Goal: Task Accomplishment & Management: Use online tool/utility

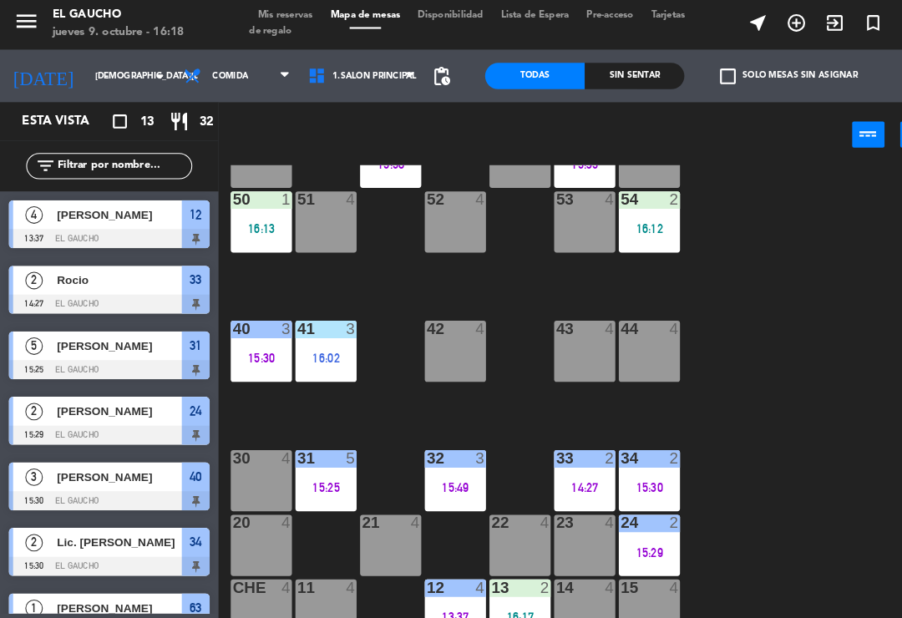
click at [313, 574] on div "11 4" at bounding box center [311, 585] width 58 height 58
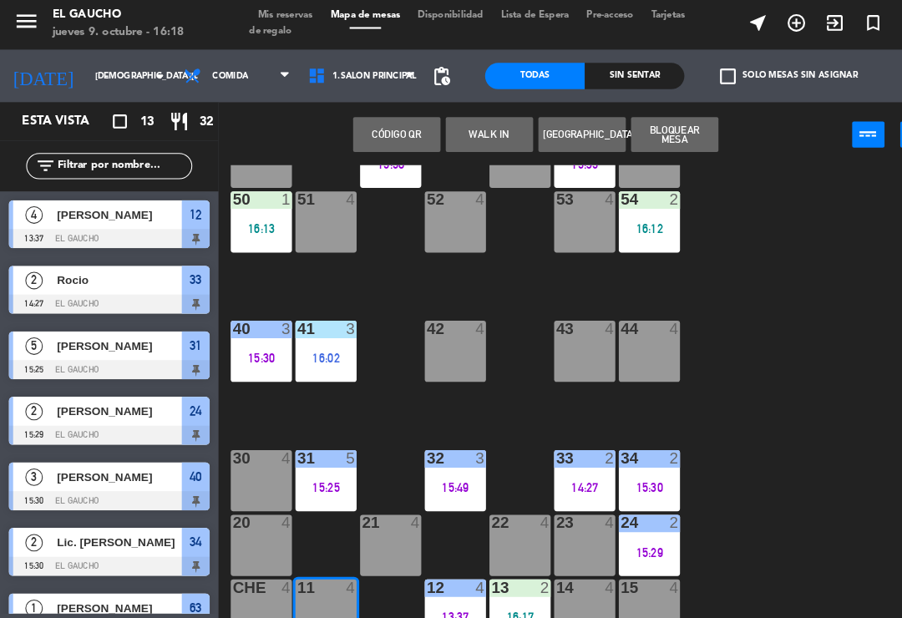
click at [473, 131] on button "WALK IN" at bounding box center [467, 130] width 83 height 33
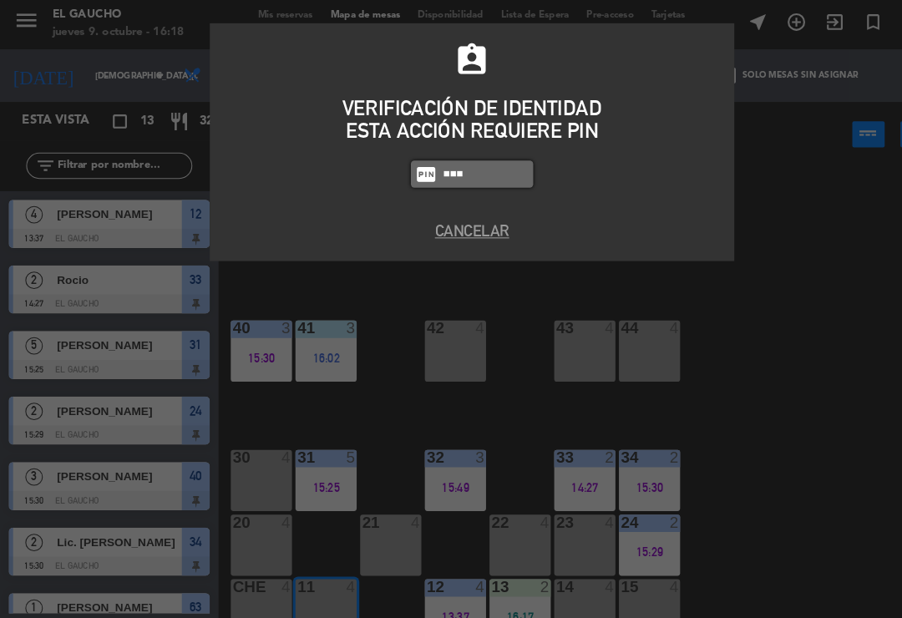
type input "4058"
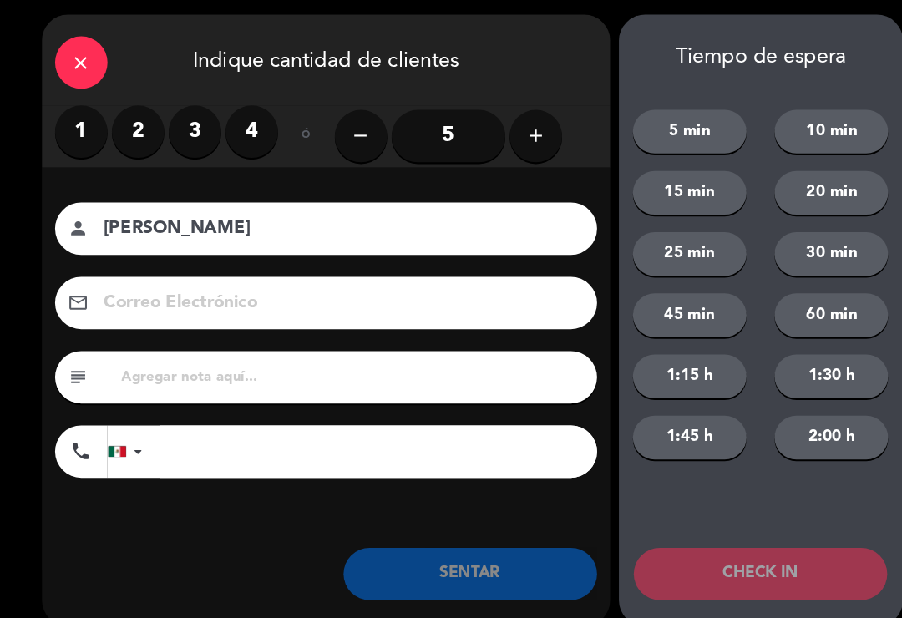
type input "[PERSON_NAME] de [PERSON_NAME]"
click at [132, 131] on label "2" at bounding box center [132, 129] width 50 height 50
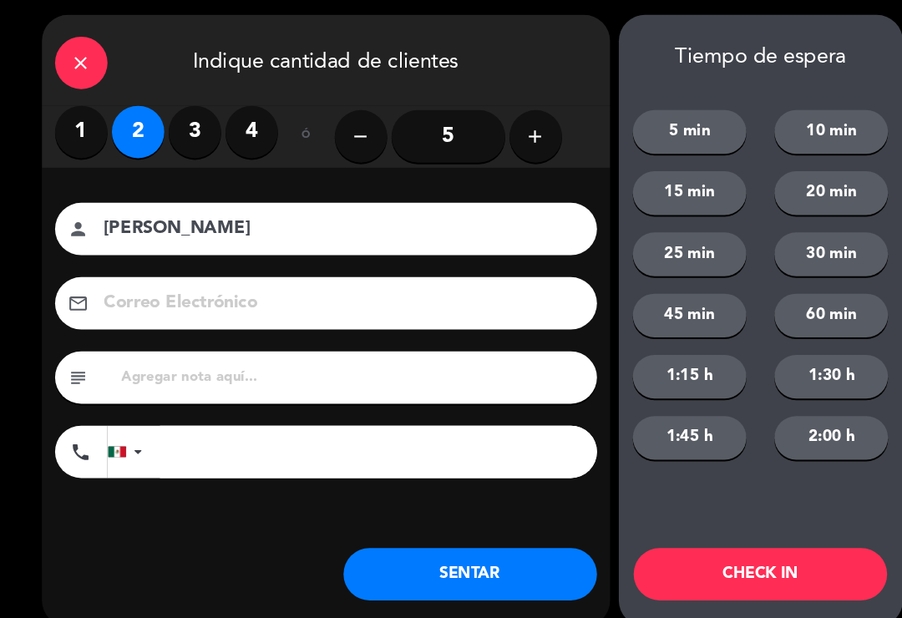
click at [465, 530] on button "SENTAR" at bounding box center [449, 551] width 242 height 50
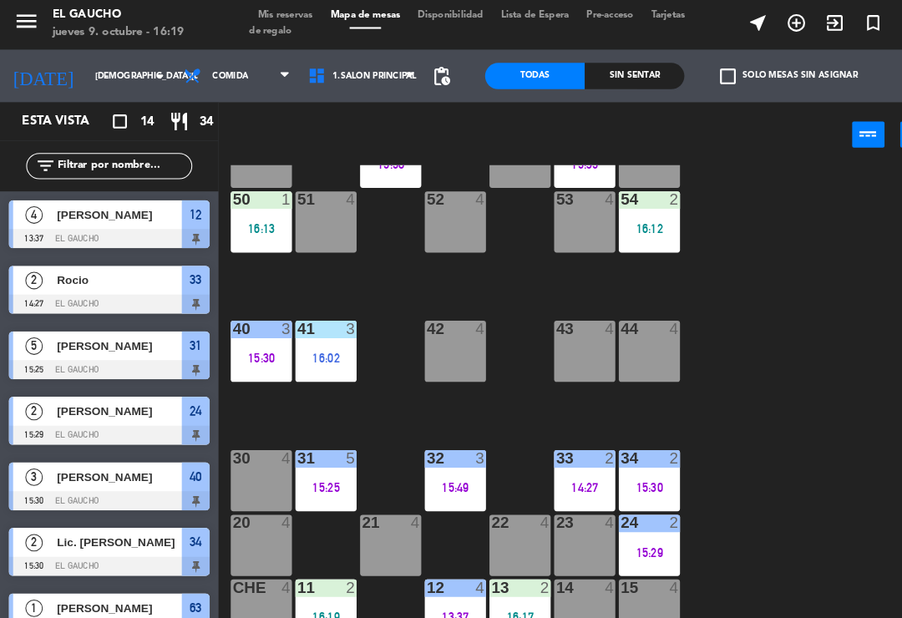
scroll to position [313, 0]
click at [550, 442] on div at bounding box center [559, 439] width 28 height 15
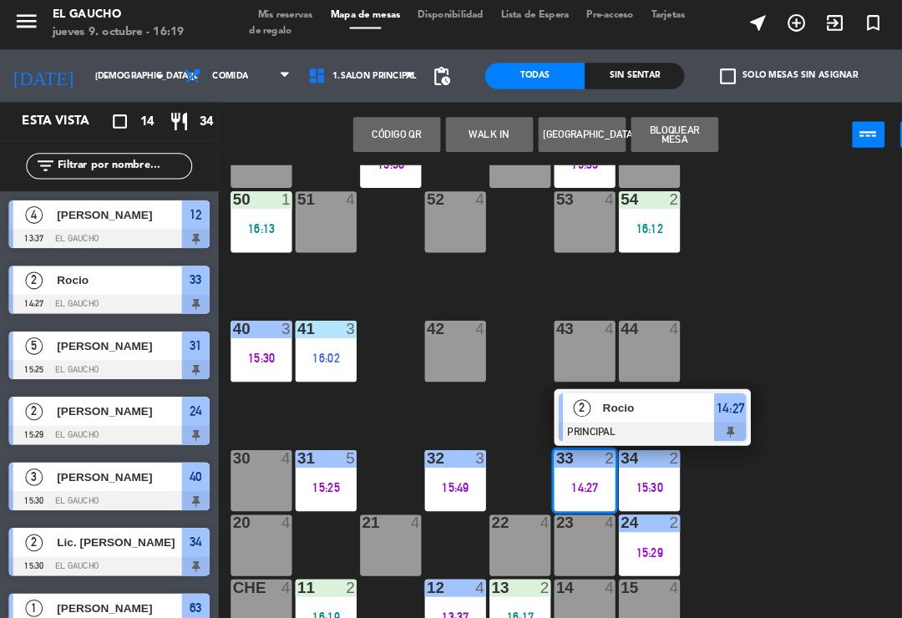
click at [638, 392] on span "Rocio" at bounding box center [629, 392] width 107 height 18
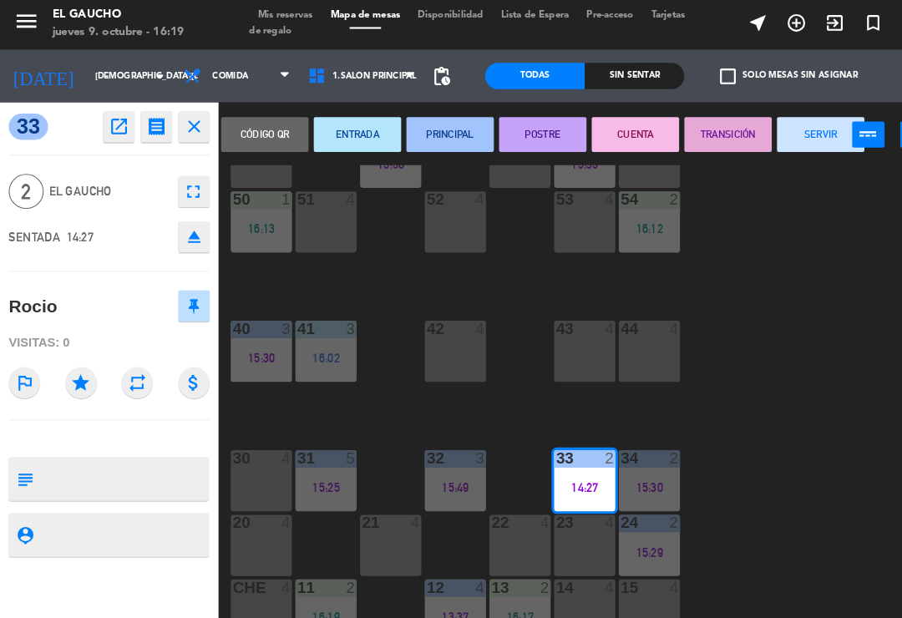
click at [773, 128] on button "SERVIR" at bounding box center [783, 130] width 83 height 33
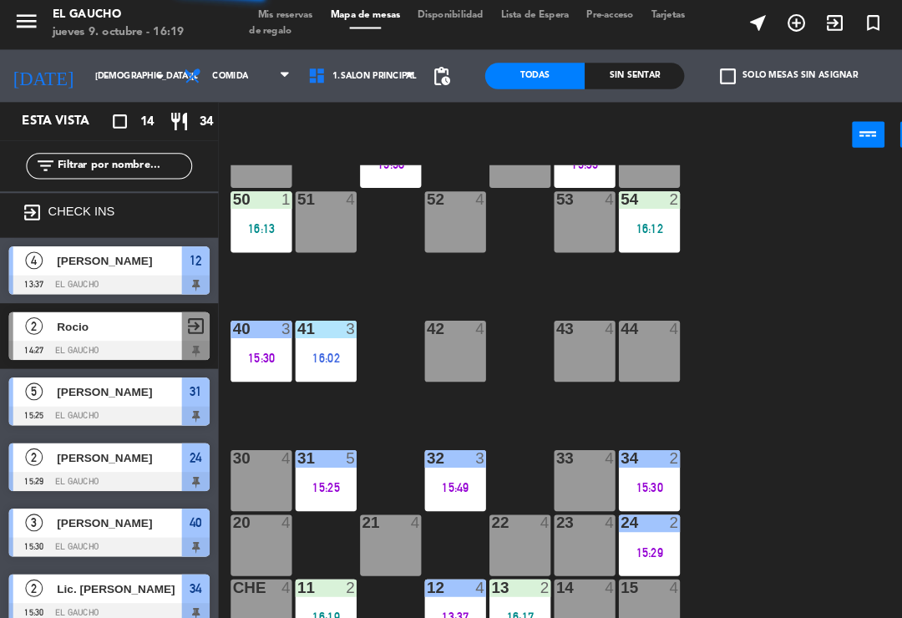
click at [620, 454] on div "34 2 15:30" at bounding box center [620, 461] width 58 height 58
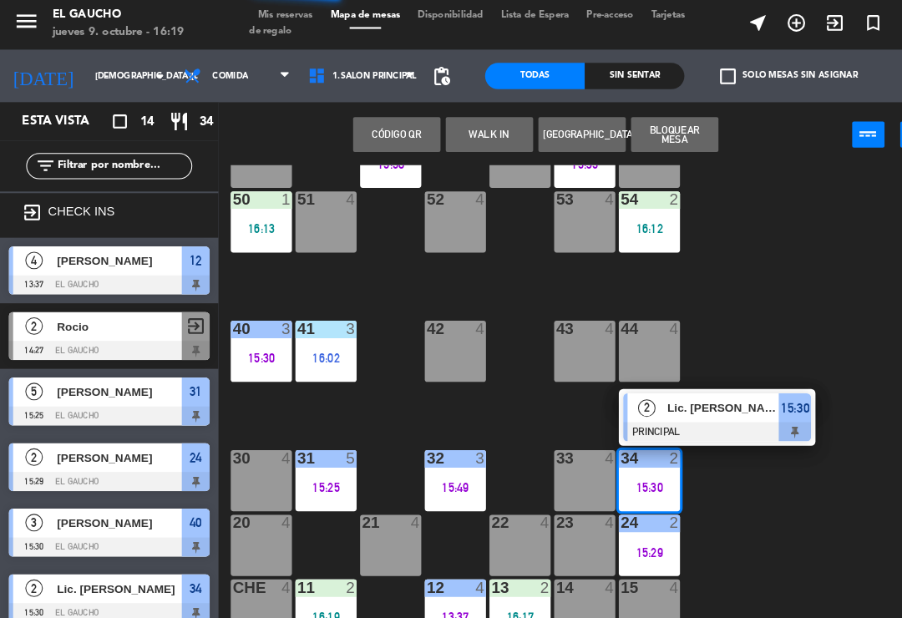
click at [681, 395] on span "Lic. Hector Zamorano" at bounding box center [691, 392] width 107 height 18
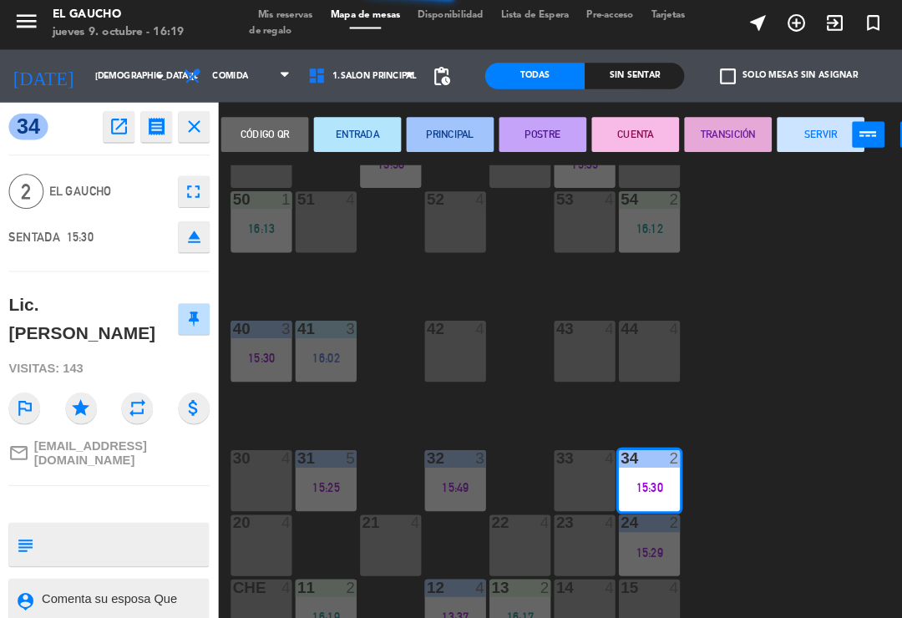
click at [773, 124] on button "SERVIR" at bounding box center [783, 130] width 83 height 33
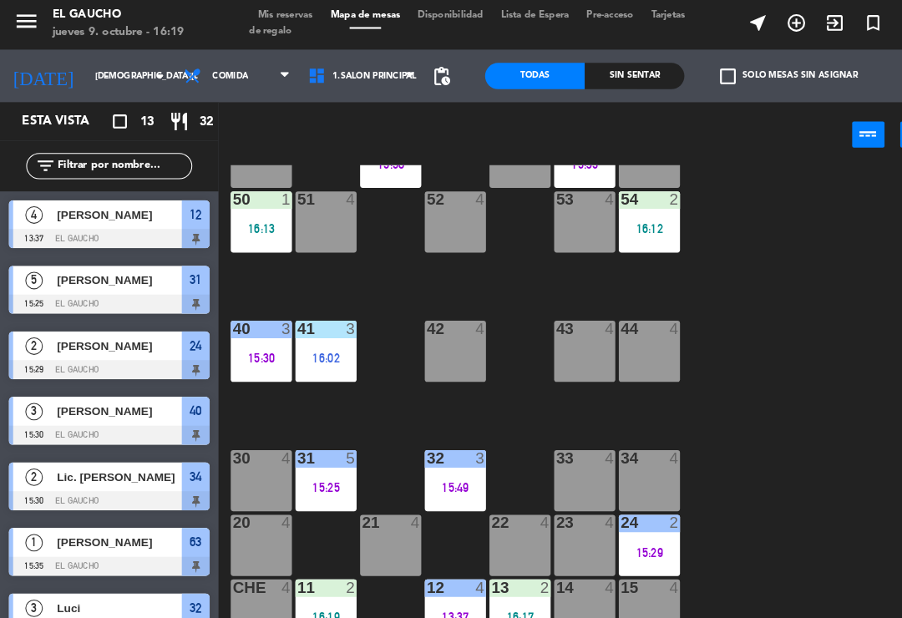
click at [620, 524] on div "15:29" at bounding box center [620, 530] width 58 height 12
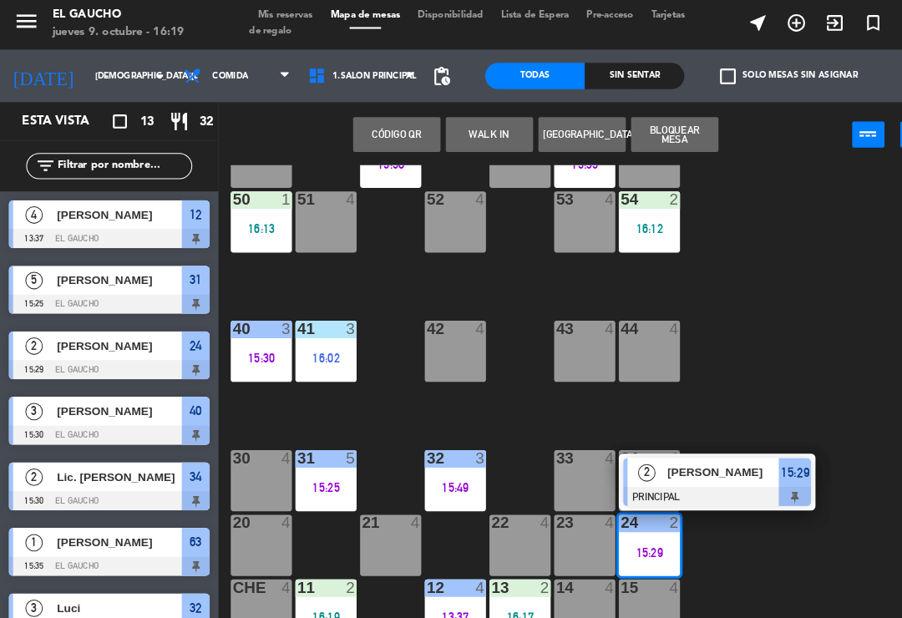
click at [710, 452] on span "Manuel Fernandez" at bounding box center [691, 454] width 107 height 18
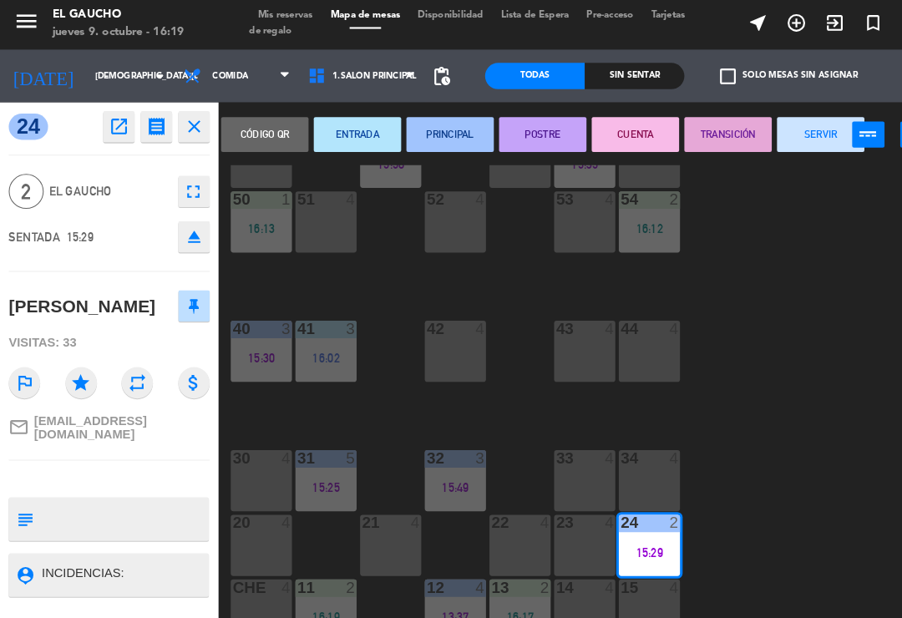
click at [776, 122] on button "SERVIR" at bounding box center [783, 130] width 83 height 33
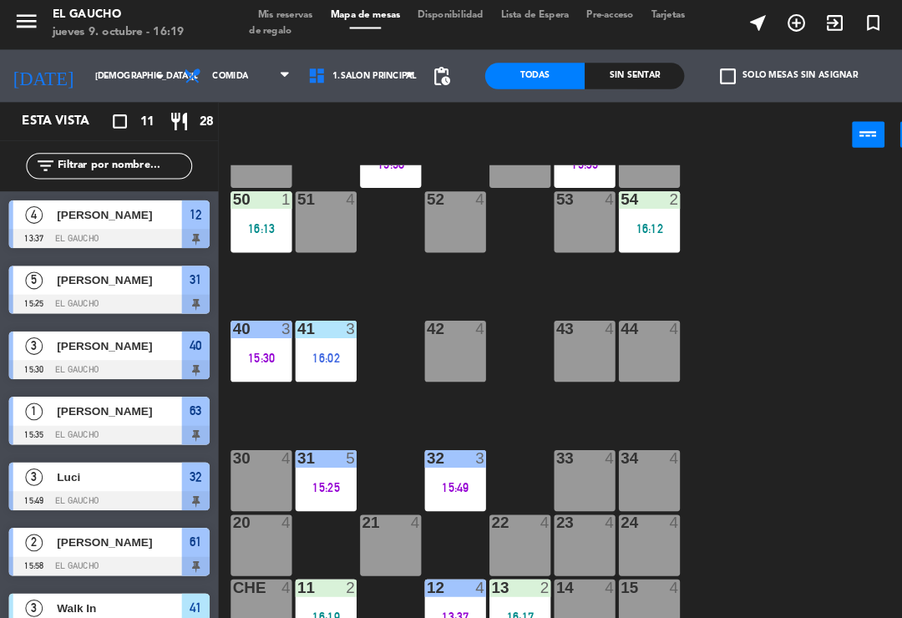
click at [628, 324] on div "44 4" at bounding box center [620, 338] width 58 height 58
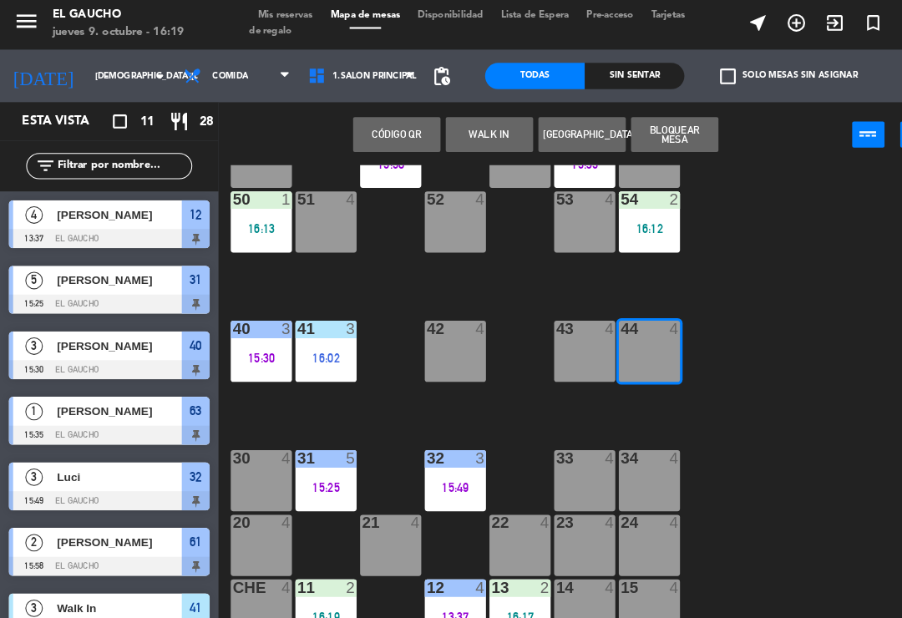
click at [468, 119] on button "WALK IN" at bounding box center [467, 130] width 83 height 33
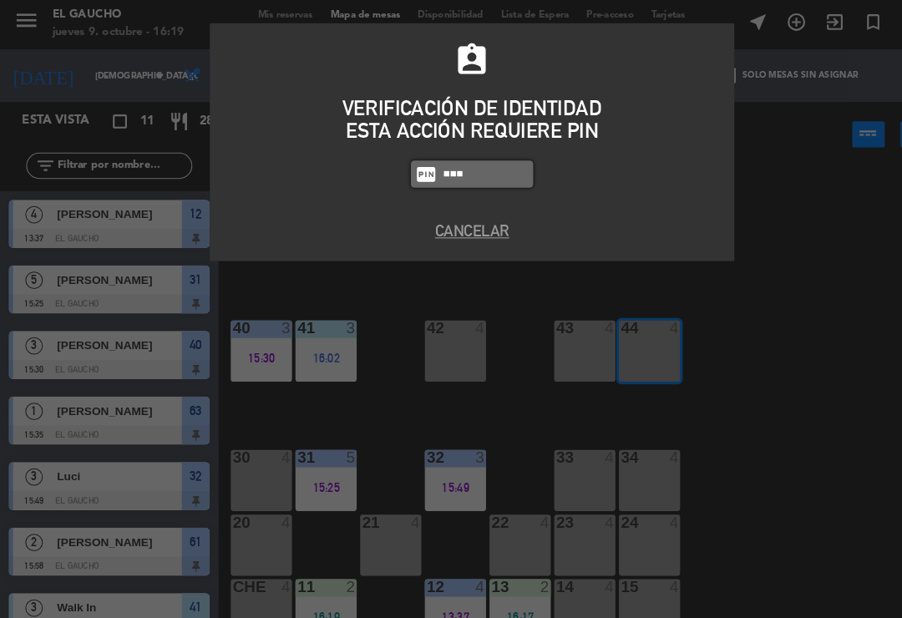
type input "4058"
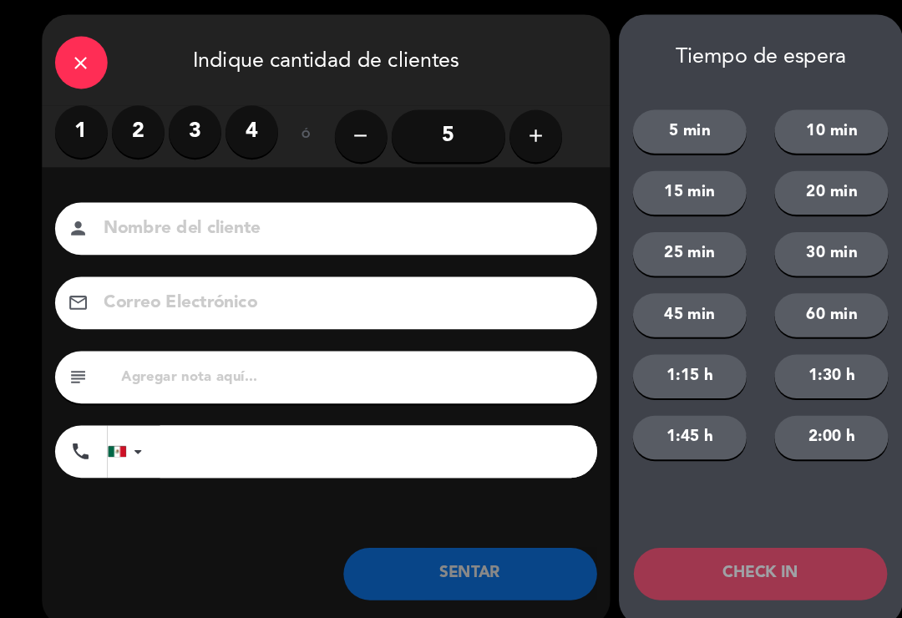
type input "M"
click at [77, 64] on icon "close" at bounding box center [78, 63] width 20 height 20
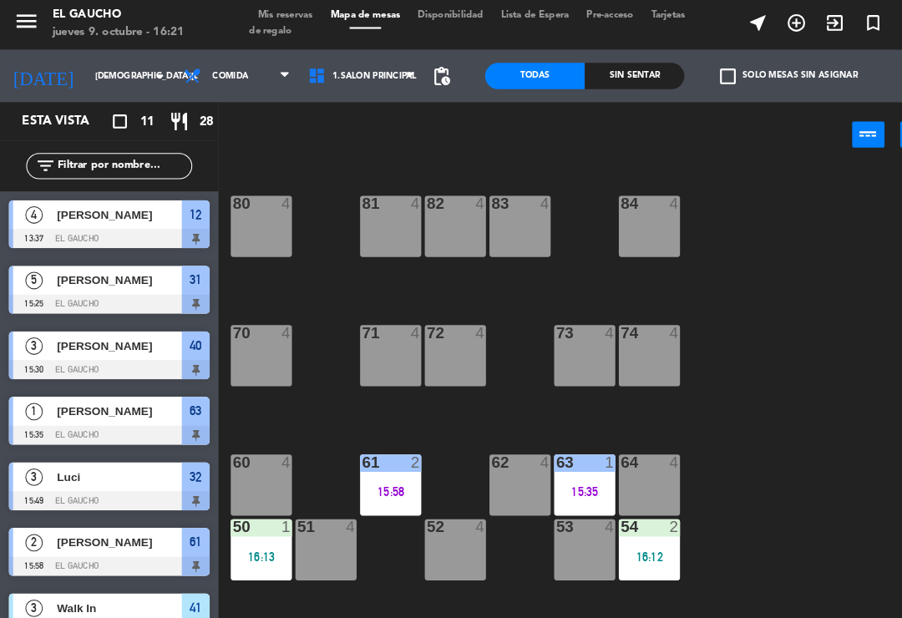
scroll to position [0, 0]
click at [499, 463] on div "62 4" at bounding box center [496, 466] width 58 height 58
click at [492, 463] on div "62 4" at bounding box center [496, 466] width 58 height 58
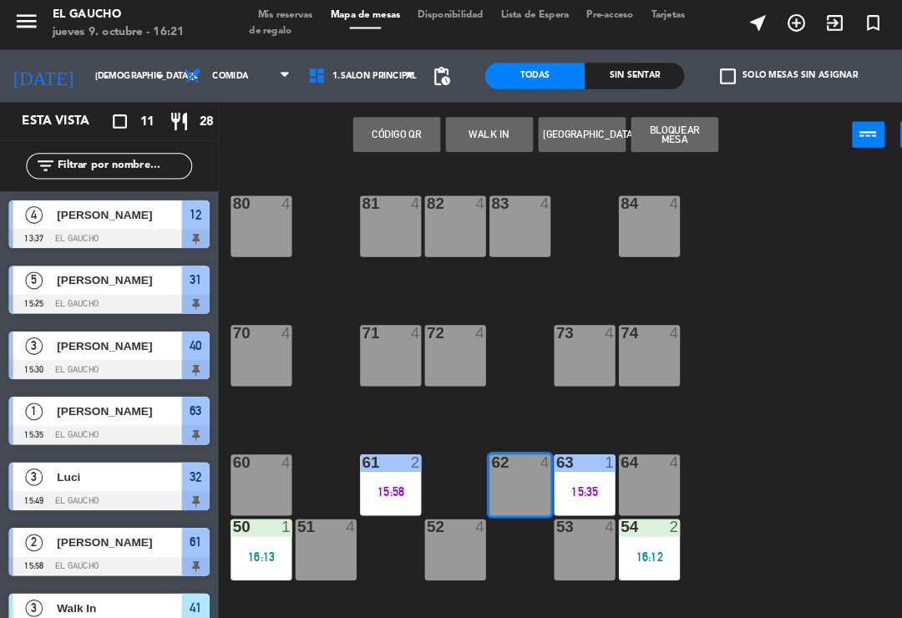
click at [473, 120] on button "WALK IN" at bounding box center [467, 130] width 83 height 33
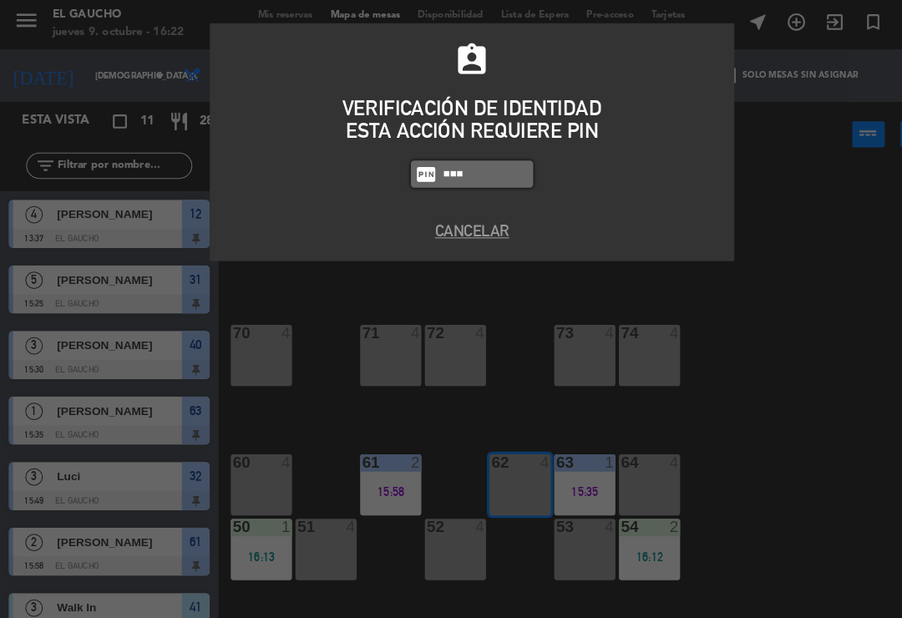
type input "4058"
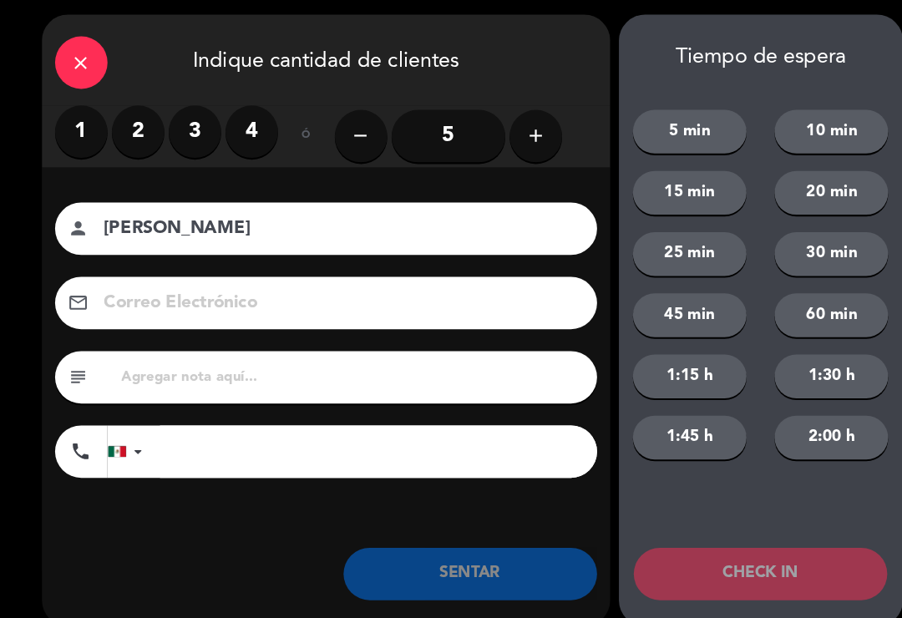
click at [128, 110] on label "2" at bounding box center [132, 129] width 50 height 50
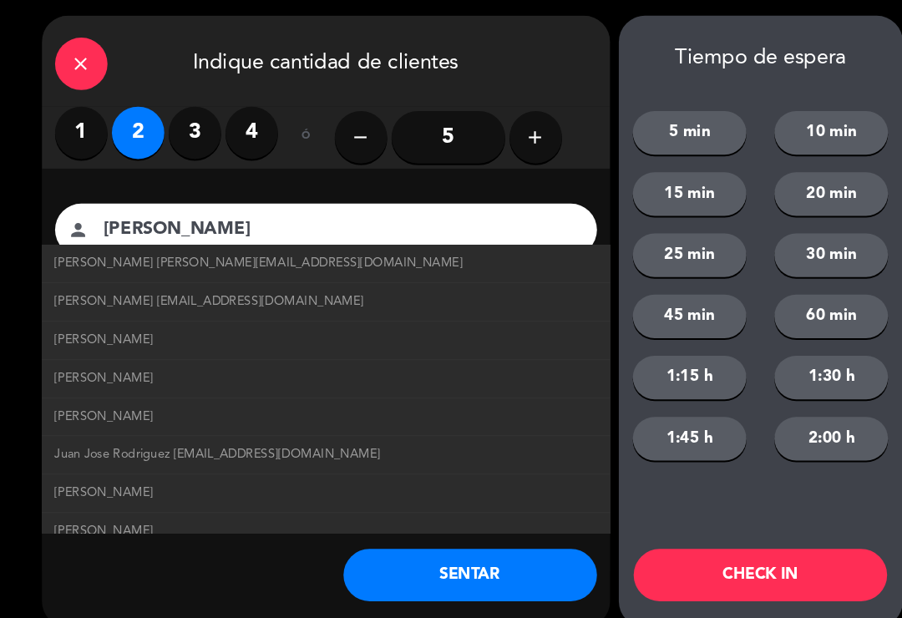
click at [244, 249] on span "José Rodríguez joserodriguez@correo.com" at bounding box center [248, 253] width 390 height 19
type input "[PERSON_NAME]"
type input "[EMAIL_ADDRESS][DOMAIN_NAME]"
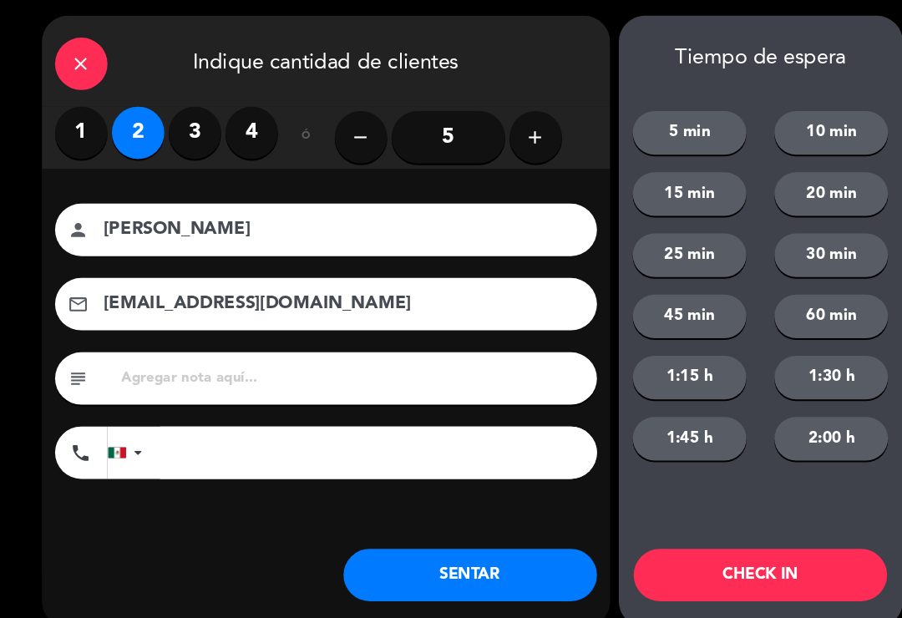
click at [478, 546] on button "SENTAR" at bounding box center [449, 551] width 242 height 50
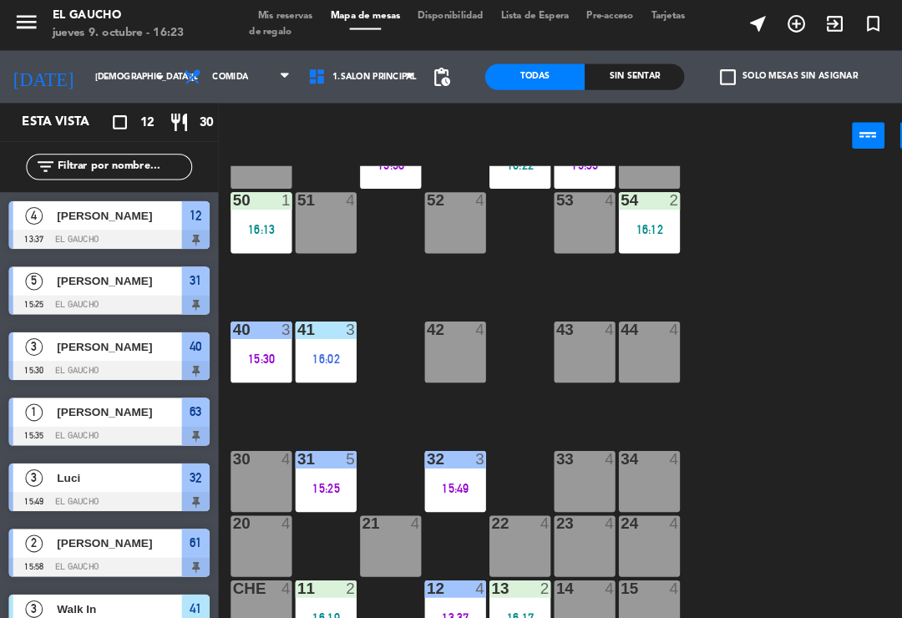
scroll to position [313, 0]
click at [304, 579] on div "11 2 16:19" at bounding box center [311, 585] width 58 height 58
click at [791, 478] on div "84 4 80 4 83 4 82 4 81 4 70 4 71 4 72 4 73 4 74 4 63 1 15:35 62 2 16:22 61 2 15…" at bounding box center [560, 387] width 684 height 455
click at [495, 579] on div "13 2 16:17" at bounding box center [496, 585] width 58 height 58
click at [807, 475] on div "84 4 80 4 83 4 82 4 81 4 70 4 71 4 72 4 73 4 74 4 63 1 15:35 62 2 16:22 61 2 15…" at bounding box center [560, 387] width 684 height 455
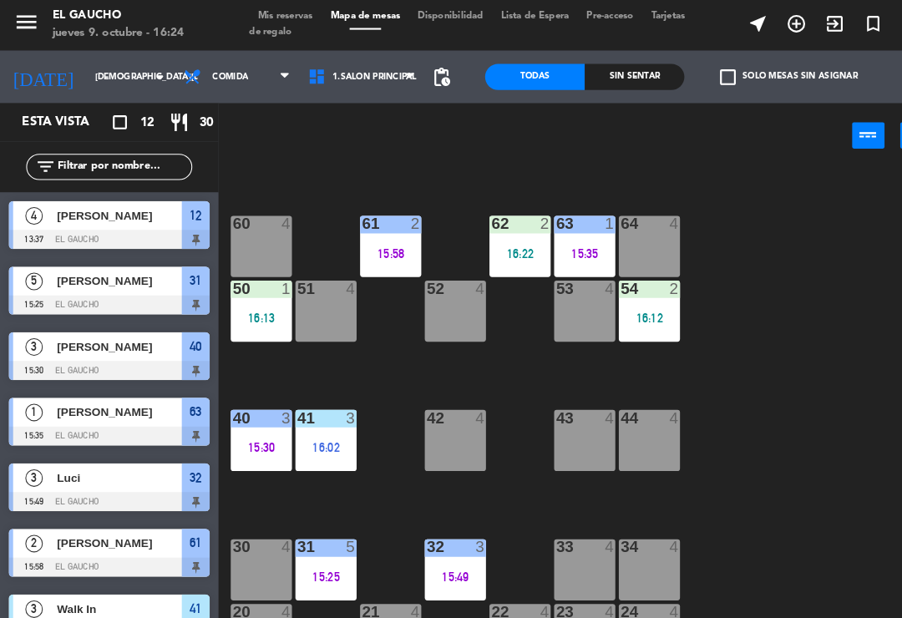
scroll to position [228, 0]
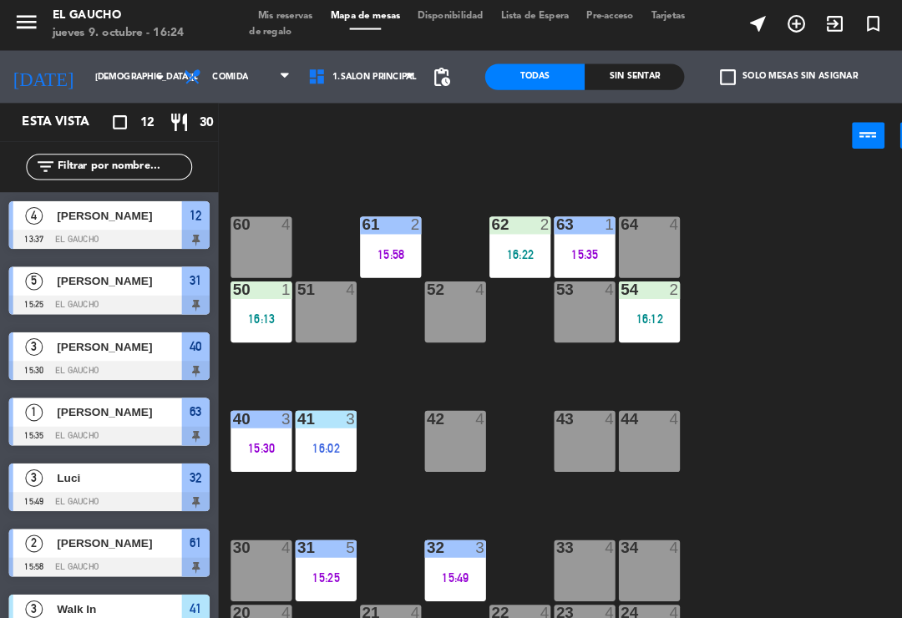
click at [239, 279] on div at bounding box center [250, 277] width 28 height 15
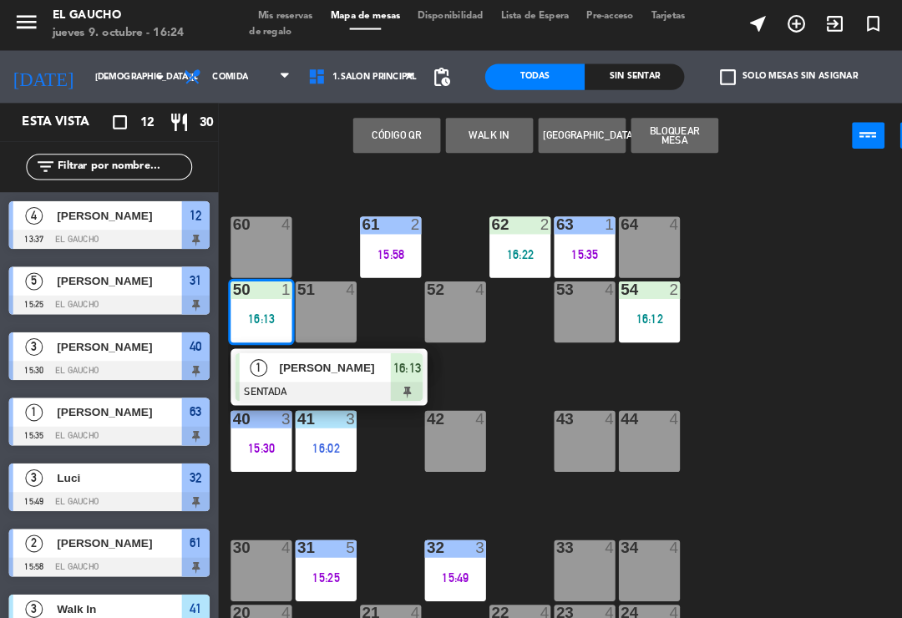
click at [313, 344] on span "[PERSON_NAME]" at bounding box center [320, 353] width 107 height 18
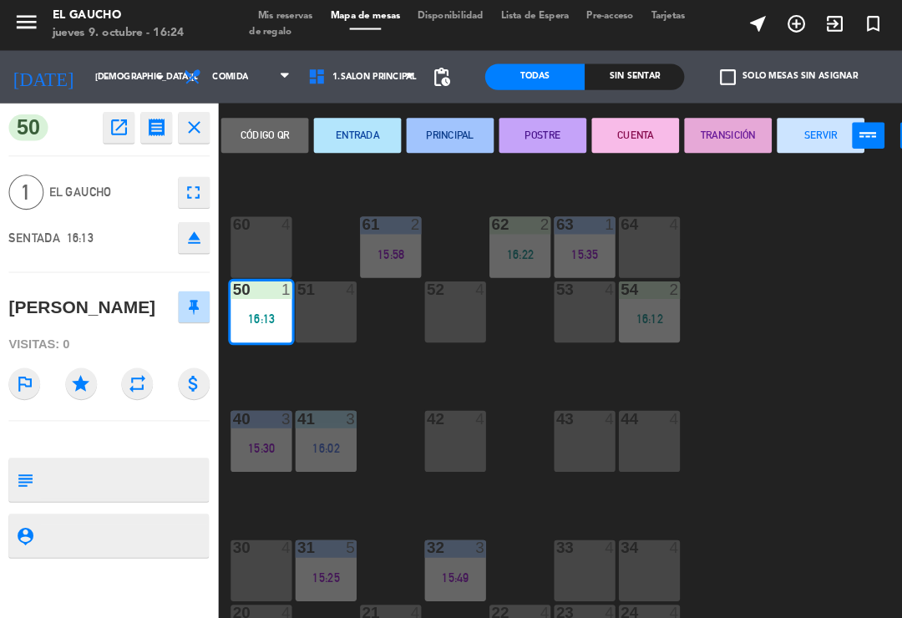
click at [432, 117] on button "PRINCIPAL" at bounding box center [429, 130] width 83 height 33
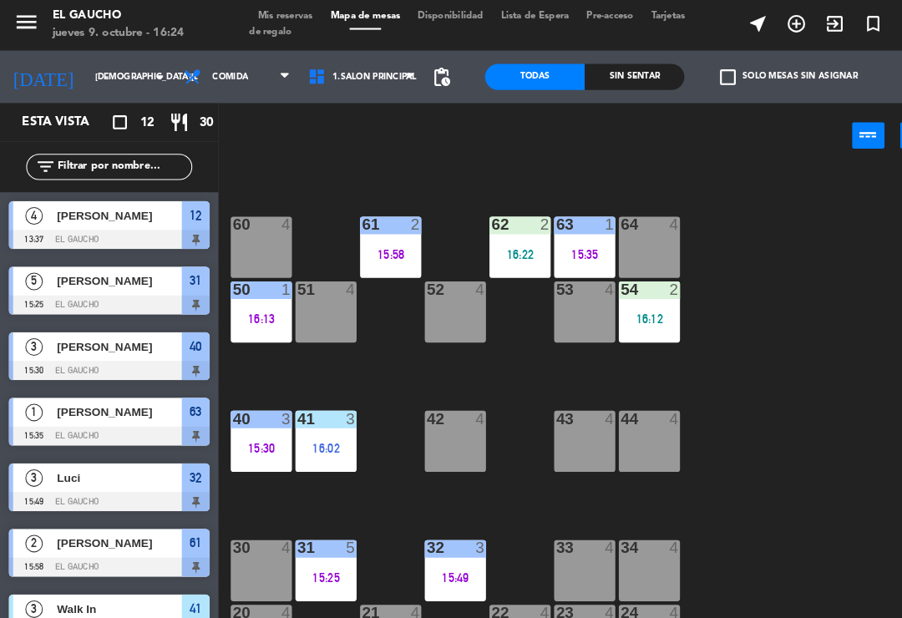
scroll to position [20, 0]
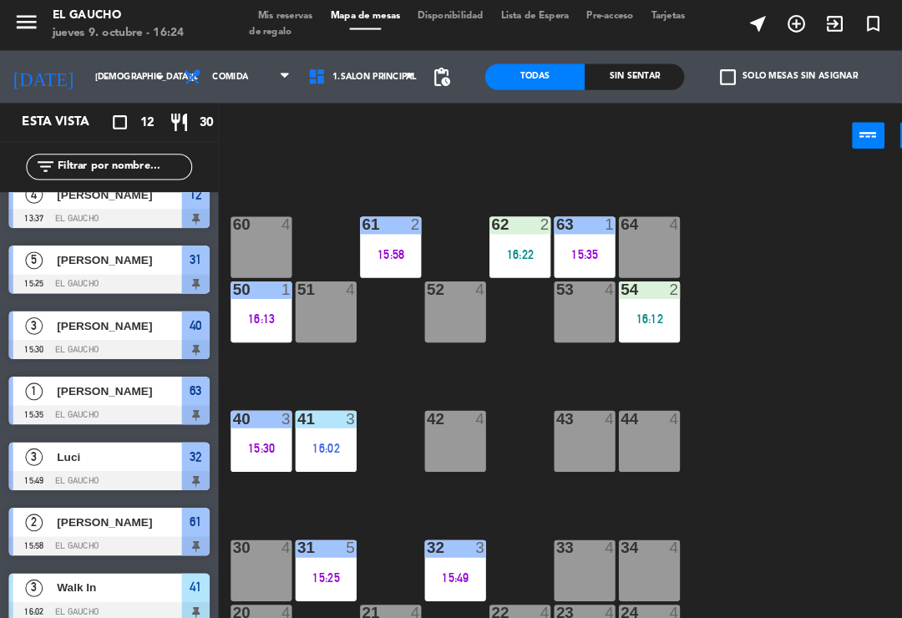
click at [730, 329] on div "84 4 80 4 83 4 82 4 81 4 70 4 71 4 72 4 73 4 74 4 63 1 15:35 62 2 16:22 61 2 15…" at bounding box center [560, 387] width 684 height 455
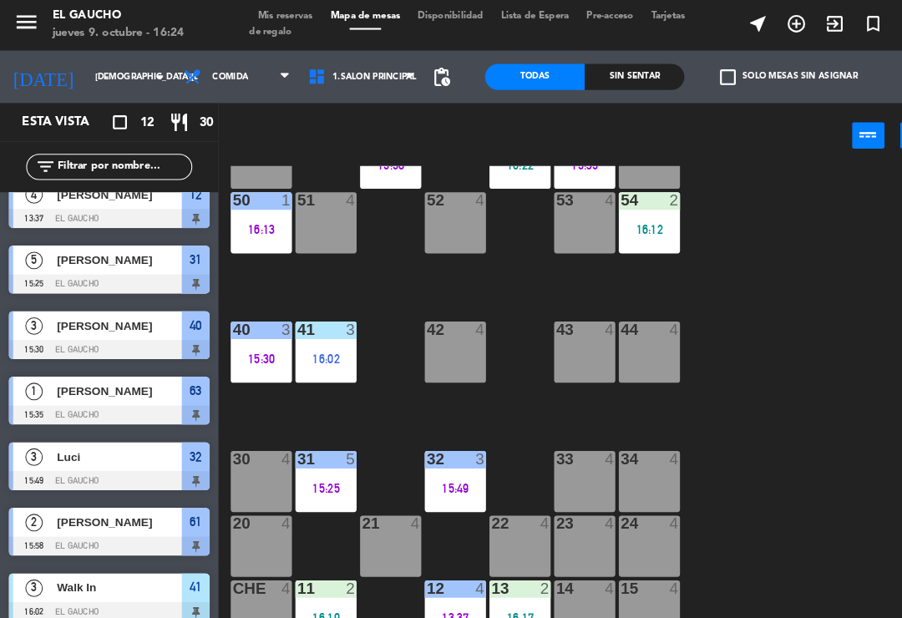
scroll to position [313, 0]
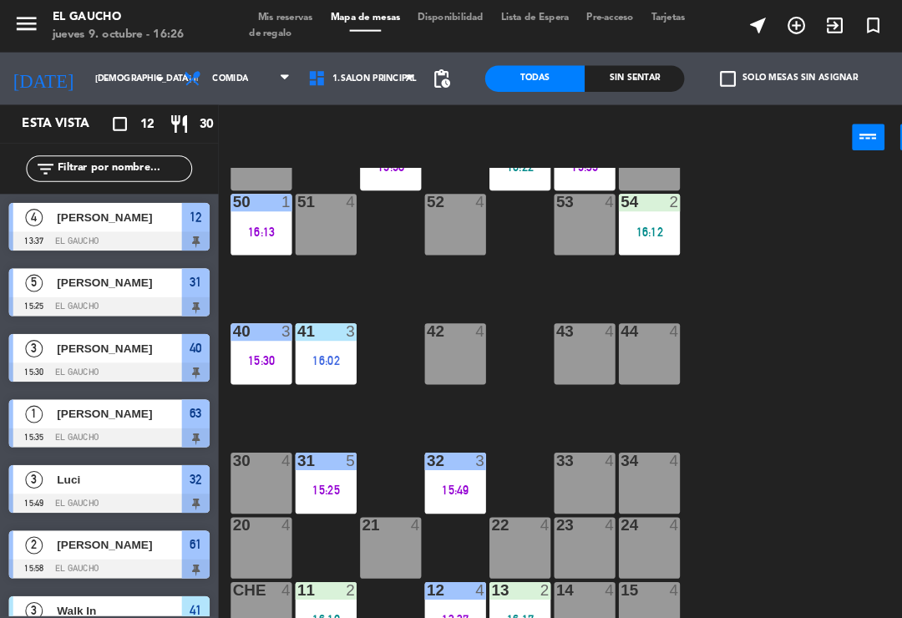
scroll to position [313, 0]
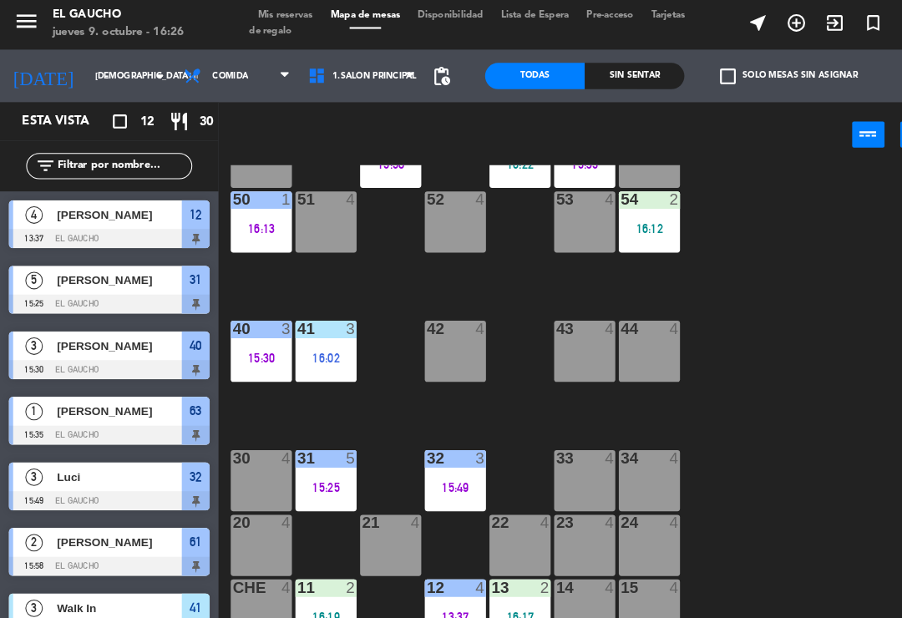
click at [319, 339] on div "16:02" at bounding box center [311, 345] width 58 height 12
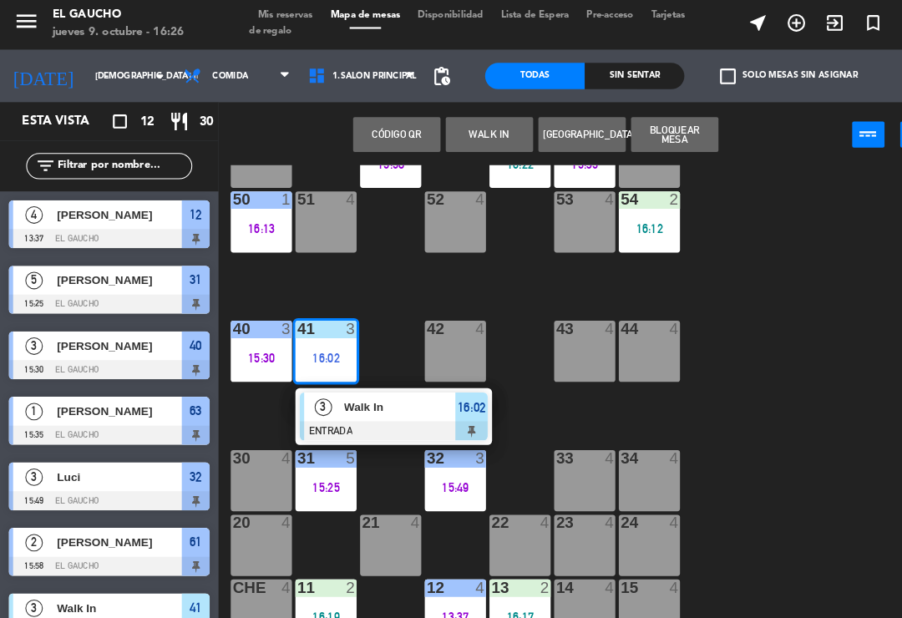
click at [374, 393] on span "Walk In" at bounding box center [382, 391] width 107 height 18
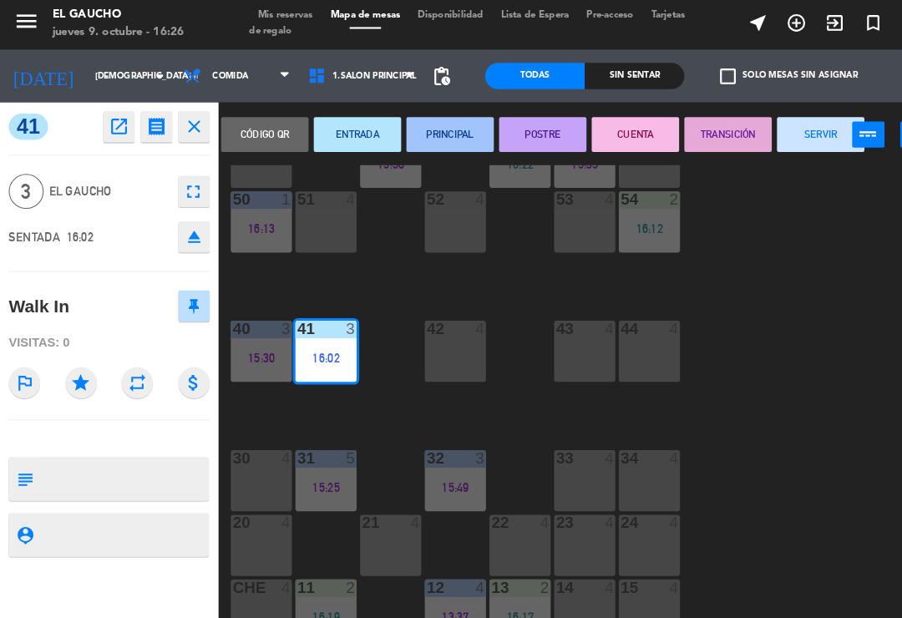
click at [432, 129] on button "PRINCIPAL" at bounding box center [429, 130] width 83 height 33
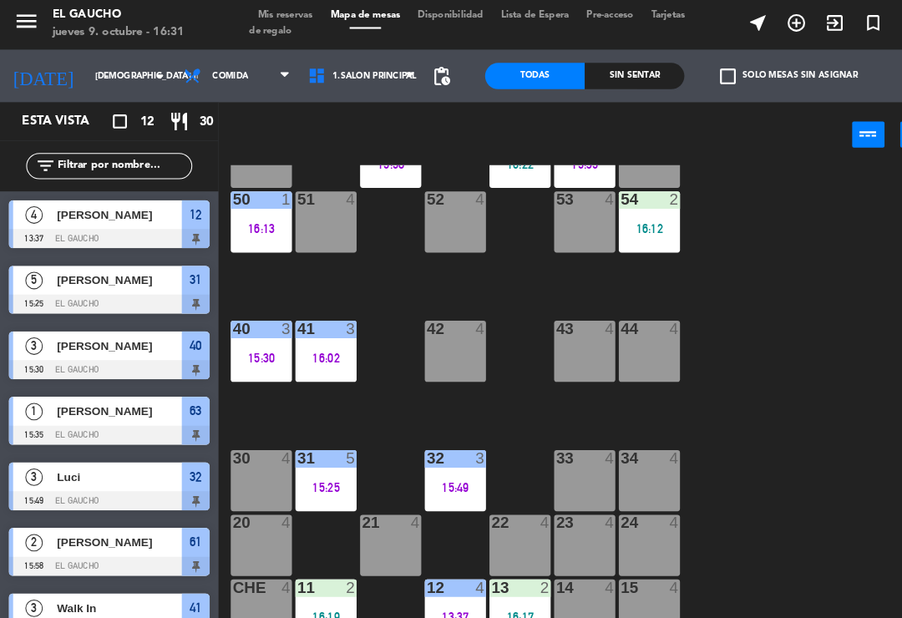
click at [615, 314] on div at bounding box center [621, 316] width 28 height 15
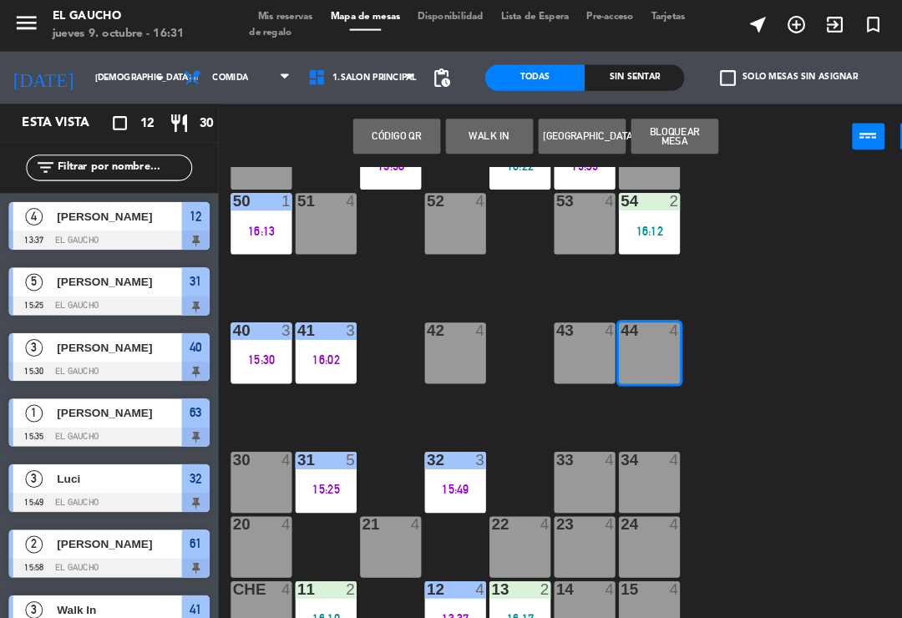
click at [477, 134] on button "WALK IN" at bounding box center [467, 130] width 83 height 33
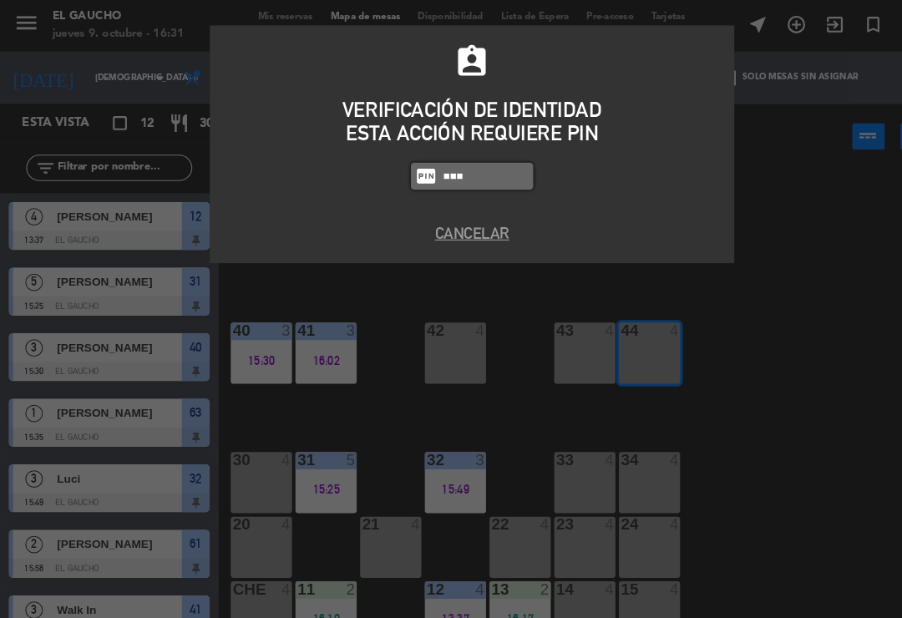
type input "4058"
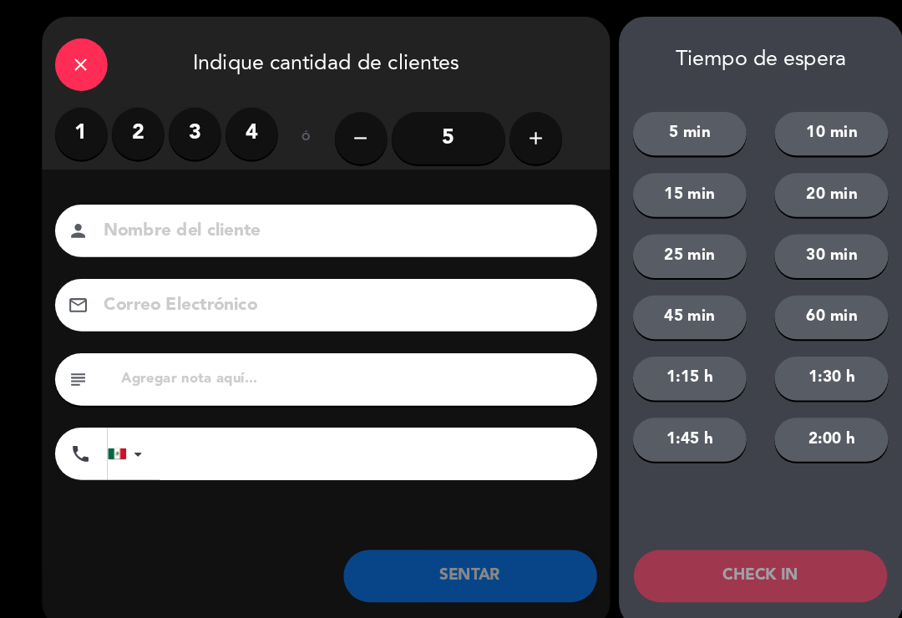
click at [137, 139] on label "2" at bounding box center [132, 129] width 50 height 50
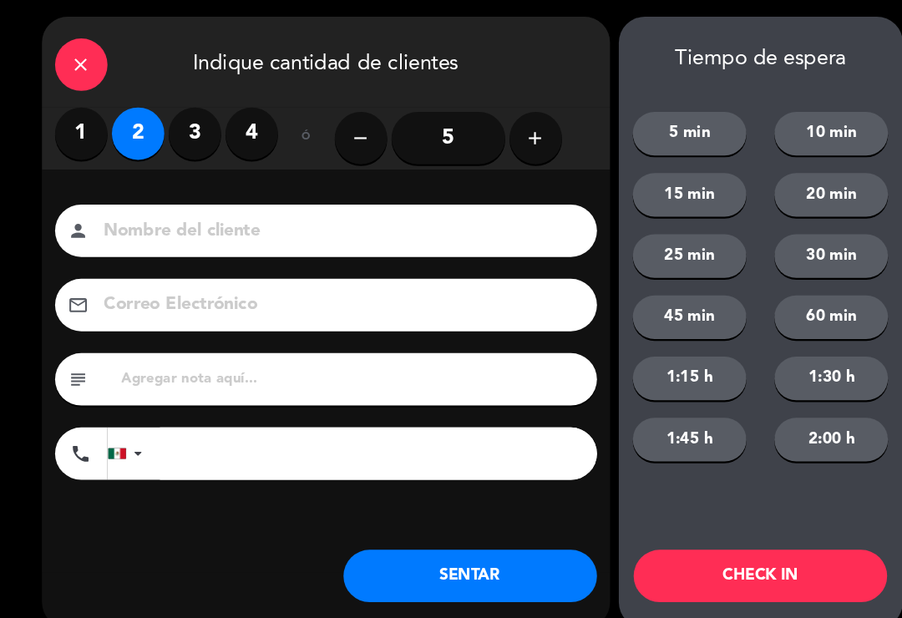
click at [478, 551] on button "SENTAR" at bounding box center [449, 551] width 242 height 50
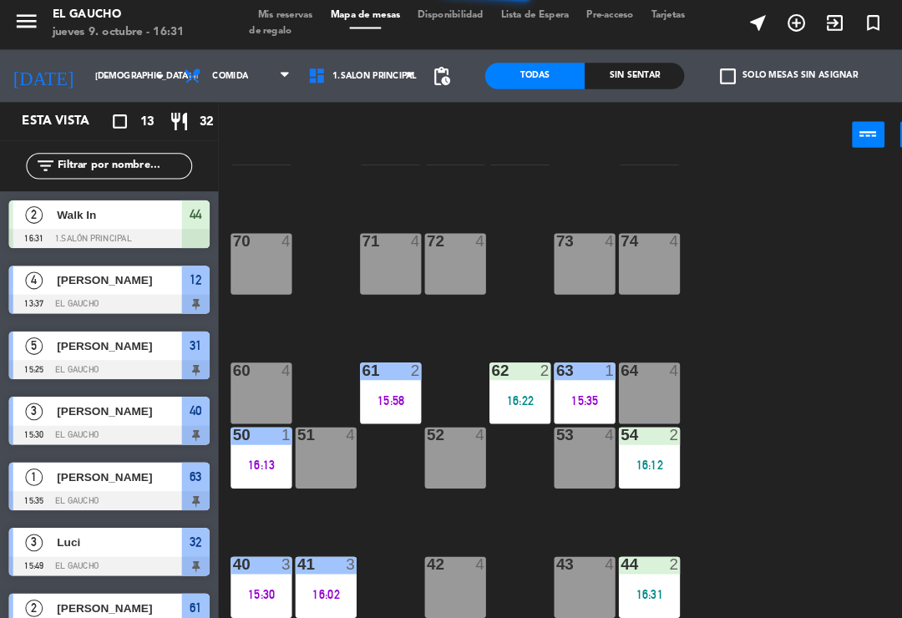
scroll to position [89, 0]
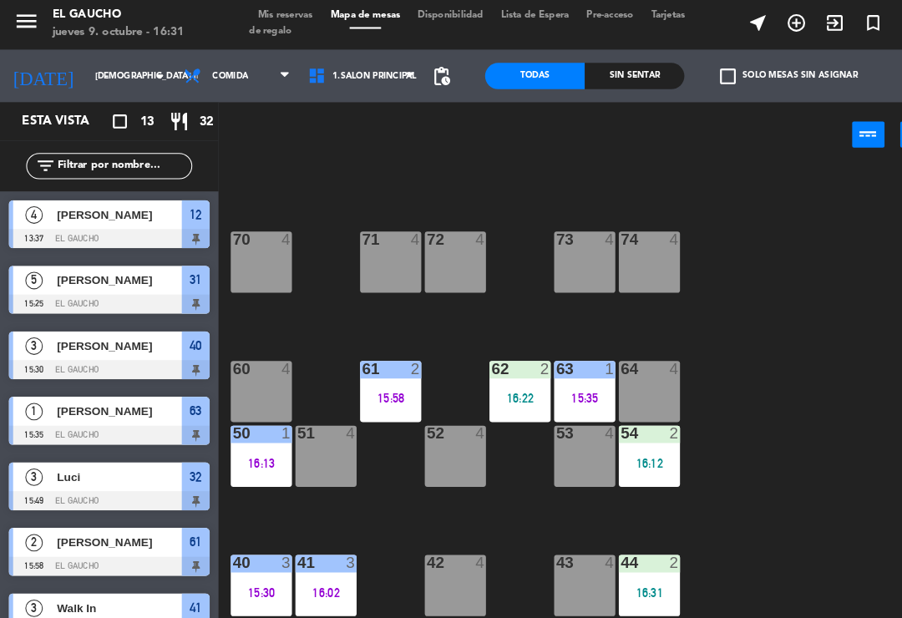
click at [765, 392] on div "84 4 80 4 83 4 82 4 81 4 70 4 71 4 72 4 73 4 74 4 63 1 15:35 62 2 16:22 61 2 15…" at bounding box center [560, 387] width 684 height 455
click at [490, 378] on div "16:22" at bounding box center [496, 383] width 58 height 12
click at [765, 297] on div "84 4 80 4 83 4 82 4 81 4 70 4 71 4 72 4 73 4 74 4 63 1 15:35 62 2 16:22 61 2 15…" at bounding box center [560, 387] width 684 height 455
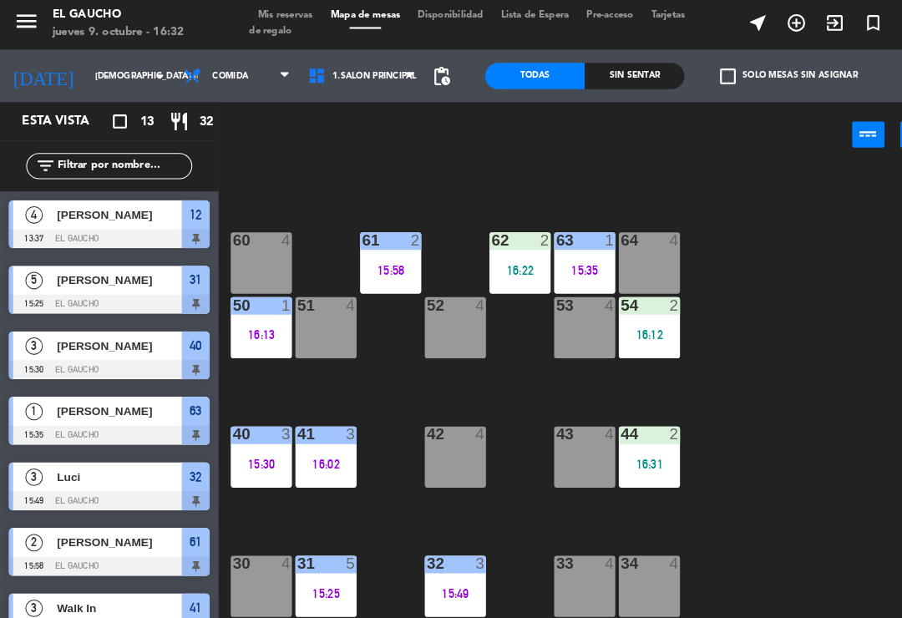
scroll to position [220, 0]
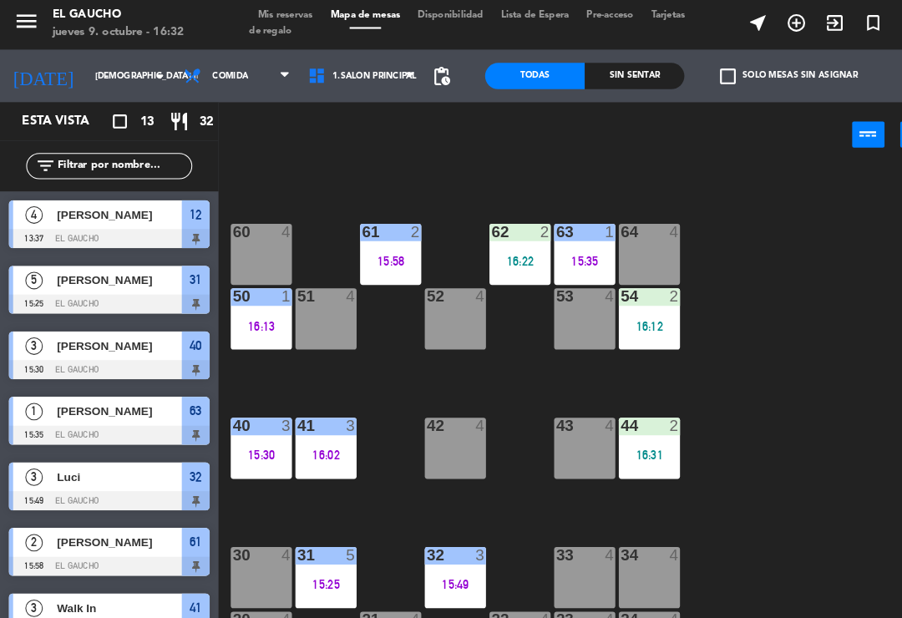
click at [309, 555] on div "15:25" at bounding box center [311, 561] width 58 height 12
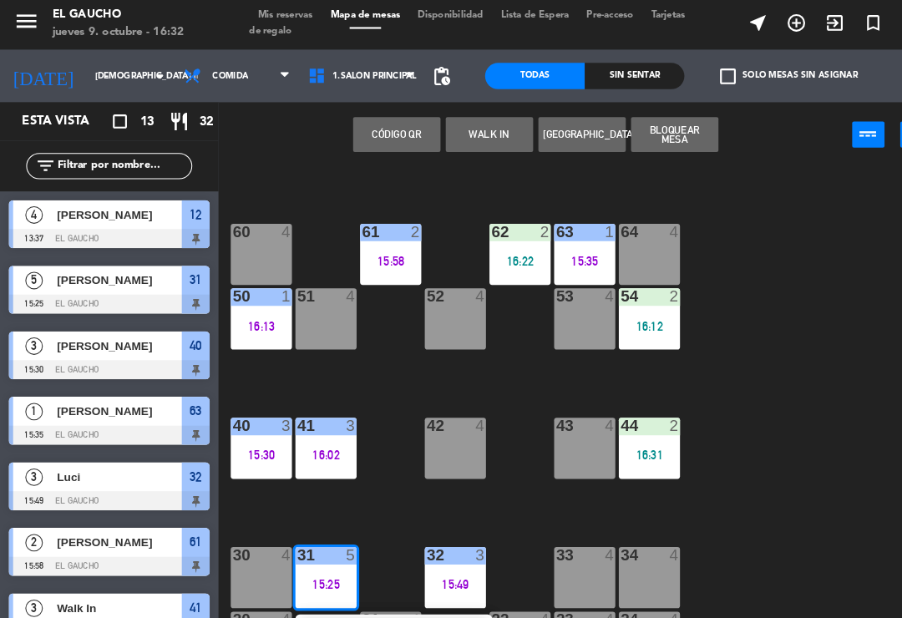
click at [375, 602] on span "[PERSON_NAME]" at bounding box center [382, 608] width 107 height 18
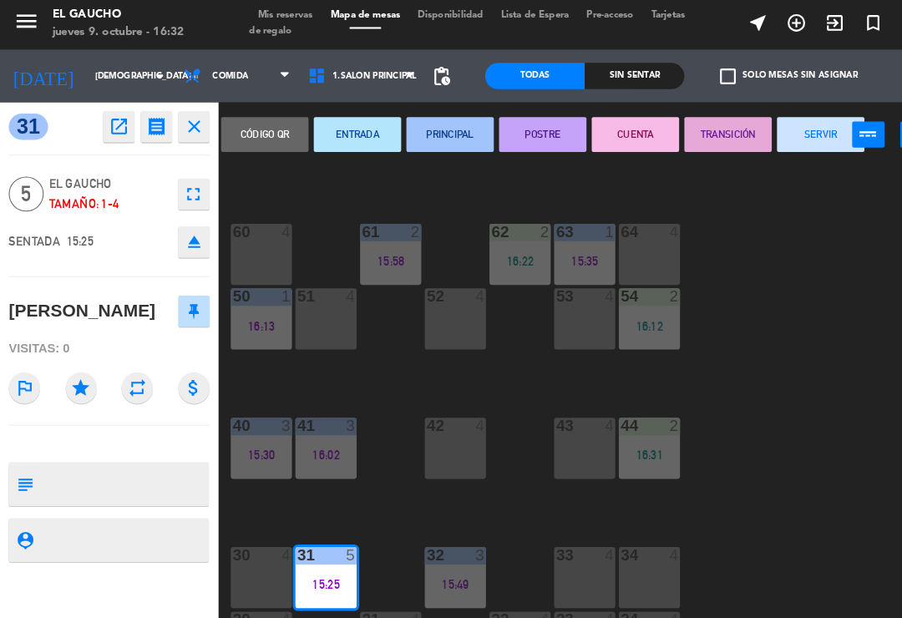
click at [695, 130] on button "TRANSICIÓN" at bounding box center [695, 130] width 83 height 33
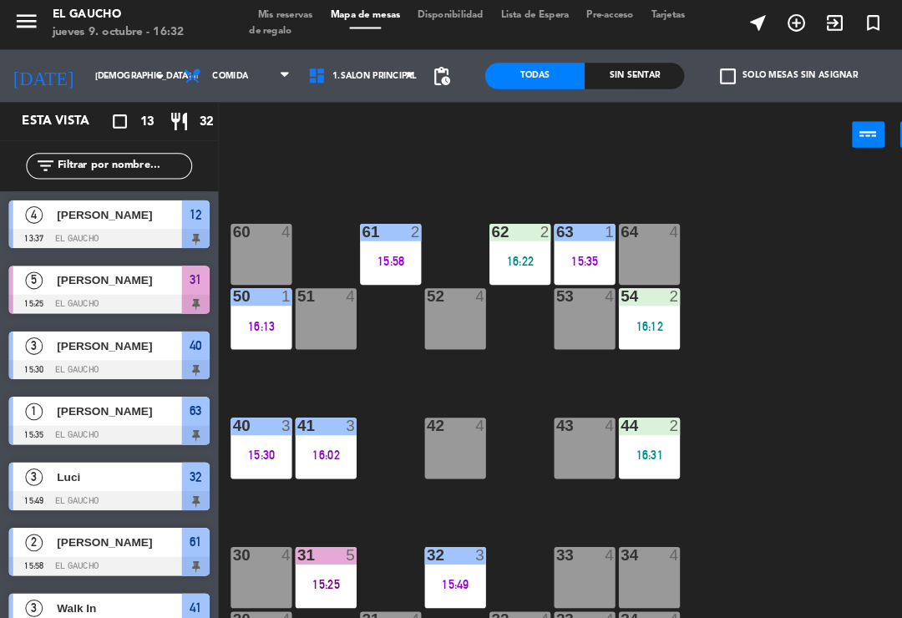
click at [770, 365] on div "84 4 80 4 83 4 82 4 81 4 70 4 71 4 72 4 73 4 74 4 63 1 15:35 62 2 16:22 61 2 15…" at bounding box center [560, 387] width 684 height 455
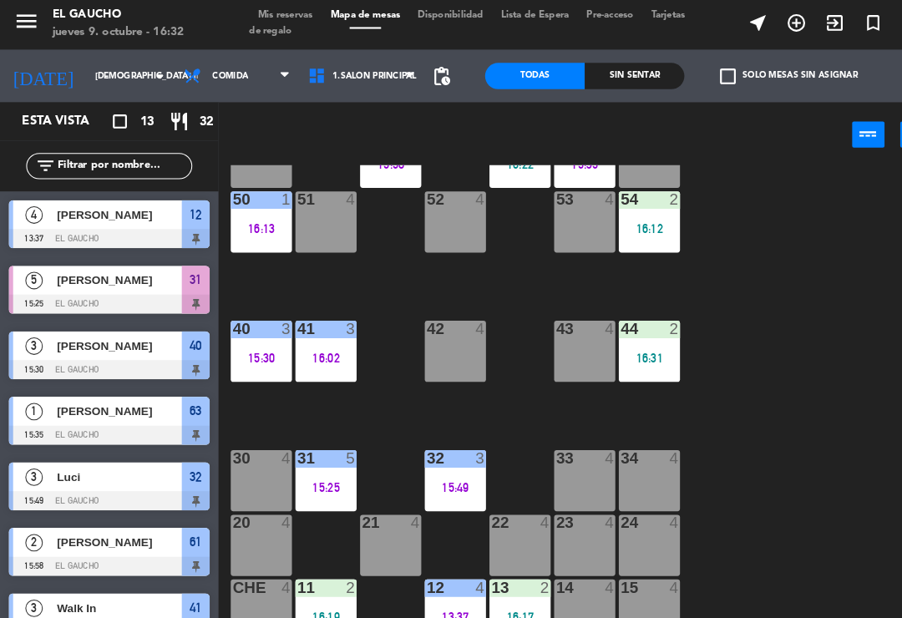
scroll to position [313, 0]
click at [313, 574] on div "11 2 16:19" at bounding box center [311, 585] width 58 height 58
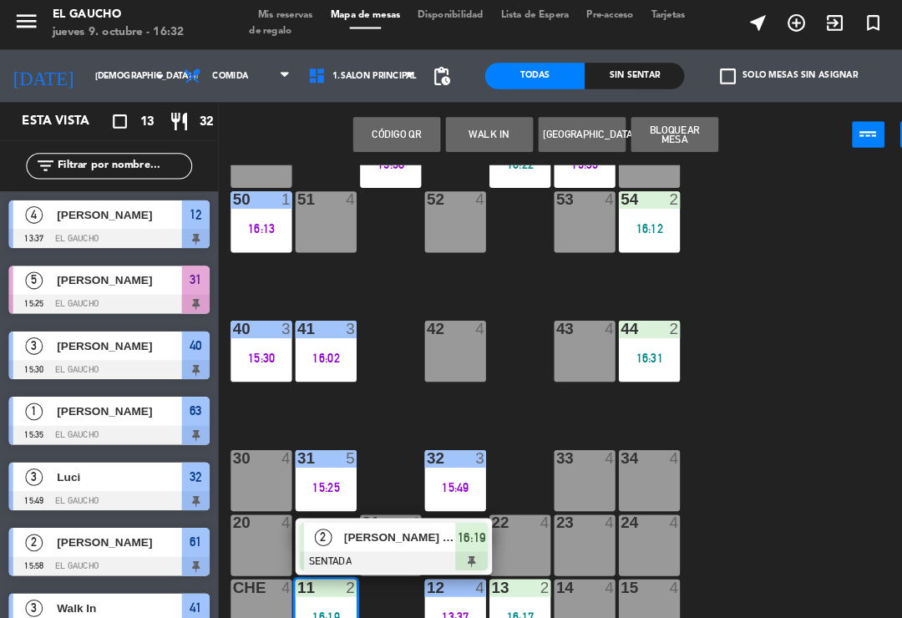
click at [393, 517] on span "[PERSON_NAME] de [PERSON_NAME]" at bounding box center [382, 516] width 107 height 18
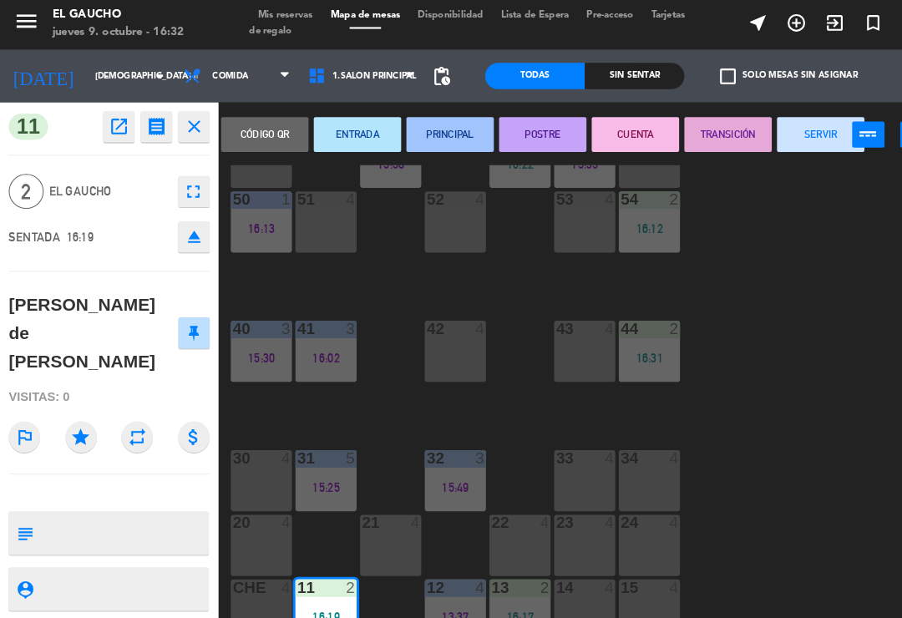
click at [349, 119] on button "ENTRADA" at bounding box center [341, 130] width 83 height 33
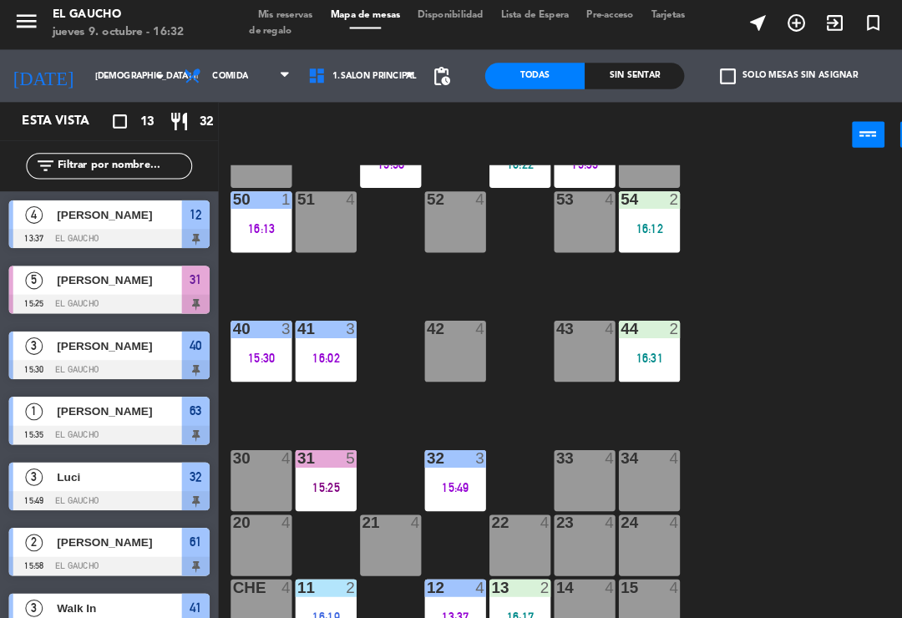
scroll to position [104, 0]
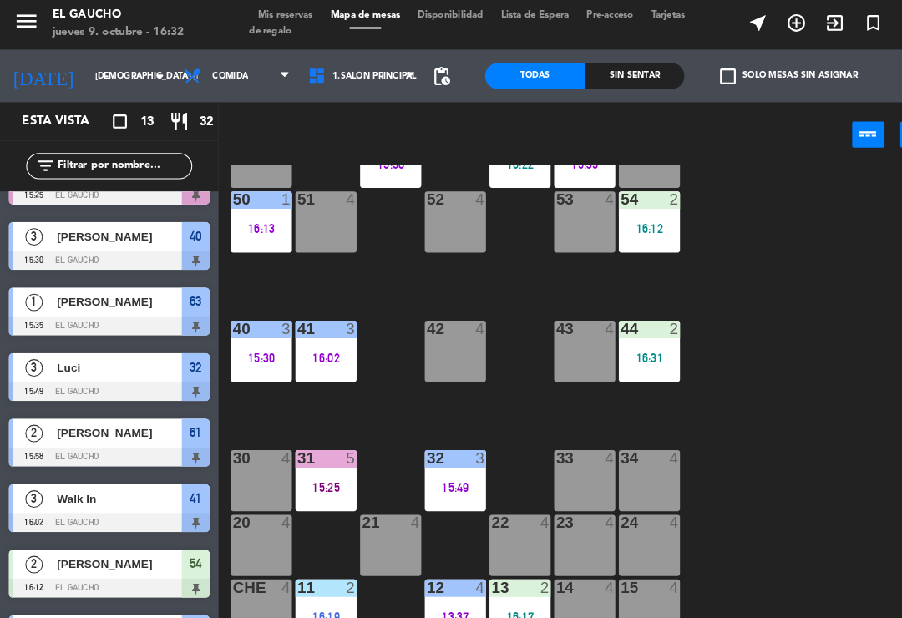
click at [492, 588] on div "16:17" at bounding box center [496, 592] width 58 height 12
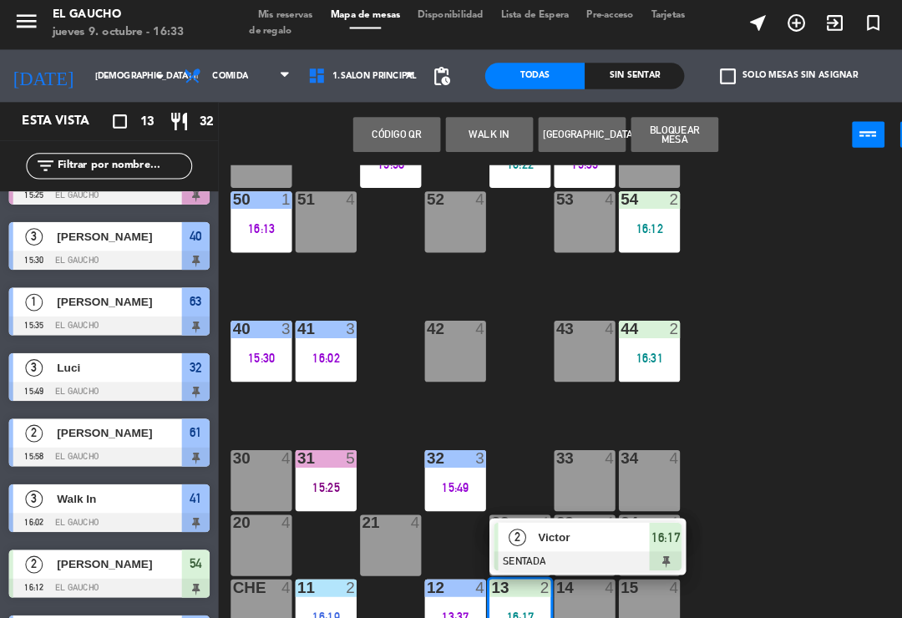
click at [555, 518] on span "Victor" at bounding box center [567, 516] width 107 height 18
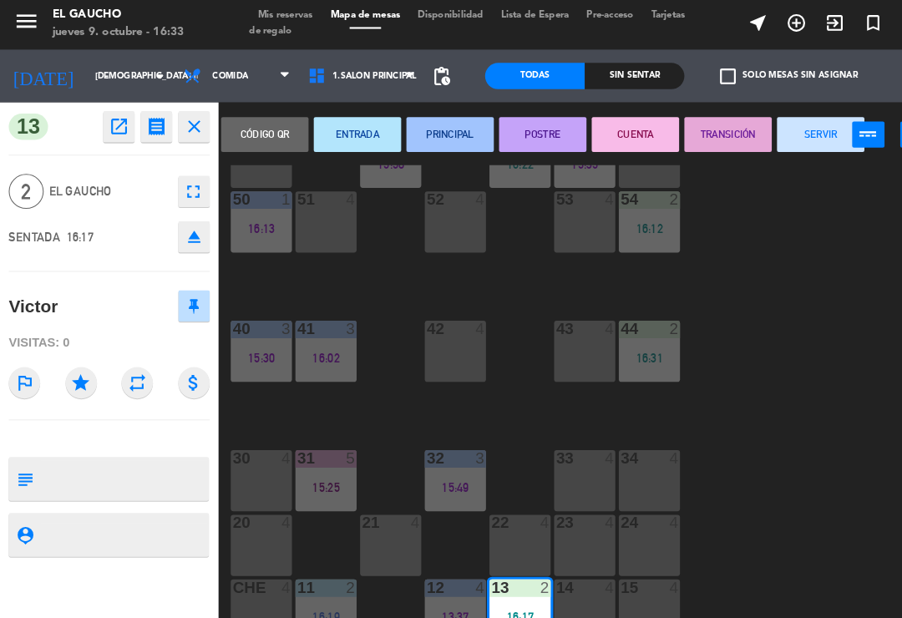
click at [360, 126] on button "ENTRADA" at bounding box center [341, 130] width 83 height 33
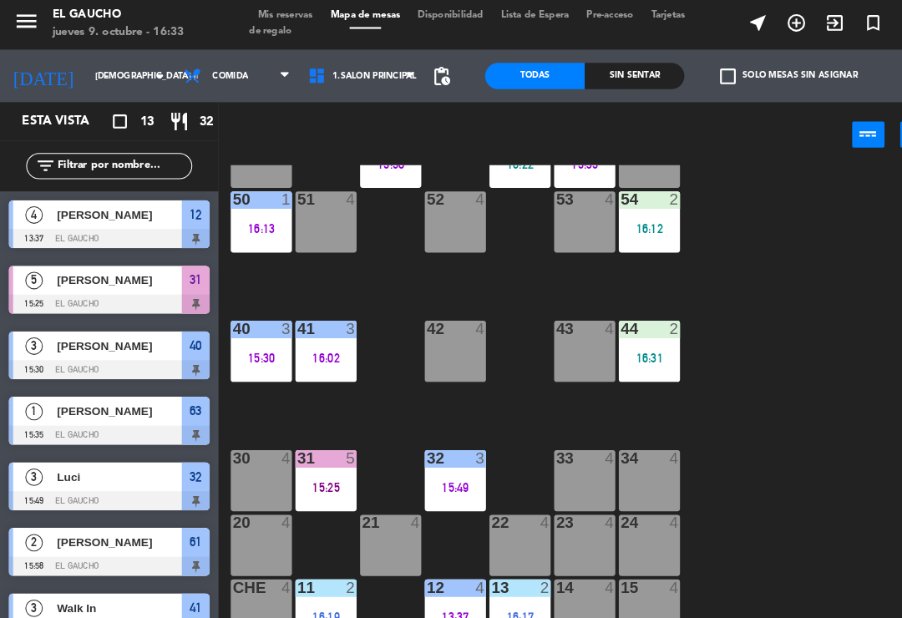
scroll to position [42, 0]
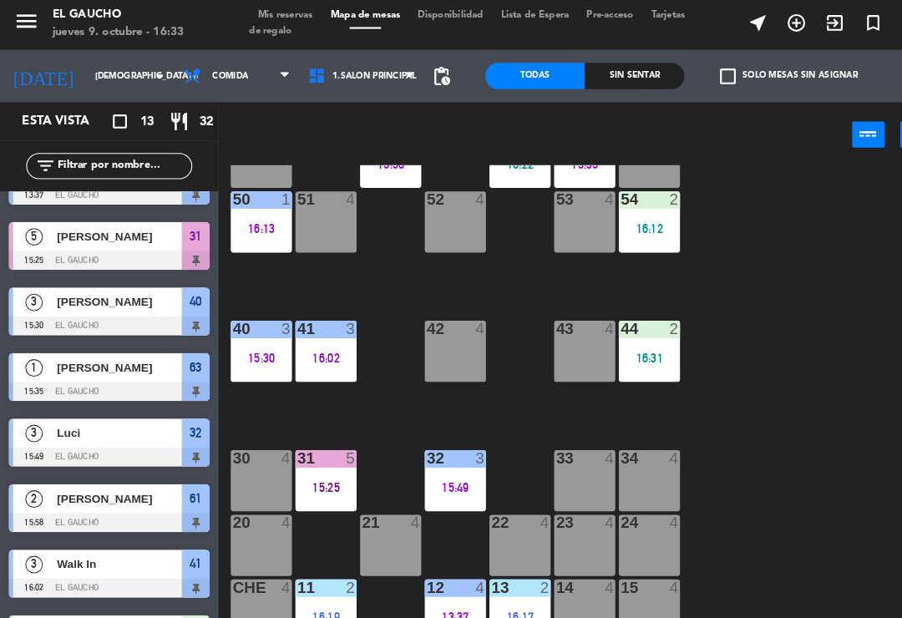
click at [805, 366] on div "84 4 80 4 83 4 82 4 81 4 70 4 71 4 72 4 73 4 74 4 63 1 15:35 62 2 16:22 61 2 15…" at bounding box center [560, 387] width 684 height 455
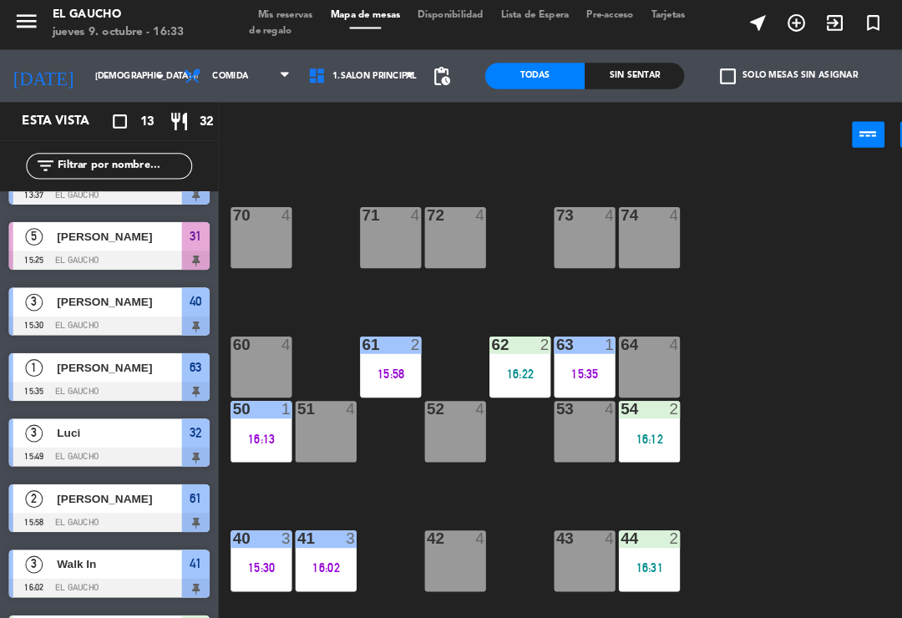
scroll to position [78, 0]
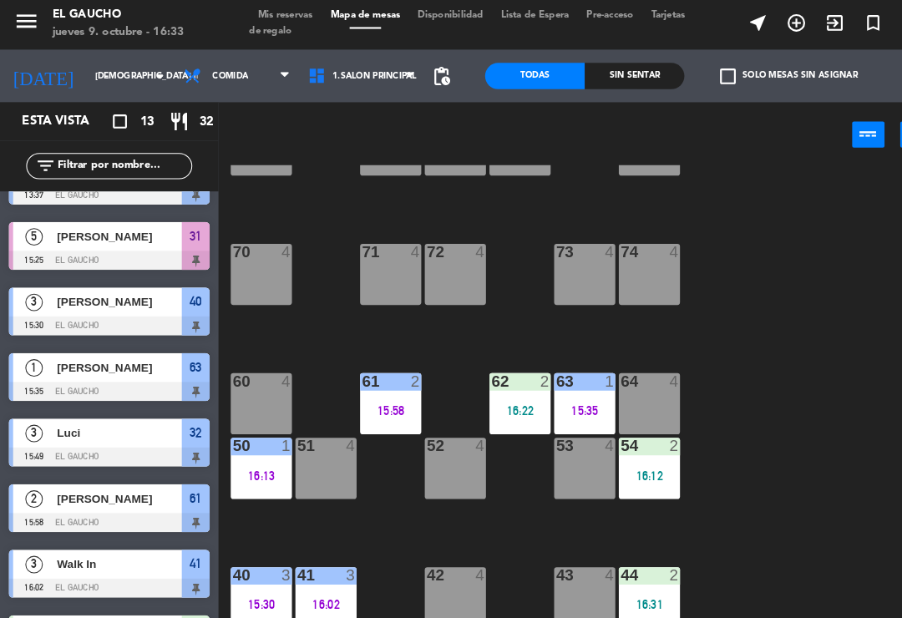
click at [623, 579] on div "16:31" at bounding box center [620, 580] width 58 height 12
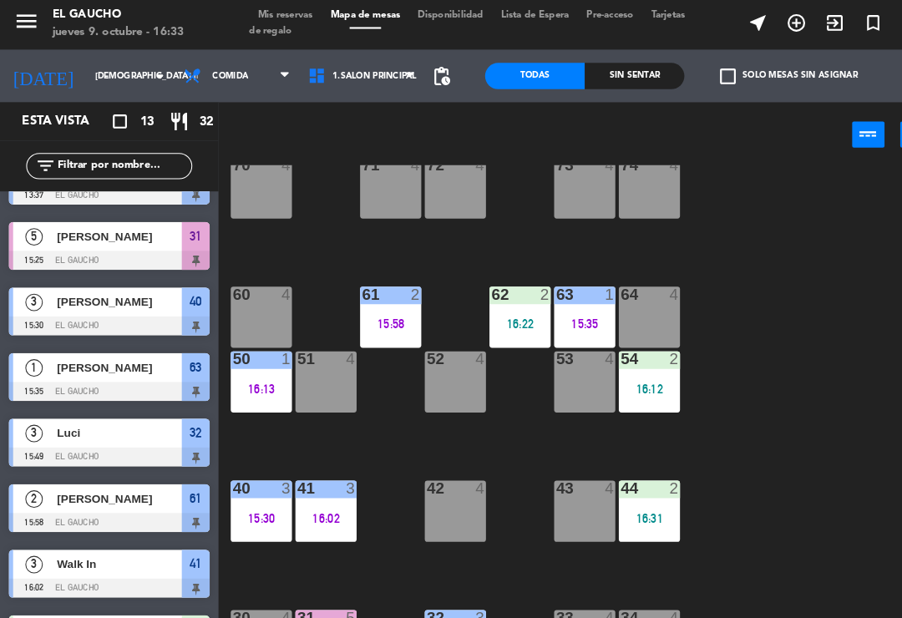
scroll to position [212, 0]
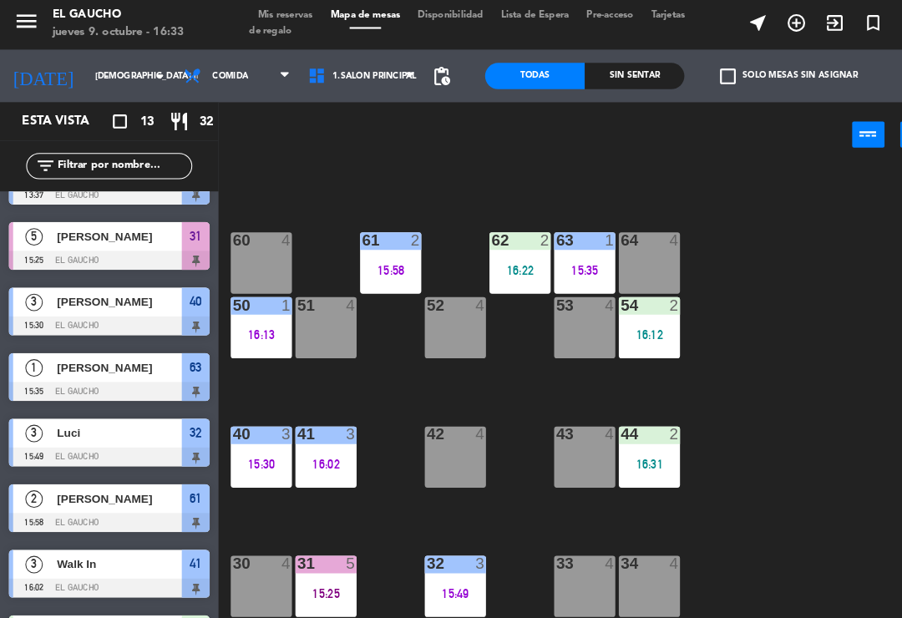
click at [621, 431] on div "44 2 16:31" at bounding box center [620, 439] width 58 height 58
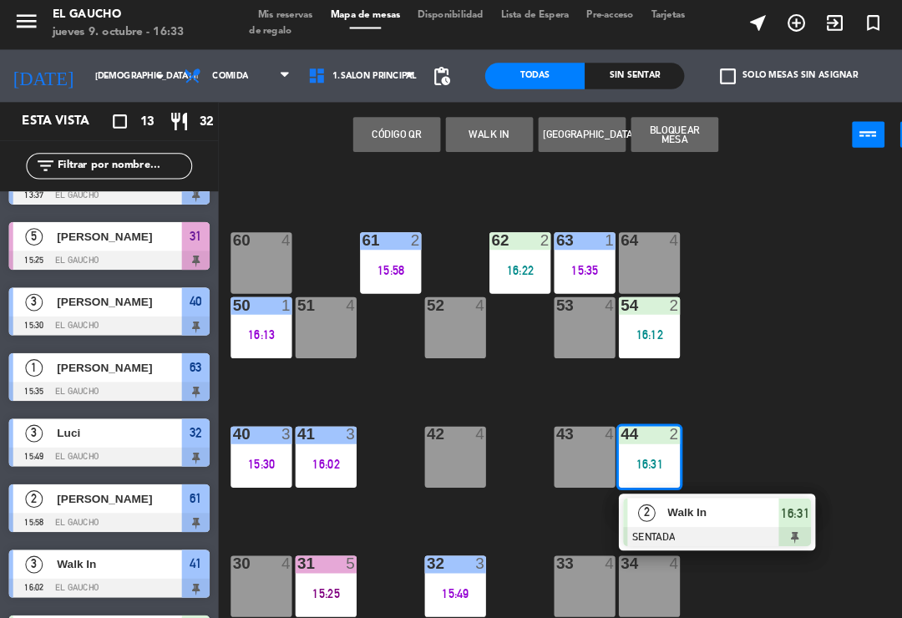
click at [691, 492] on span "Walk In" at bounding box center [691, 492] width 107 height 18
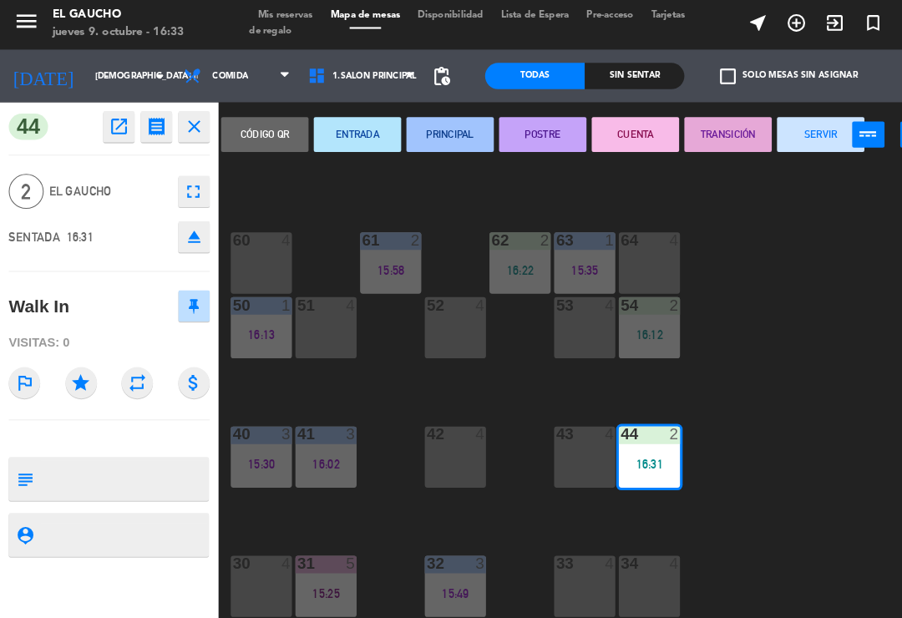
click at [790, 119] on button "SERVIR" at bounding box center [783, 130] width 83 height 33
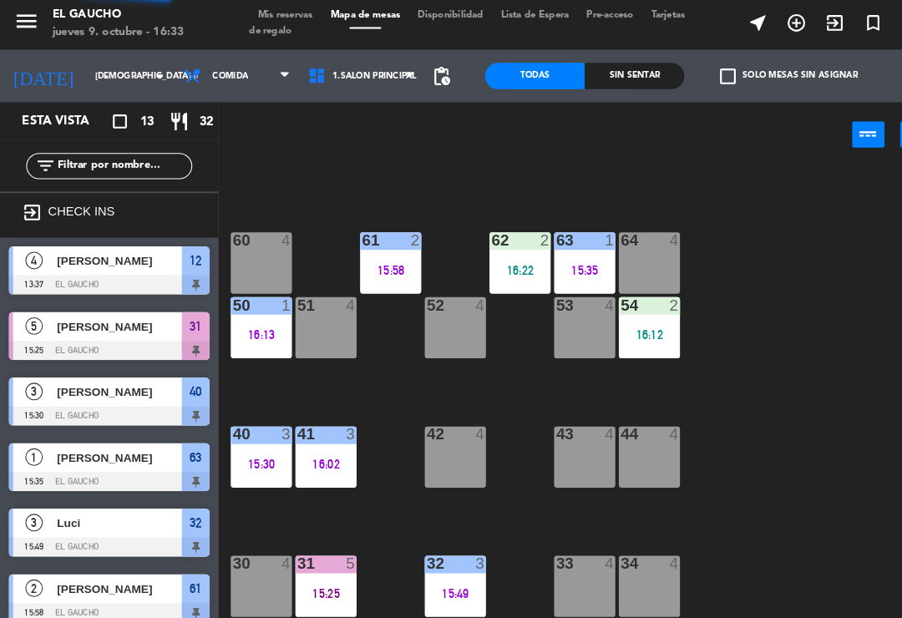
scroll to position [245, 0]
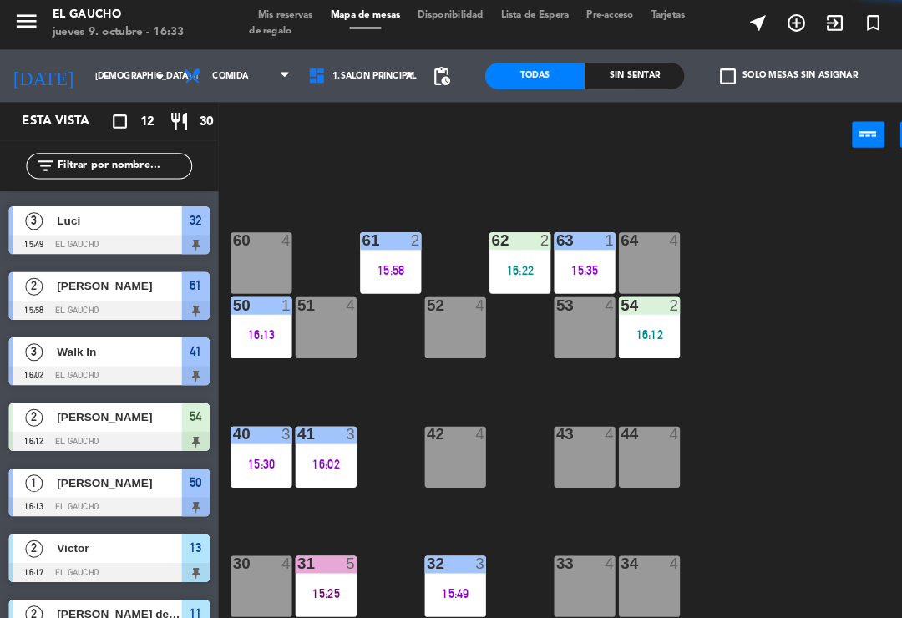
click at [624, 423] on div "44 4" at bounding box center [620, 418] width 58 height 17
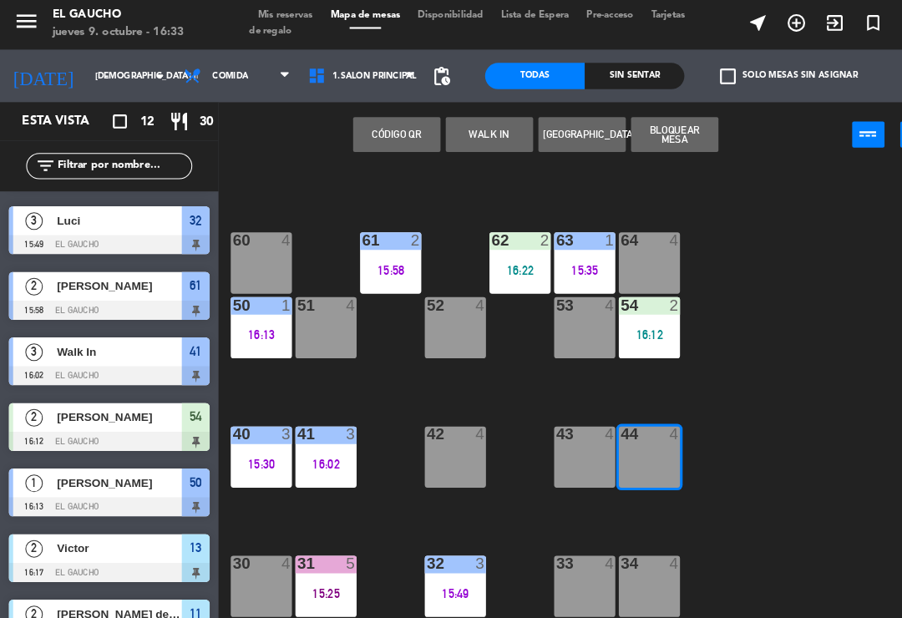
click at [453, 122] on button "WALK IN" at bounding box center [467, 130] width 83 height 33
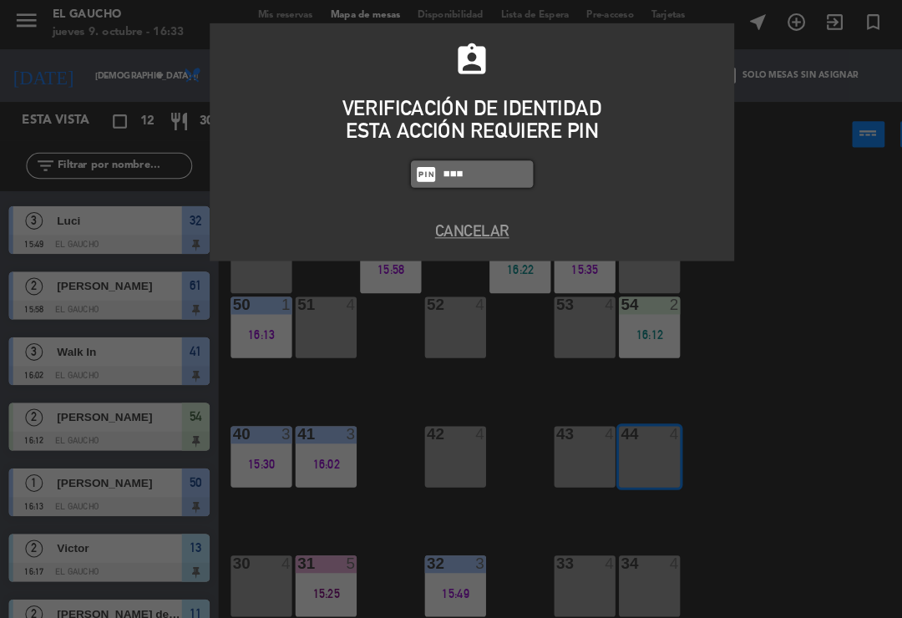
type input "4058"
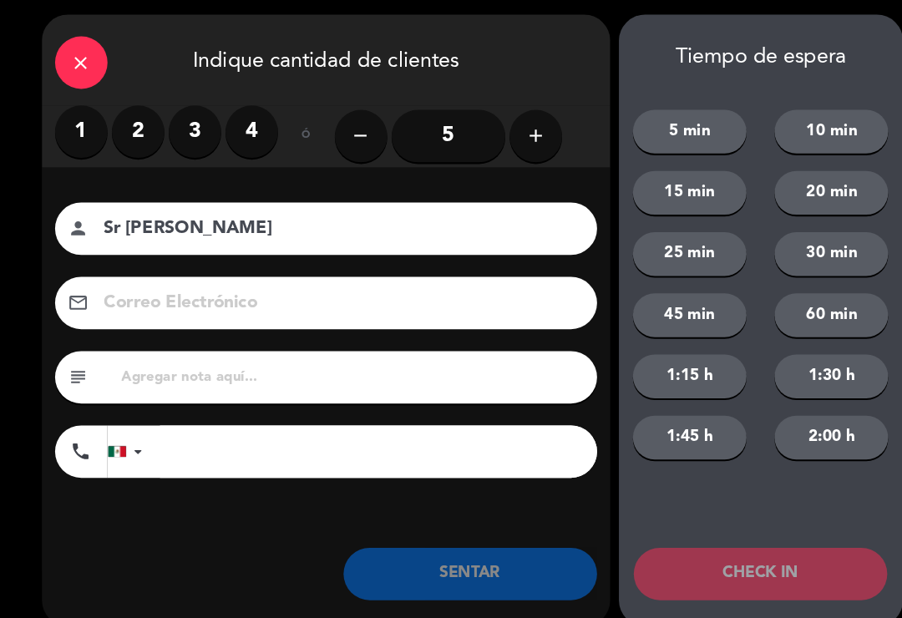
type input "Sr [PERSON_NAME]"
click at [138, 112] on label "2" at bounding box center [132, 129] width 50 height 50
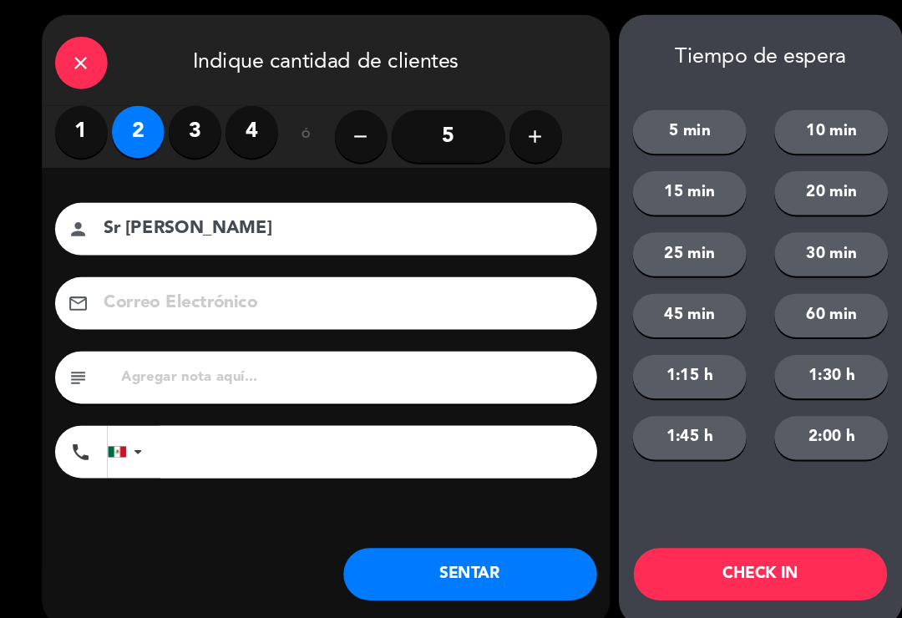
click at [486, 551] on button "SENTAR" at bounding box center [449, 551] width 242 height 50
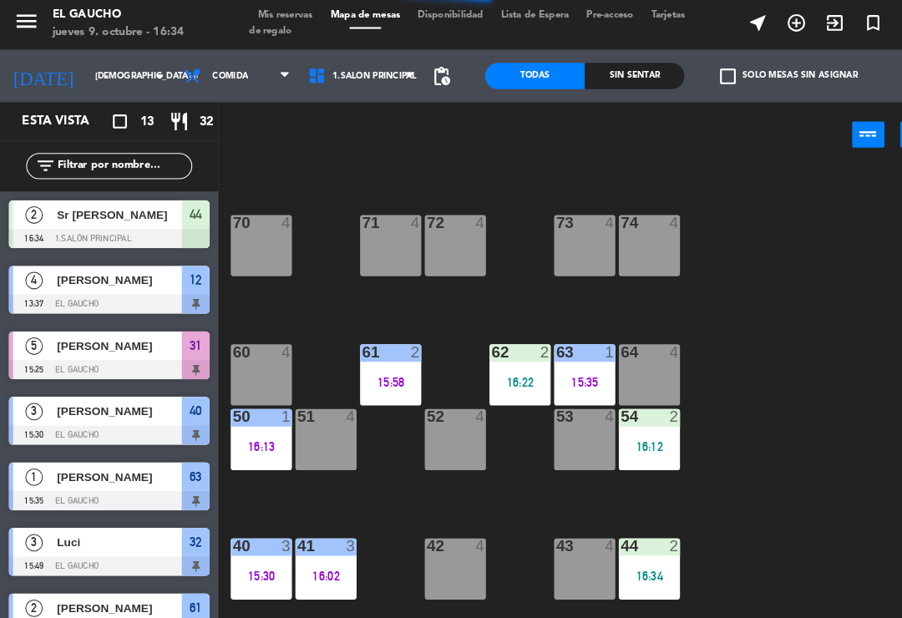
scroll to position [103, 0]
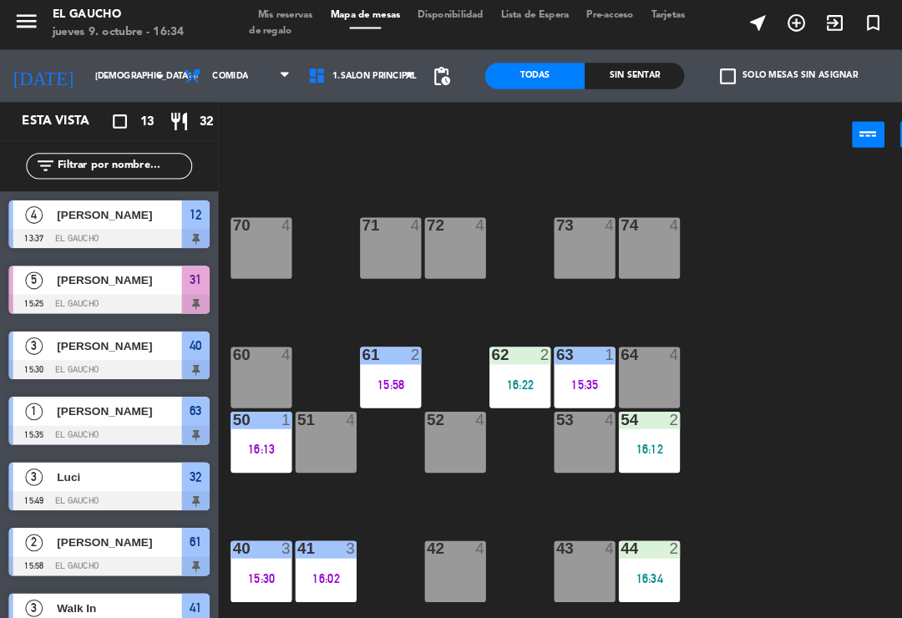
click at [635, 407] on div "2" at bounding box center [648, 403] width 28 height 15
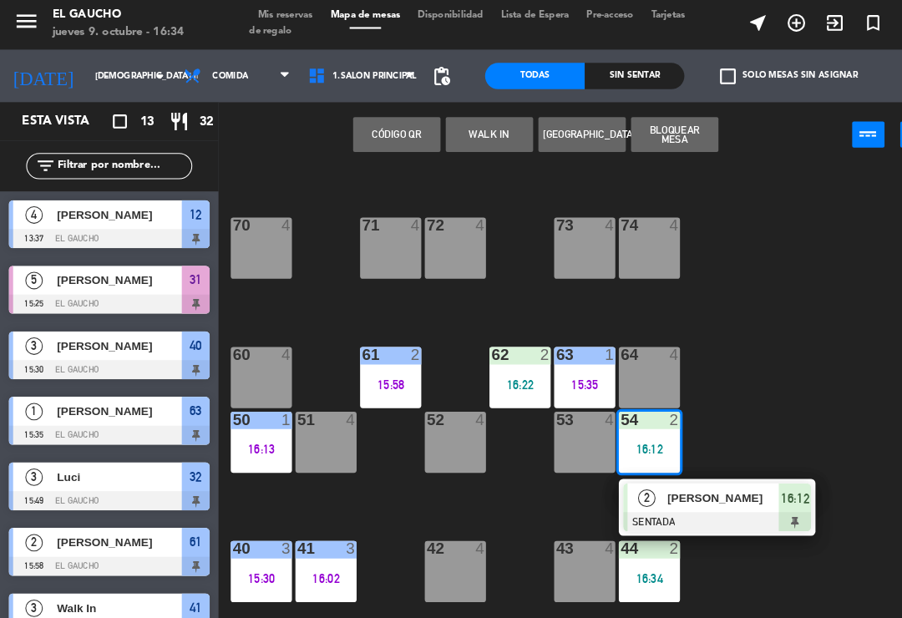
click at [680, 476] on span "[PERSON_NAME]" at bounding box center [691, 478] width 107 height 18
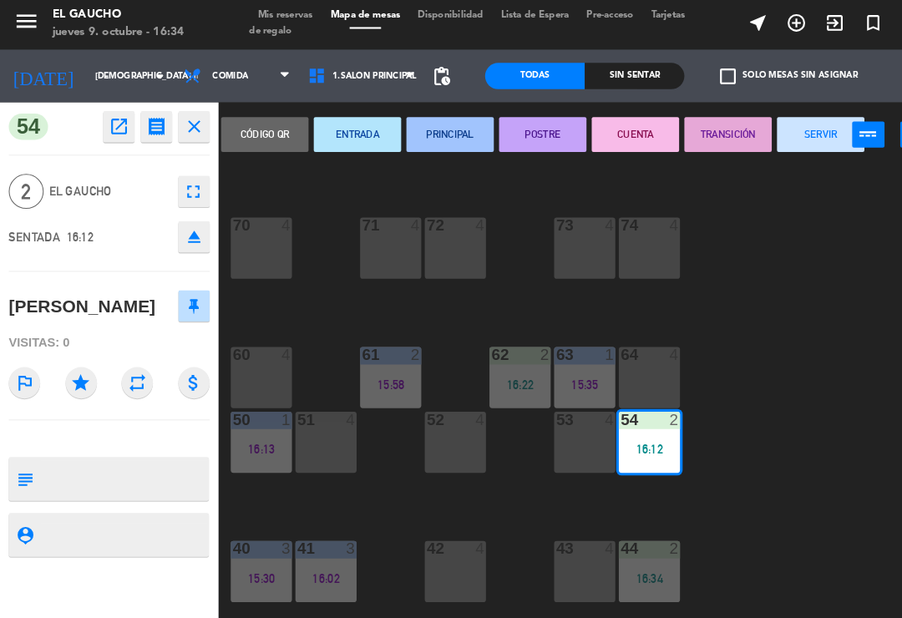
click at [340, 131] on button "ENTRADA" at bounding box center [341, 130] width 83 height 33
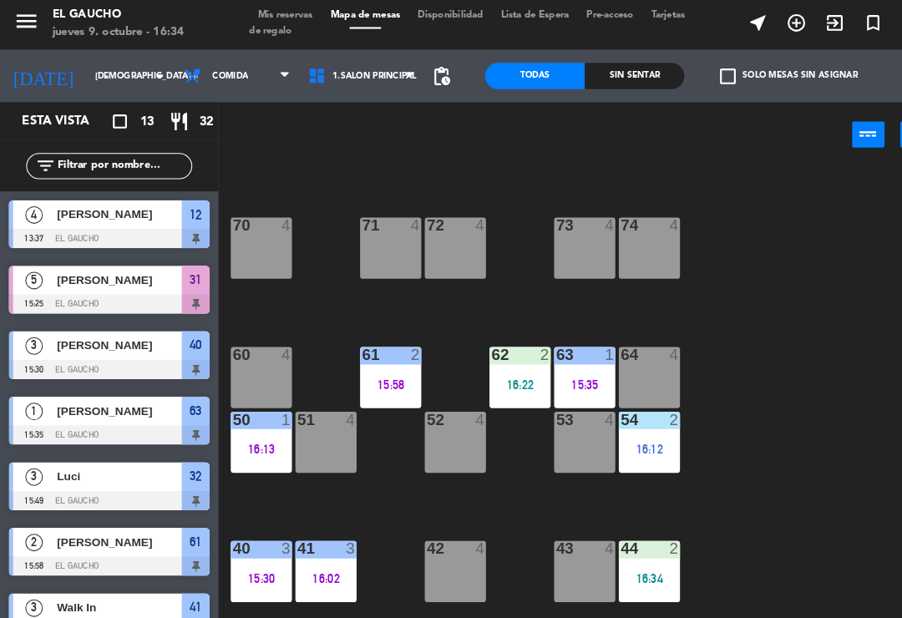
scroll to position [0, 0]
click at [756, 469] on div "84 4 80 4 83 4 82 4 81 4 70 4 71 4 72 4 73 4 74 4 63 1 15:35 62 2 16:22 61 2 15…" at bounding box center [560, 387] width 684 height 455
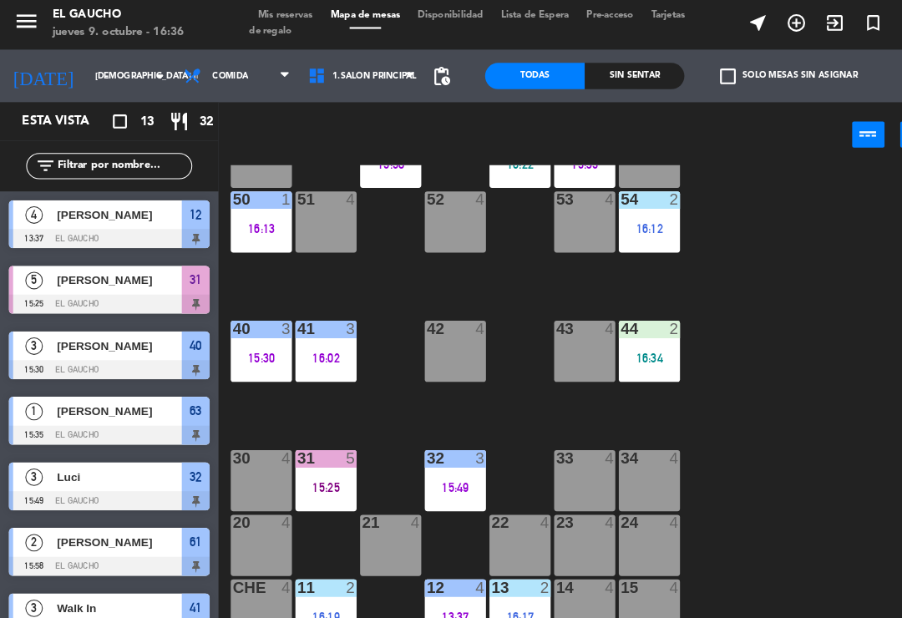
scroll to position [313, 0]
click at [316, 588] on div "16:19" at bounding box center [311, 592] width 58 height 12
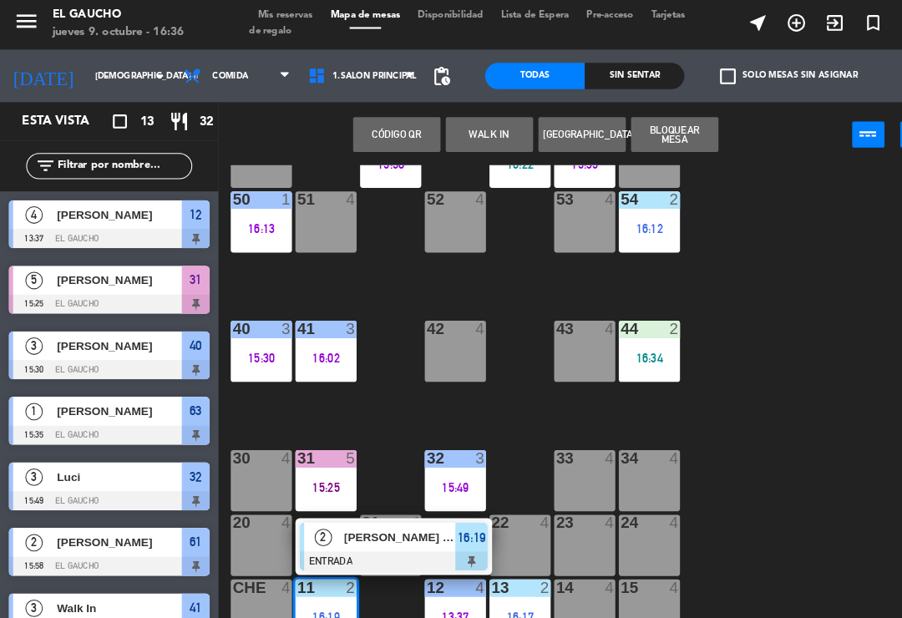
click at [371, 503] on div "[PERSON_NAME] de [PERSON_NAME]" at bounding box center [381, 516] width 109 height 28
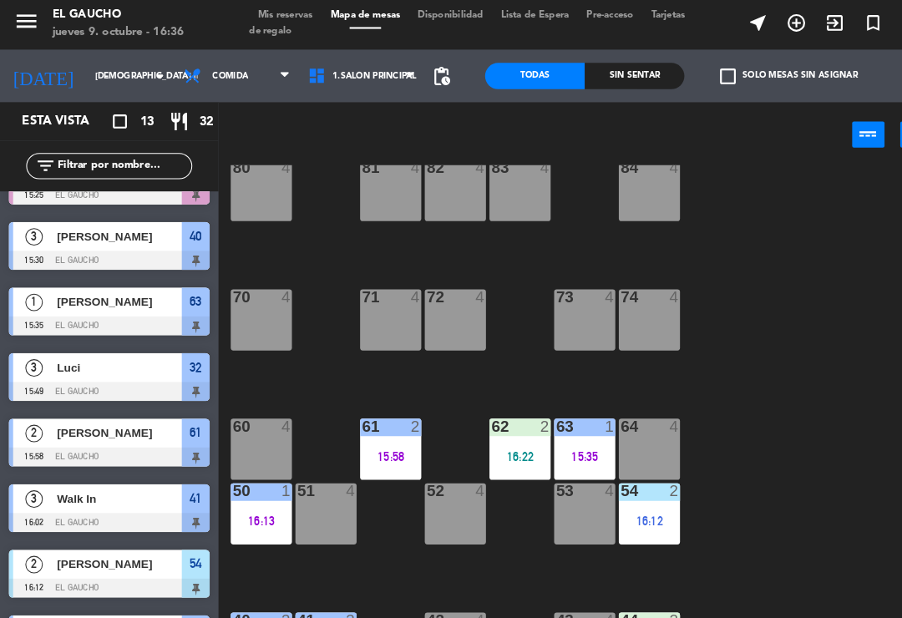
scroll to position [43, 0]
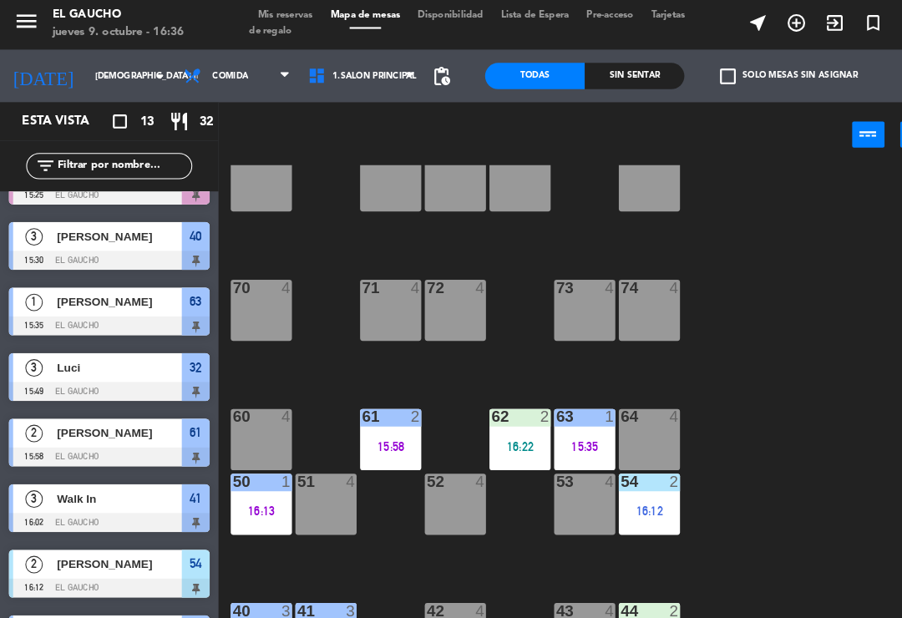
click at [484, 437] on div "62 2 16:22" at bounding box center [496, 422] width 58 height 58
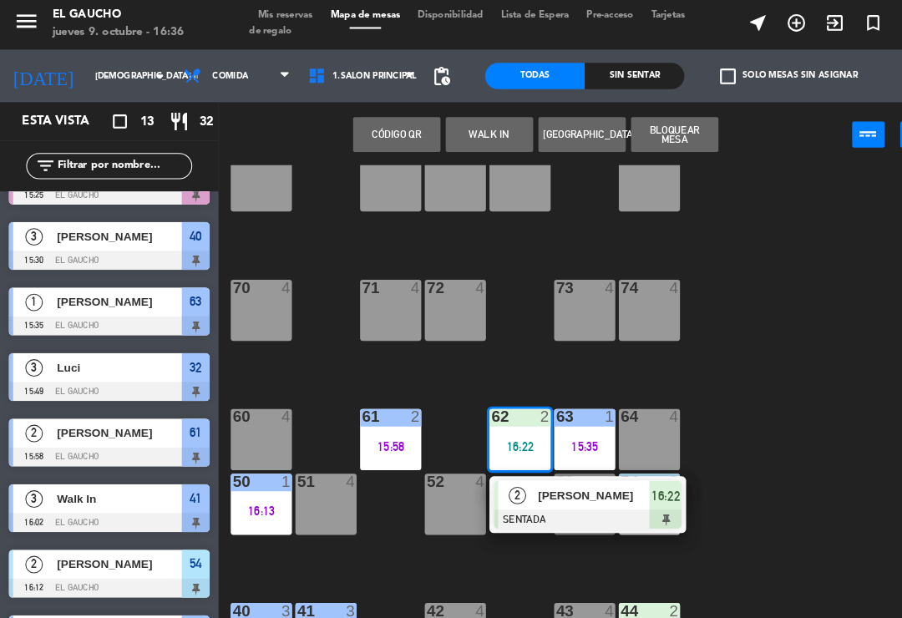
click at [538, 489] on div at bounding box center [561, 498] width 179 height 18
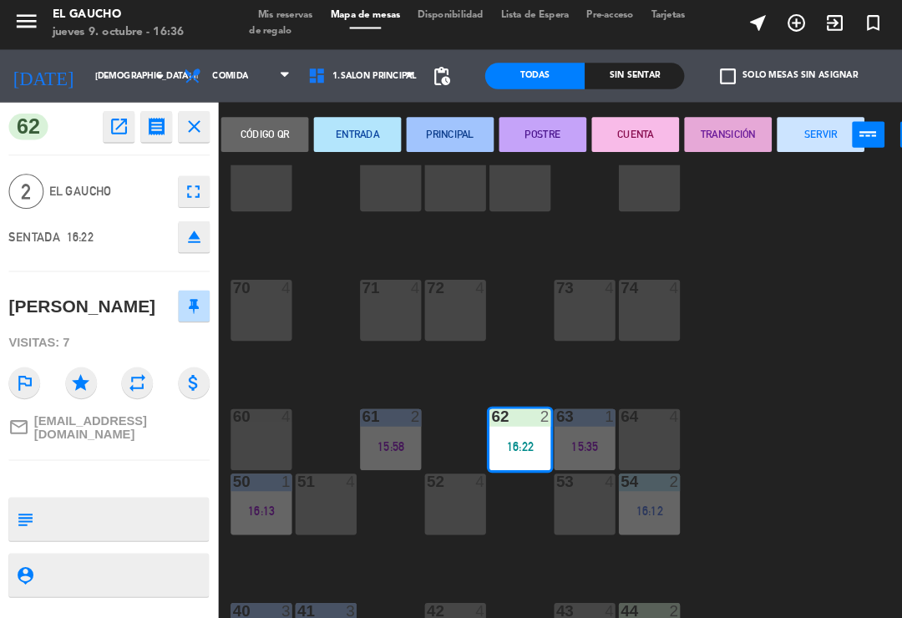
click at [346, 121] on button "ENTRADA" at bounding box center [341, 130] width 83 height 33
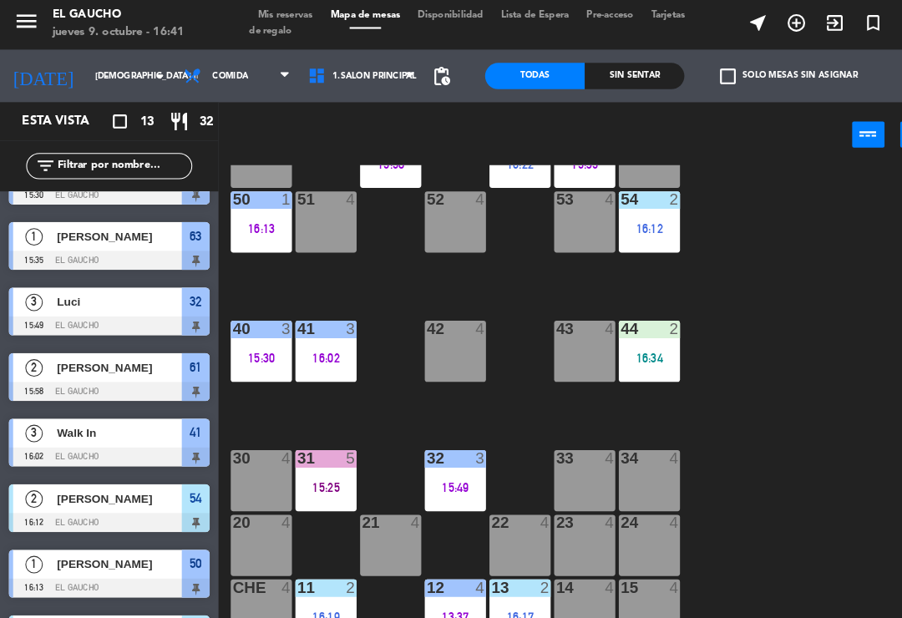
scroll to position [313, 0]
click at [247, 208] on div "50 1 16:13" at bounding box center [249, 214] width 58 height 58
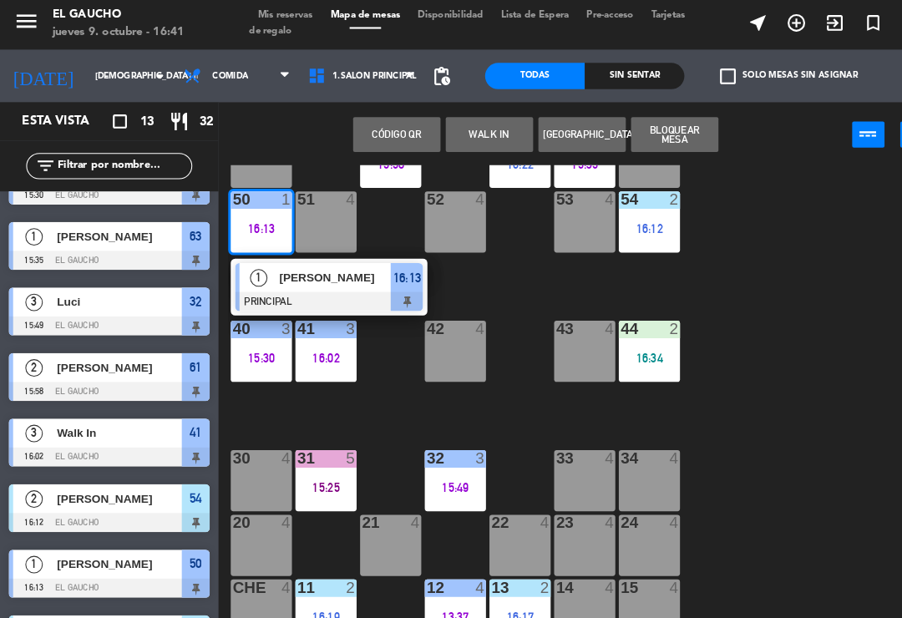
click at [299, 275] on div "[PERSON_NAME]" at bounding box center [319, 268] width 109 height 28
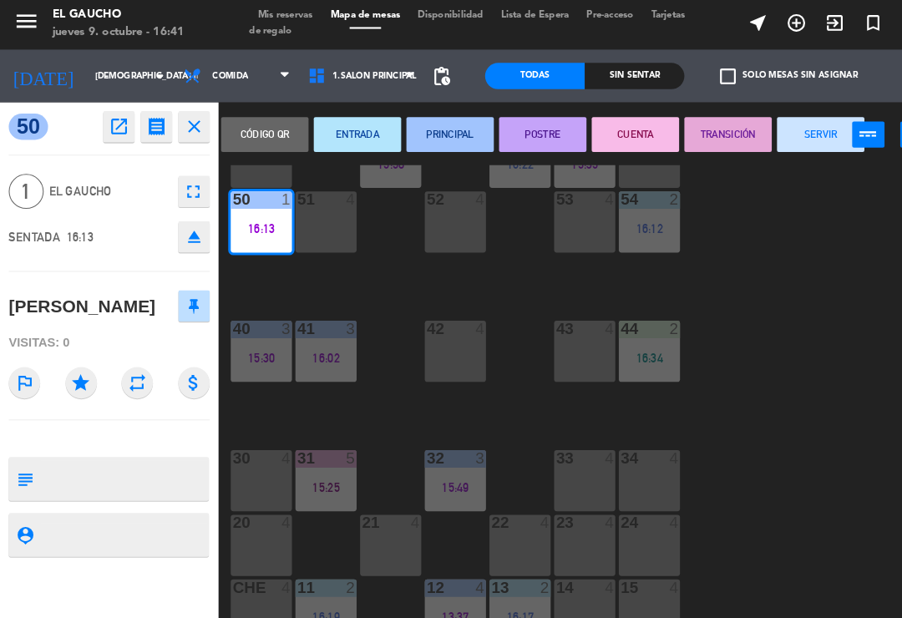
click at [776, 122] on button "SERVIR" at bounding box center [783, 130] width 83 height 33
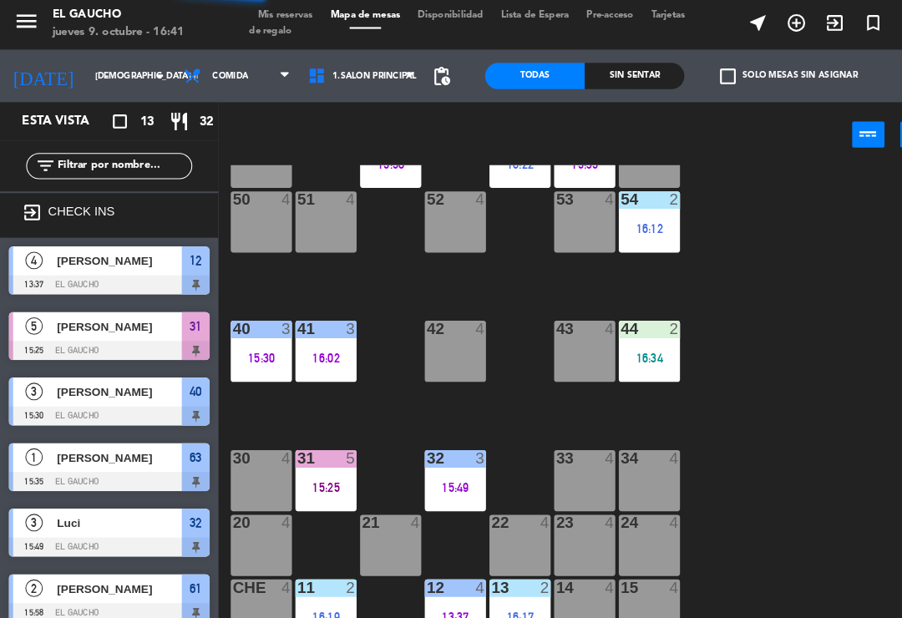
click at [784, 413] on div "84 4 80 4 83 4 82 4 81 4 70 4 71 4 72 4 73 4 74 4 63 1 15:35 62 2 16:22 61 2 15…" at bounding box center [560, 387] width 684 height 455
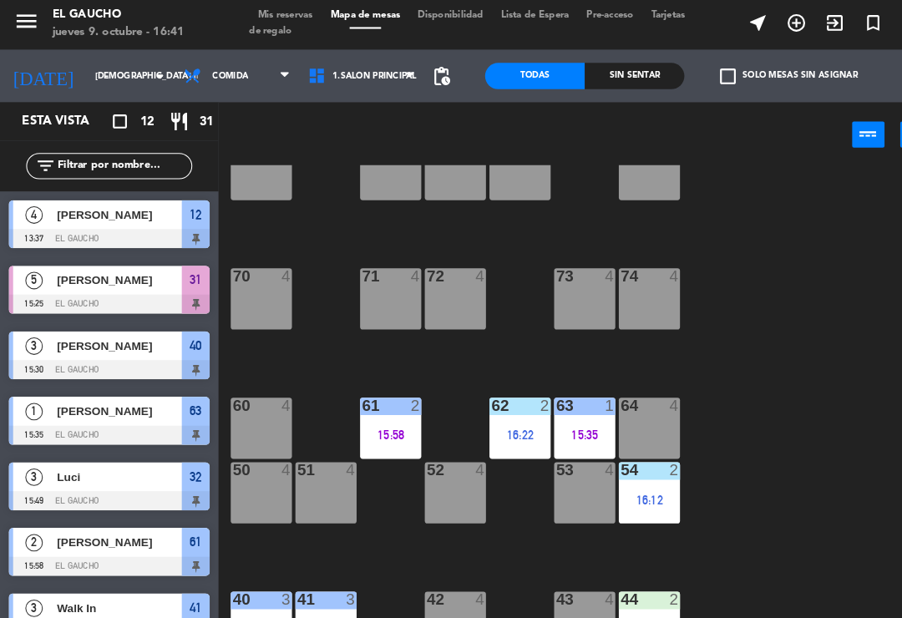
scroll to position [58, 0]
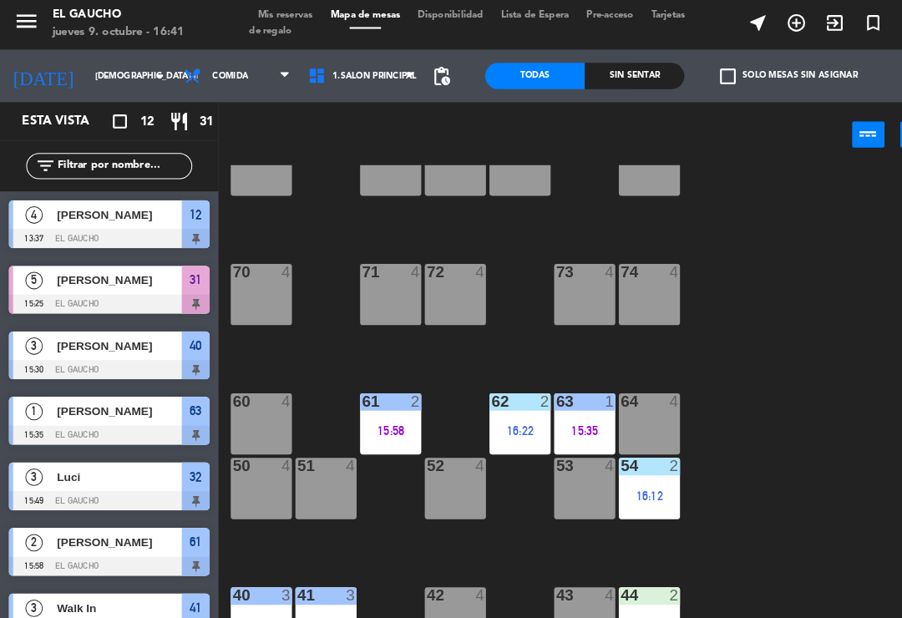
click at [624, 460] on div "54 2 16:12" at bounding box center [620, 469] width 58 height 58
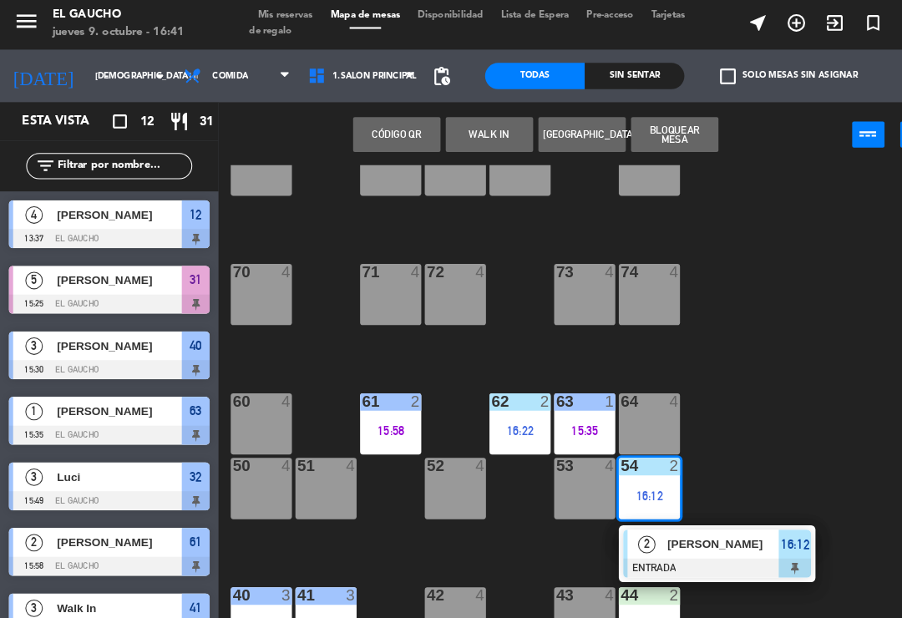
click at [693, 513] on span "[PERSON_NAME]" at bounding box center [691, 522] width 107 height 18
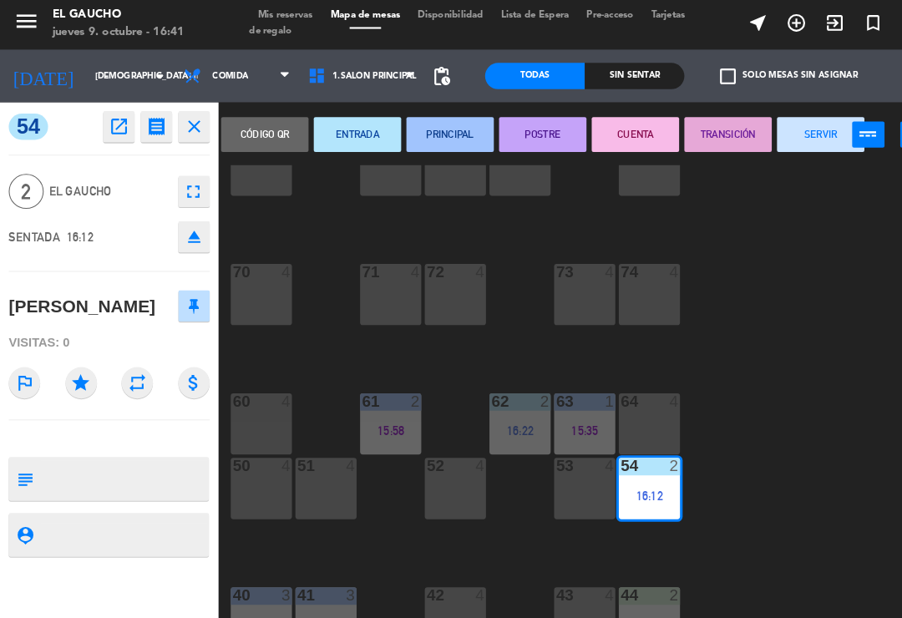
click at [428, 124] on button "PRINCIPAL" at bounding box center [429, 130] width 83 height 33
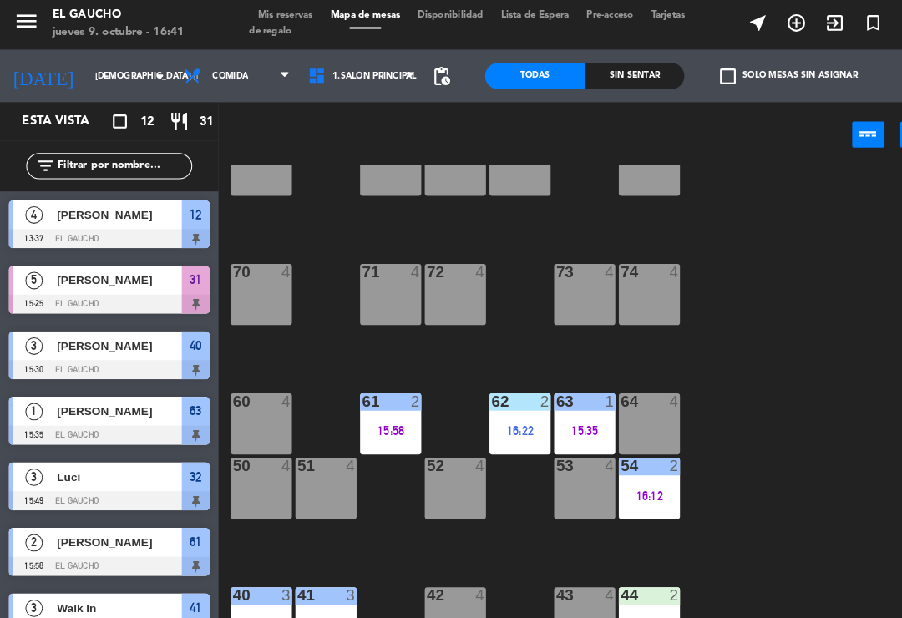
click at [787, 422] on div "84 4 80 4 83 4 82 4 81 4 70 4 71 4 72 4 73 4 74 4 63 1 15:35 62 2 16:22 61 2 15…" at bounding box center [560, 387] width 684 height 455
click at [503, 397] on div "62 2 16:22" at bounding box center [496, 407] width 58 height 58
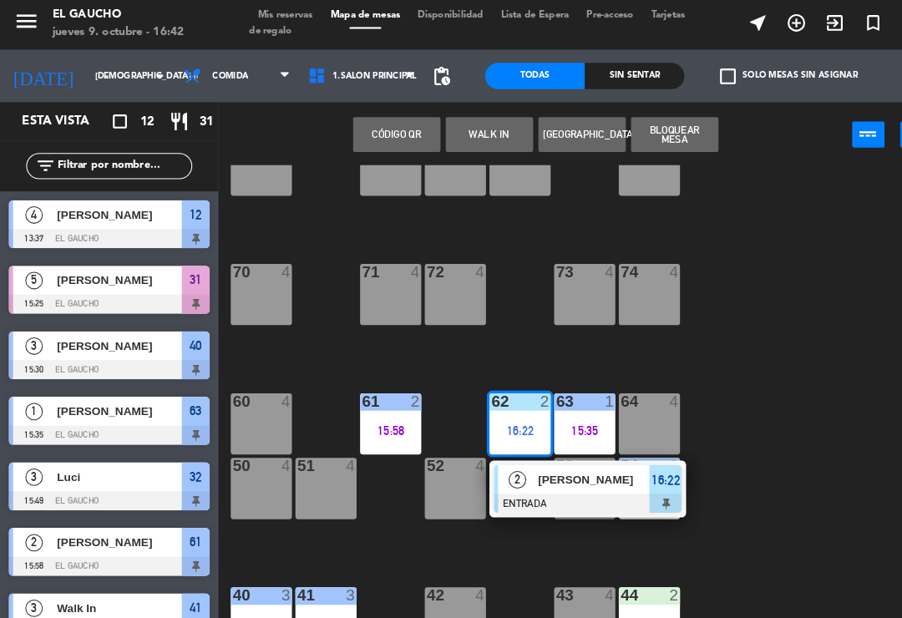
click at [524, 461] on span "[PERSON_NAME]" at bounding box center [567, 461] width 107 height 18
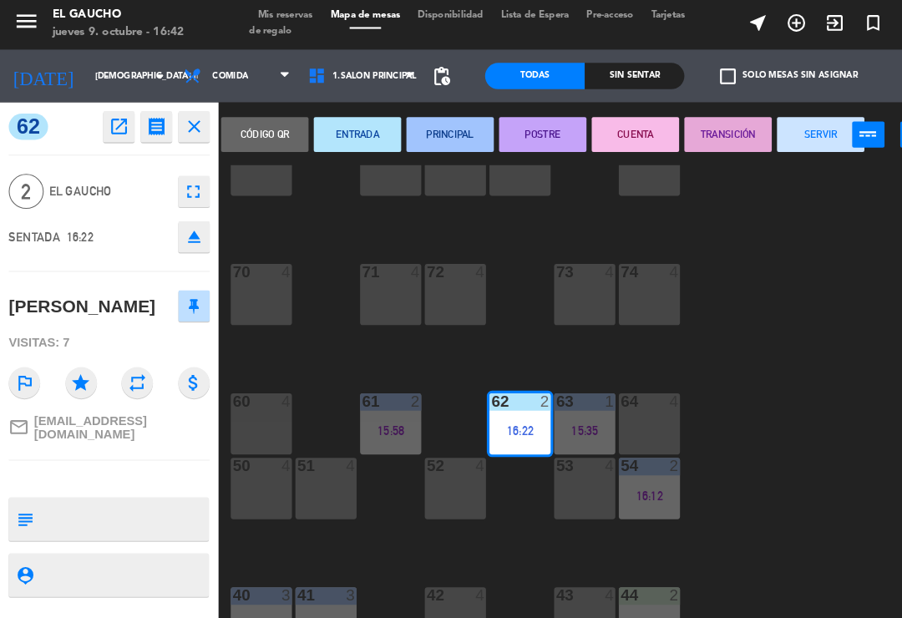
click at [427, 128] on button "PRINCIPAL" at bounding box center [429, 130] width 83 height 33
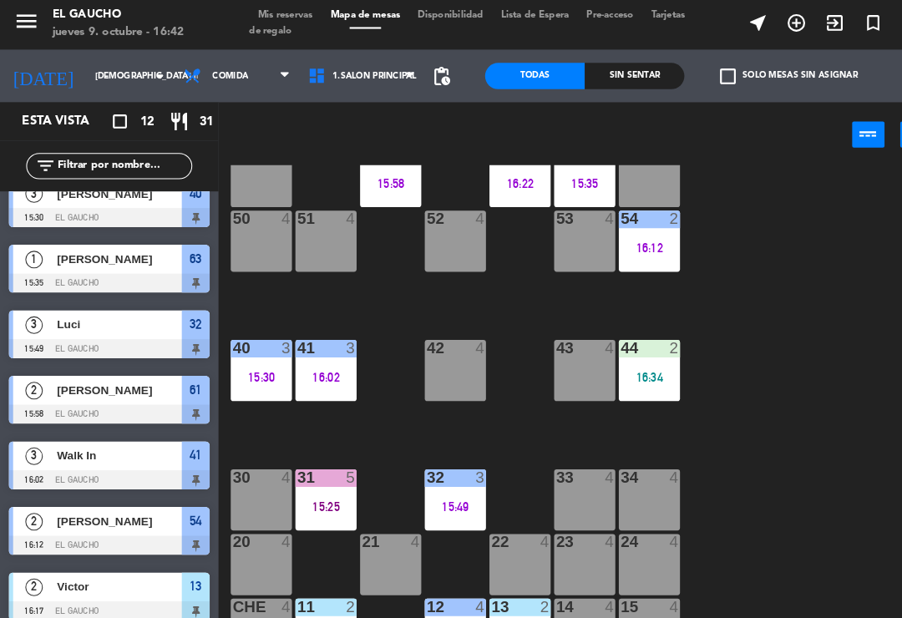
scroll to position [296, 0]
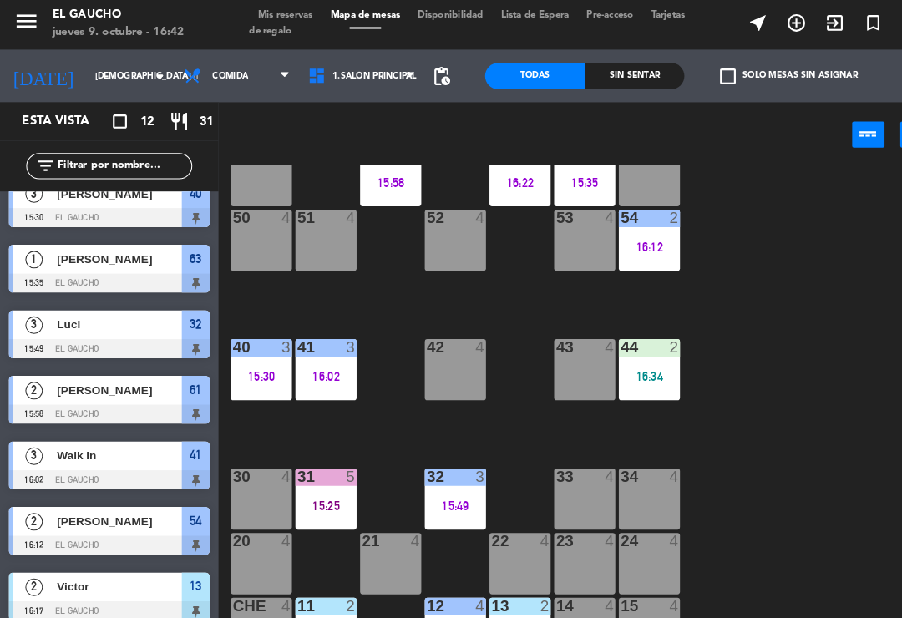
click at [433, 472] on div "32 3 15:49" at bounding box center [435, 479] width 58 height 58
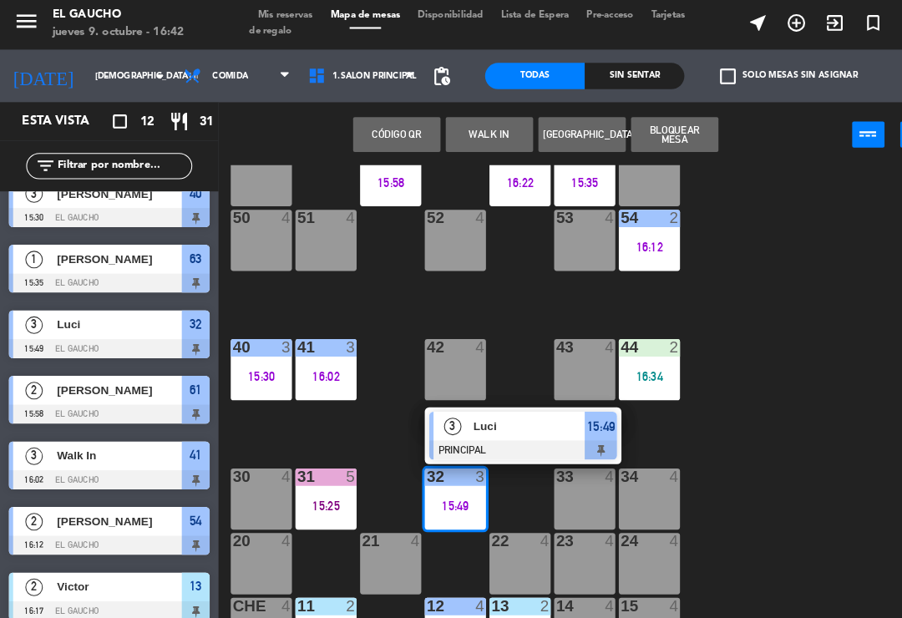
click at [501, 409] on span "Luci" at bounding box center [505, 410] width 107 height 18
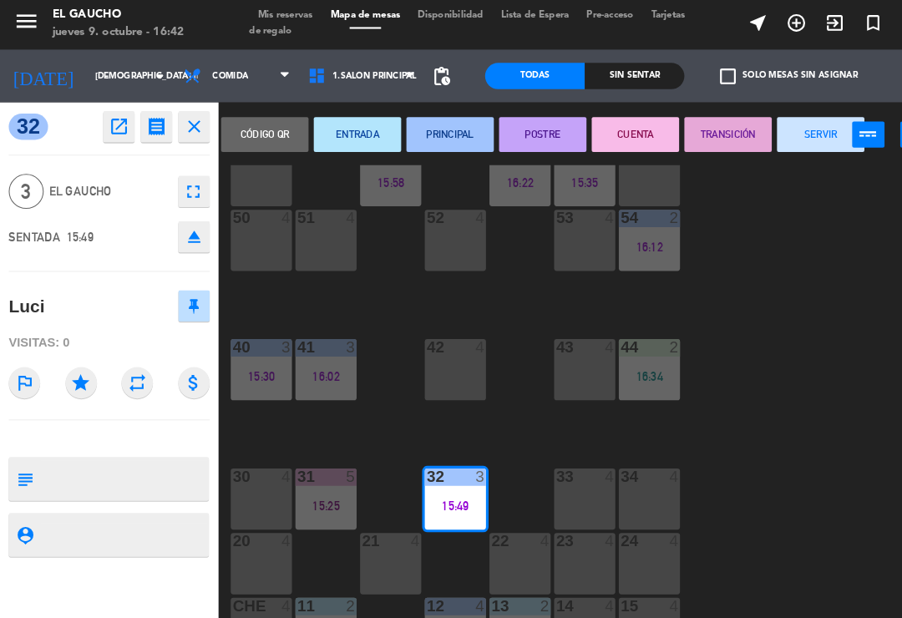
click at [610, 128] on button "CUENTA" at bounding box center [606, 130] width 83 height 33
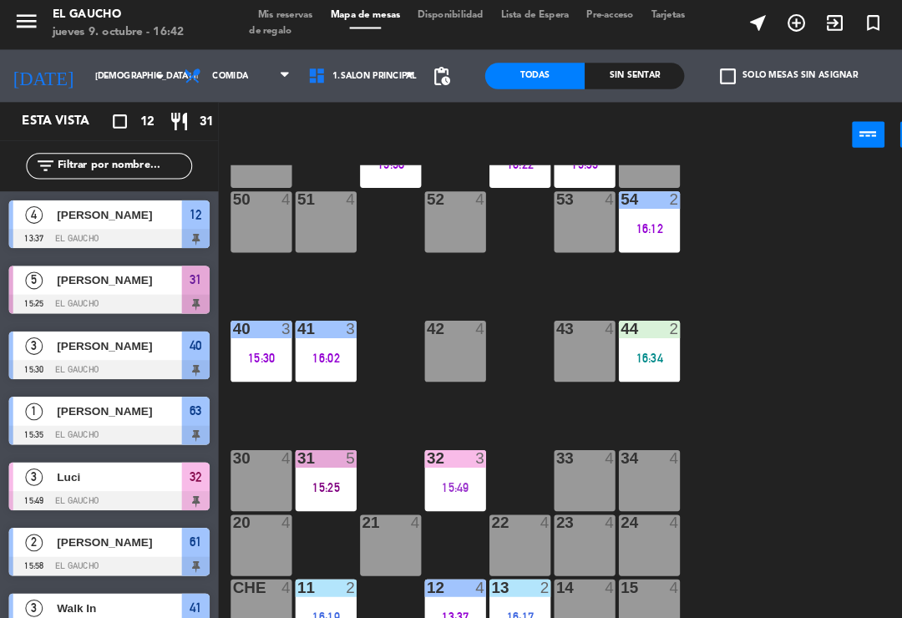
scroll to position [313, 0]
click at [313, 579] on div "11 2 16:19" at bounding box center [311, 585] width 58 height 58
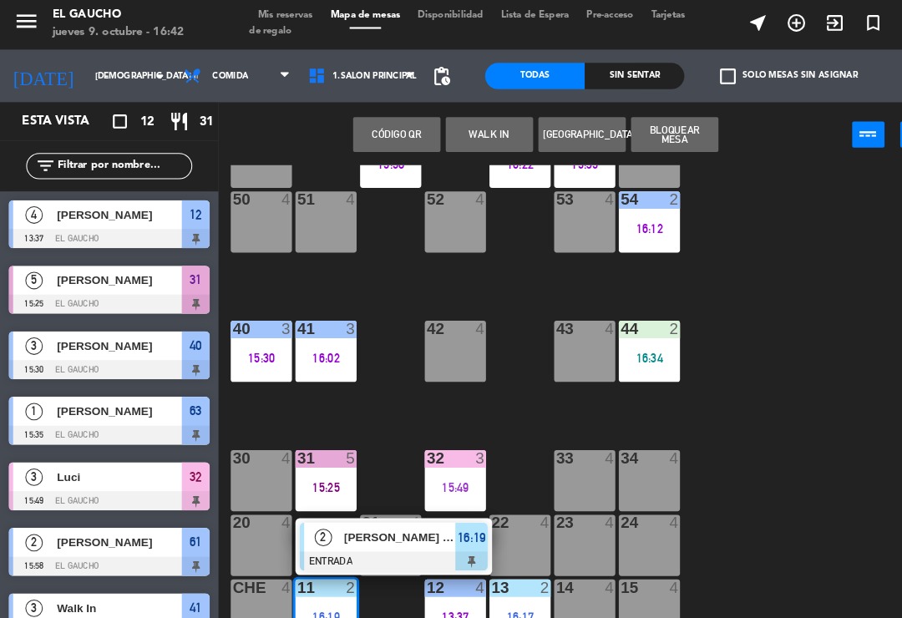
click at [385, 518] on span "[PERSON_NAME] de [PERSON_NAME]" at bounding box center [382, 516] width 107 height 18
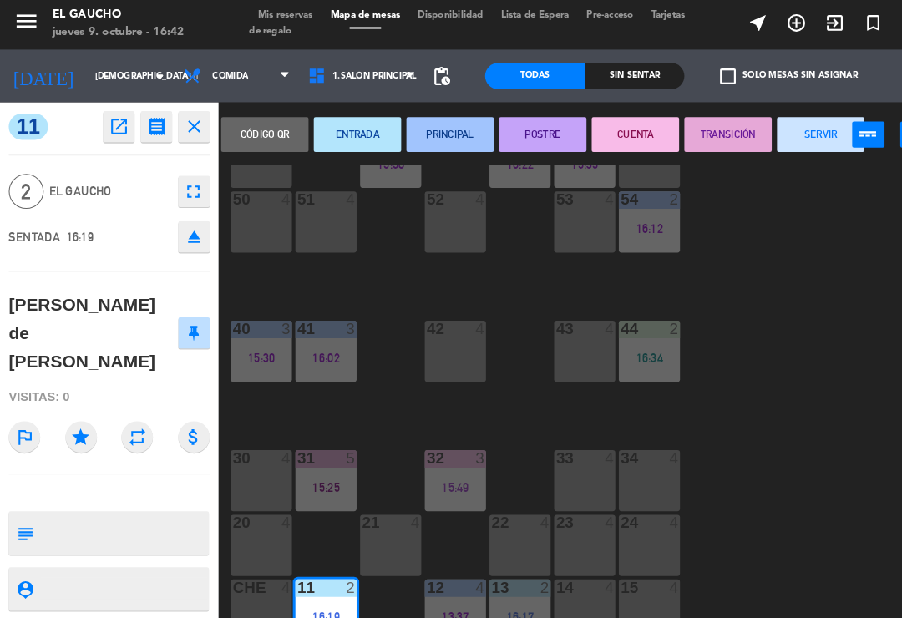
click at [422, 124] on button "PRINCIPAL" at bounding box center [429, 130] width 83 height 33
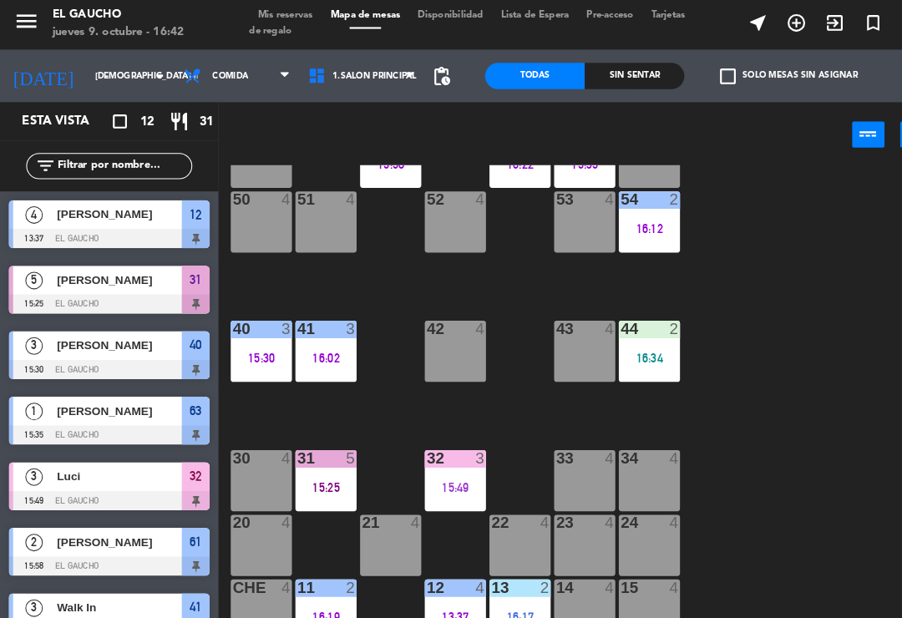
scroll to position [0, 0]
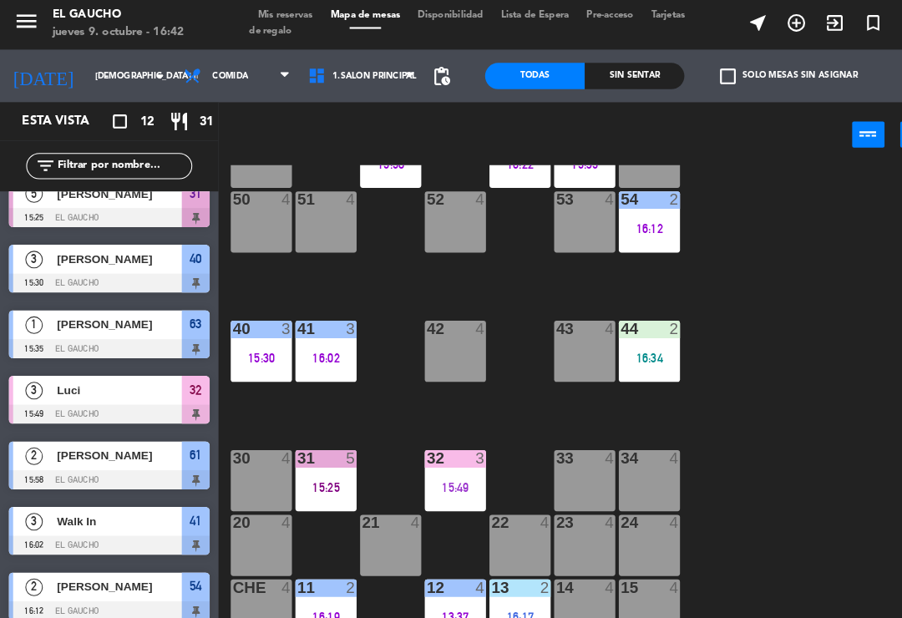
click at [503, 574] on div "13 2 16:17" at bounding box center [496, 585] width 58 height 58
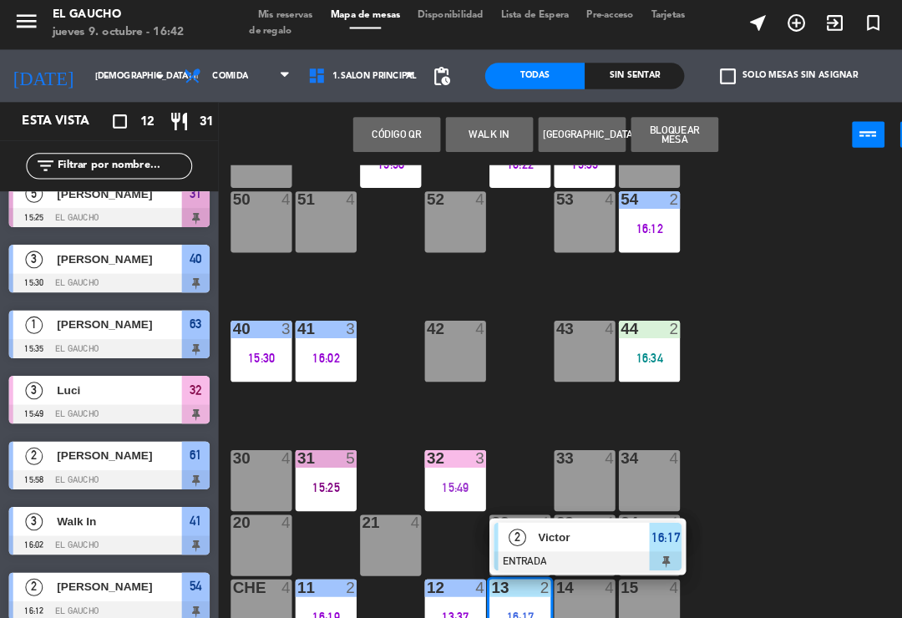
click at [541, 525] on div "Victor" at bounding box center [567, 516] width 109 height 28
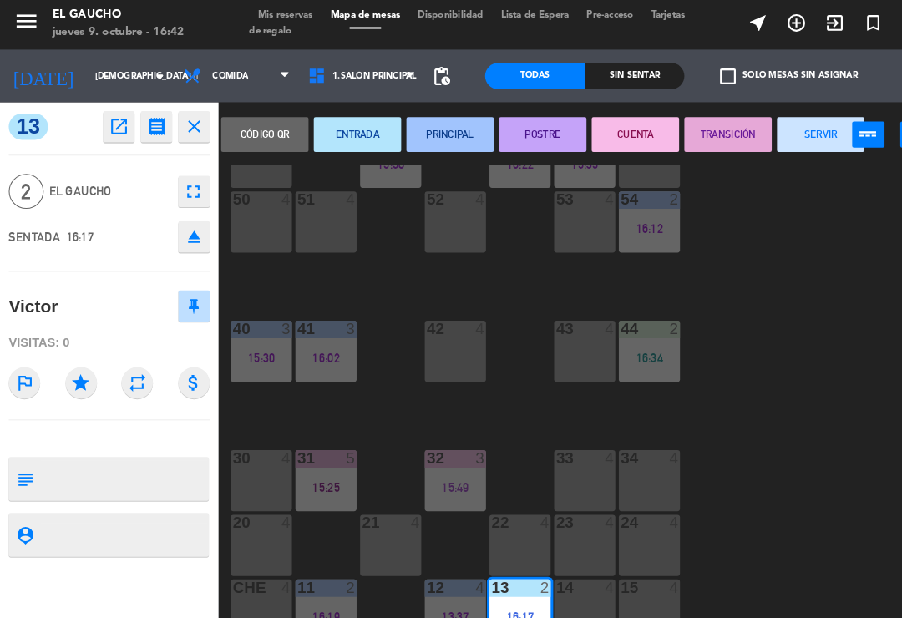
click at [440, 124] on button "PRINCIPAL" at bounding box center [429, 130] width 83 height 33
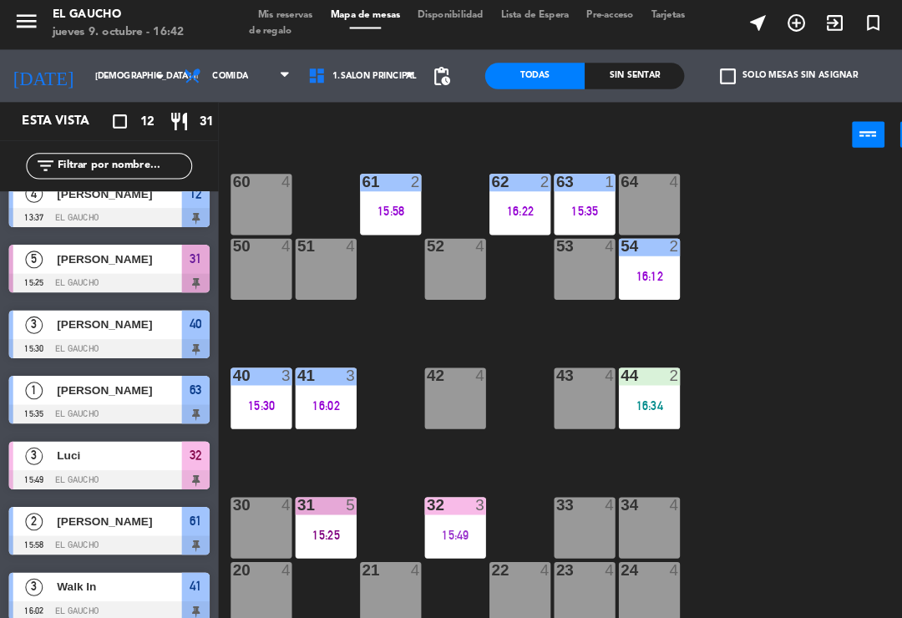
scroll to position [256, 0]
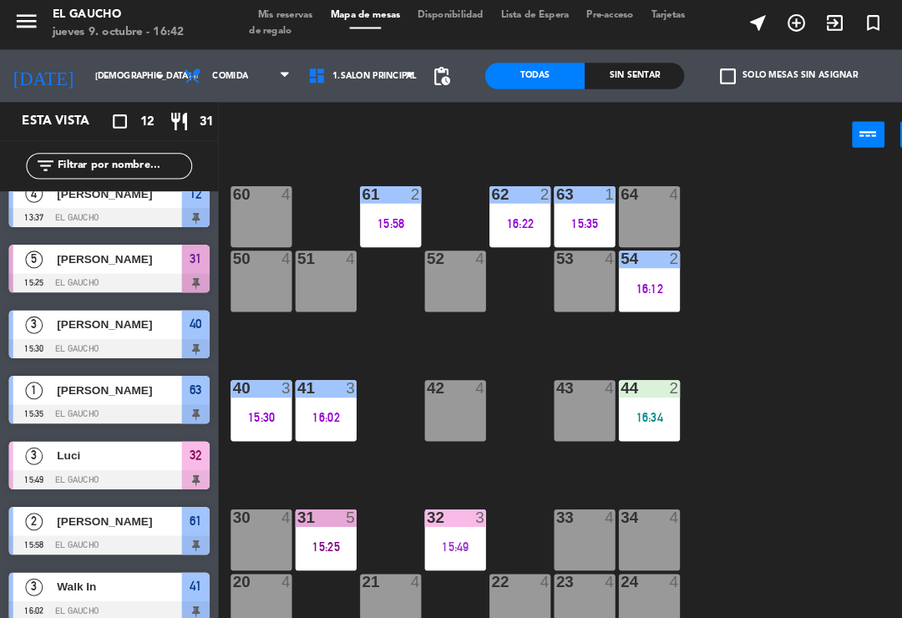
click at [633, 369] on div at bounding box center [621, 373] width 28 height 15
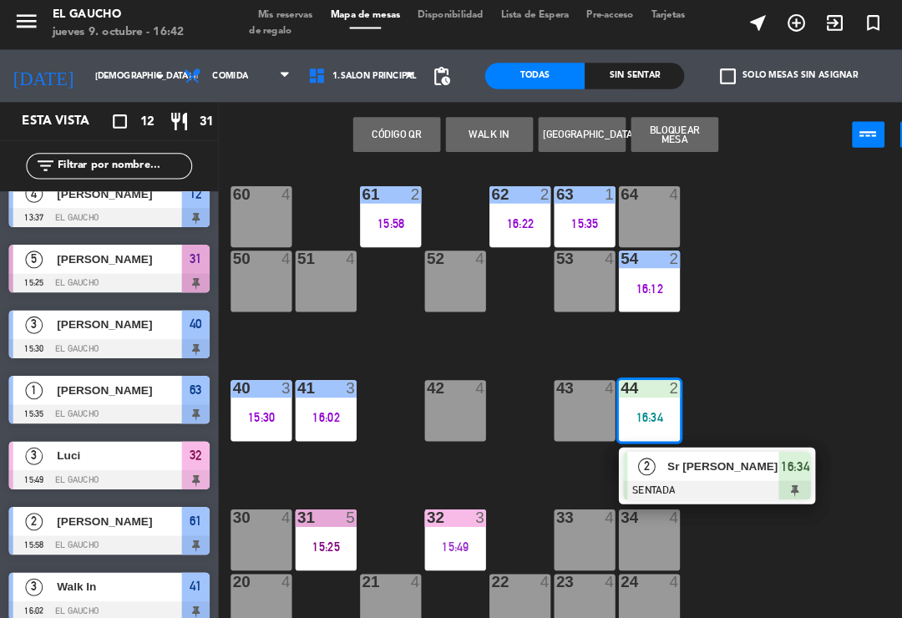
click at [691, 462] on div at bounding box center [684, 471] width 179 height 18
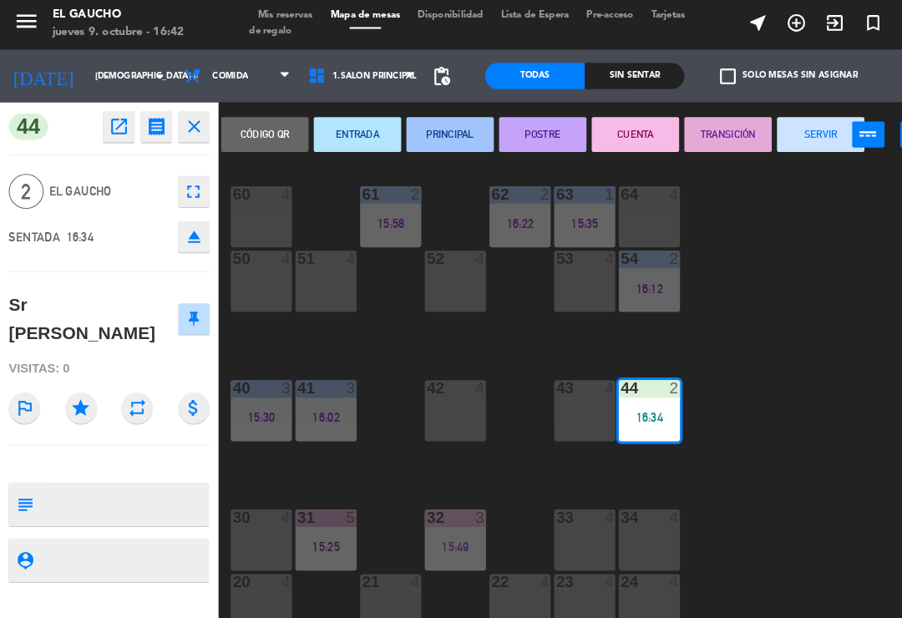
click at [346, 127] on button "ENTRADA" at bounding box center [341, 130] width 83 height 33
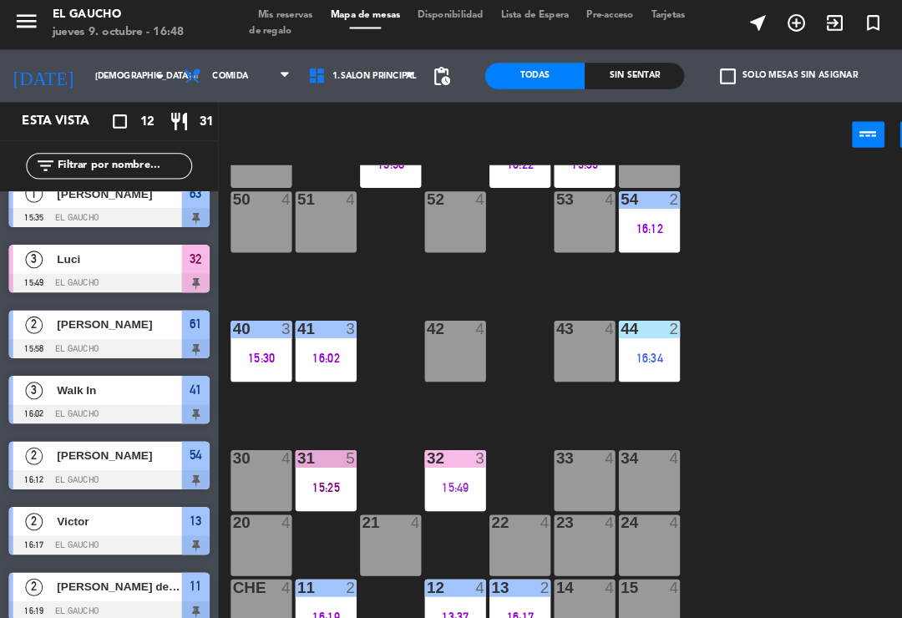
scroll to position [313, 0]
click at [492, 594] on div "16:17" at bounding box center [496, 592] width 58 height 12
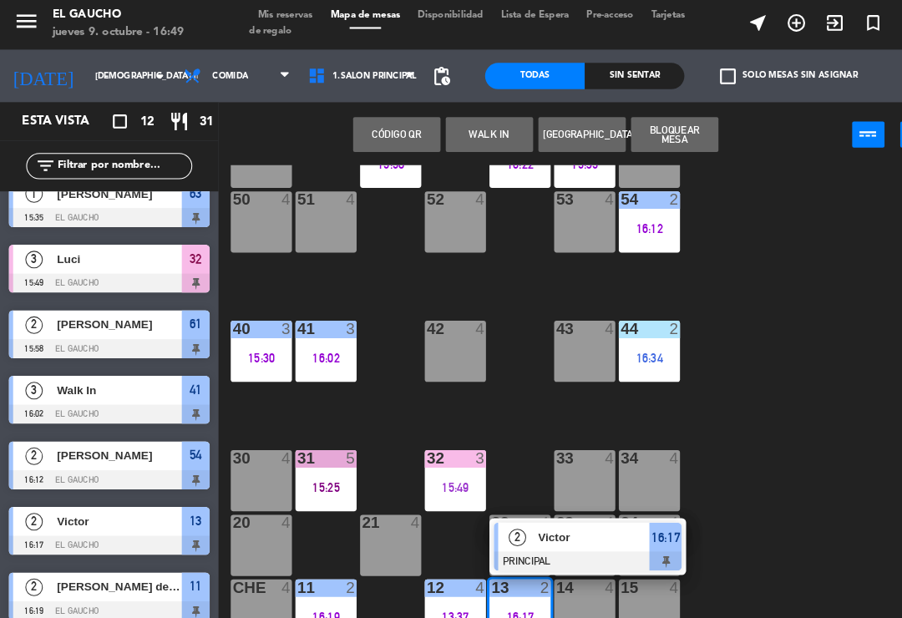
click at [589, 517] on span "Victor" at bounding box center [567, 516] width 107 height 18
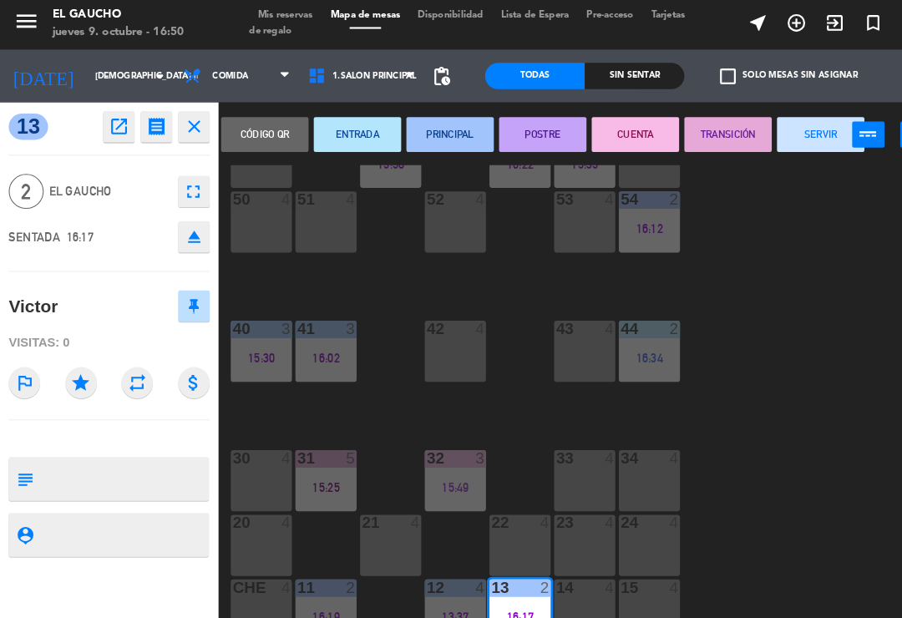
click at [770, 120] on button "SERVIR" at bounding box center [783, 130] width 83 height 33
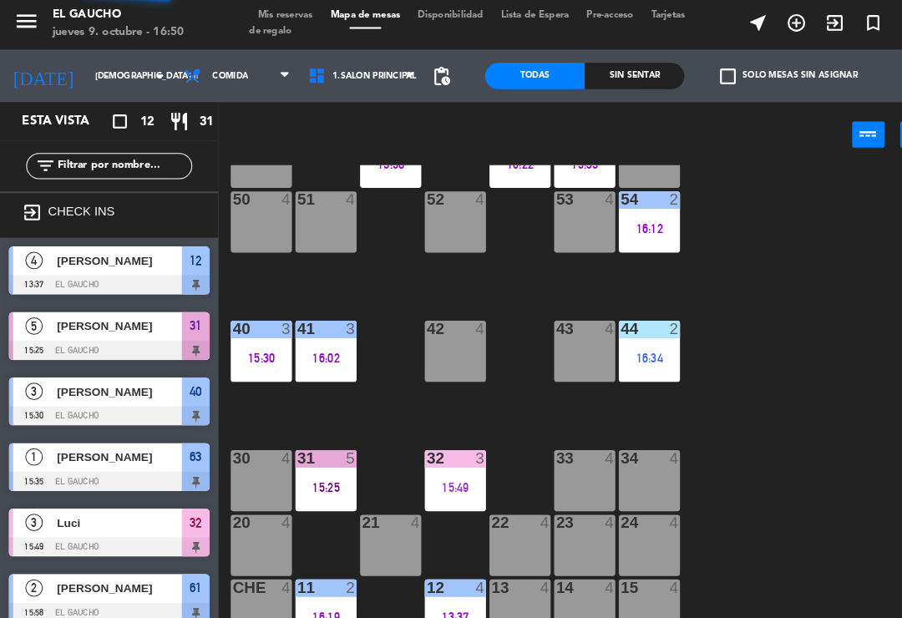
scroll to position [35, 0]
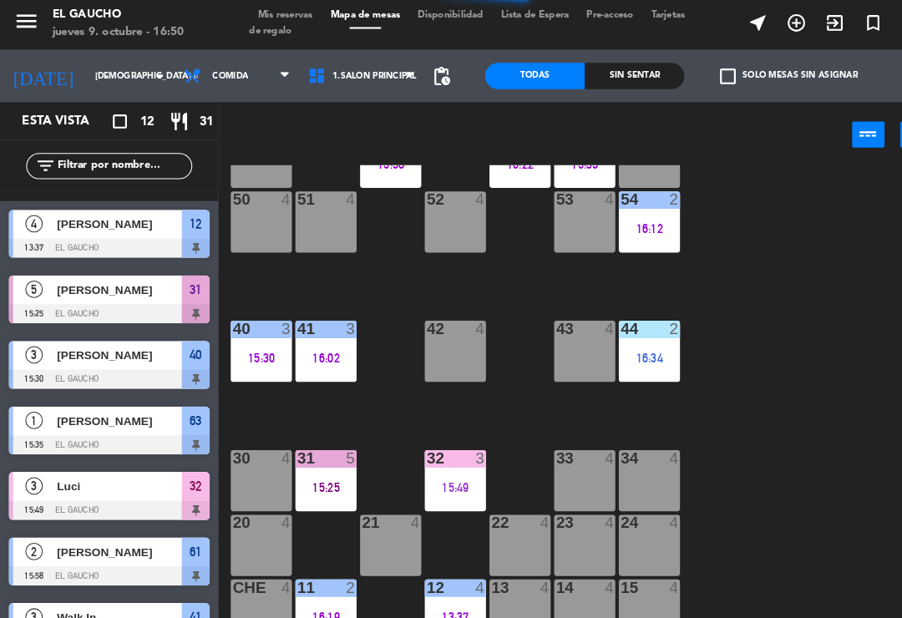
click at [622, 339] on div "16:34" at bounding box center [620, 345] width 58 height 12
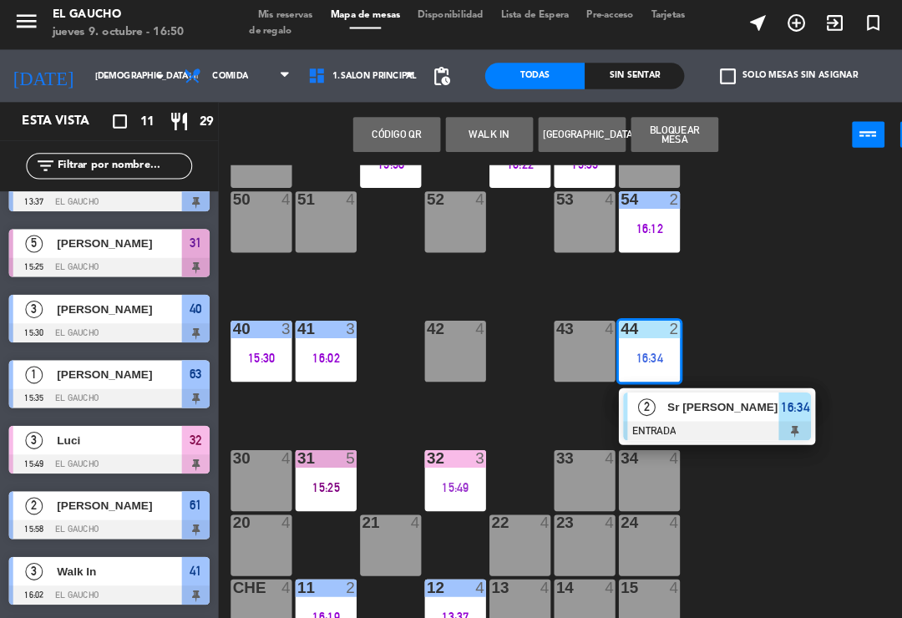
click at [701, 393] on span "Sr [PERSON_NAME]" at bounding box center [691, 391] width 107 height 18
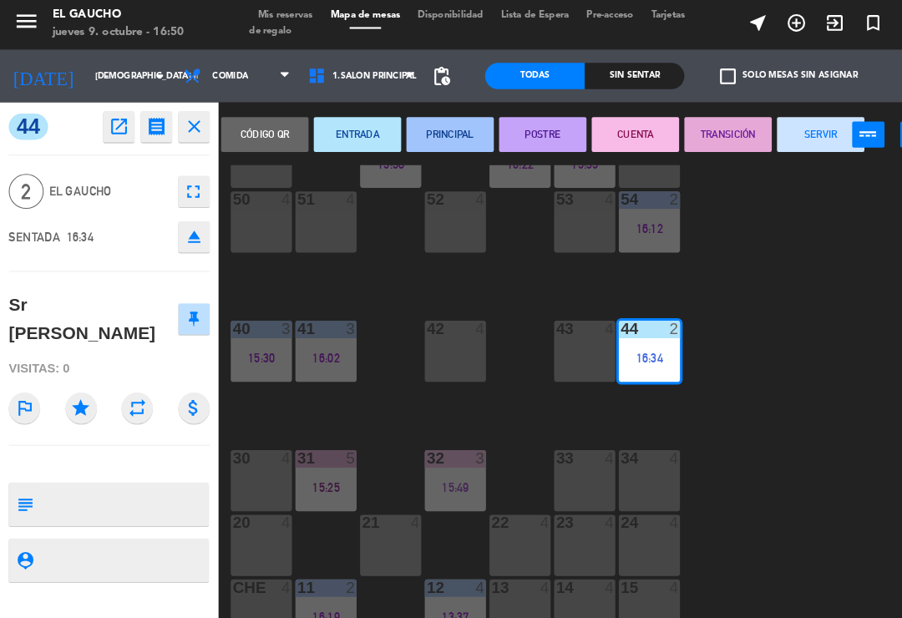
click at [432, 127] on button "PRINCIPAL" at bounding box center [429, 130] width 83 height 33
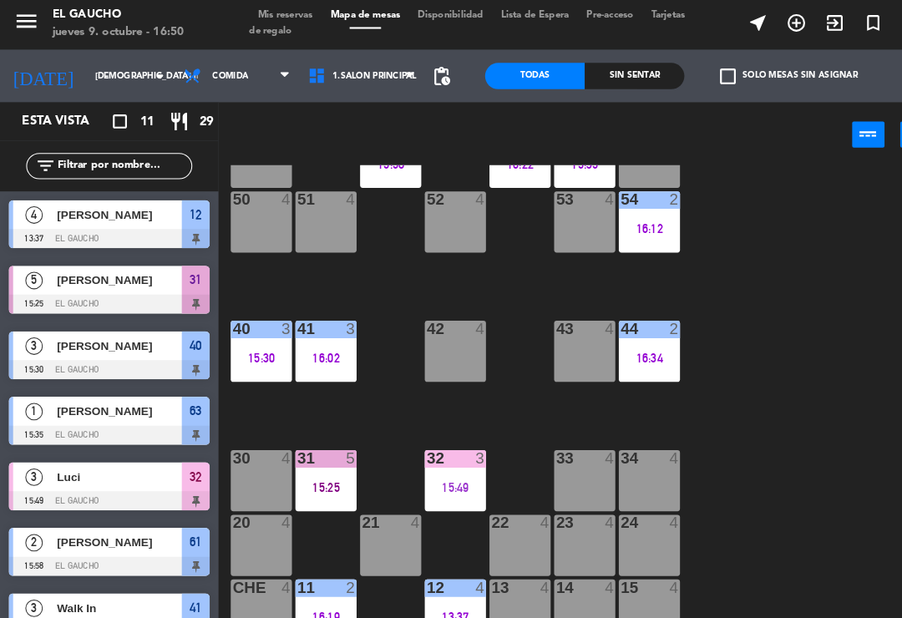
scroll to position [185, 0]
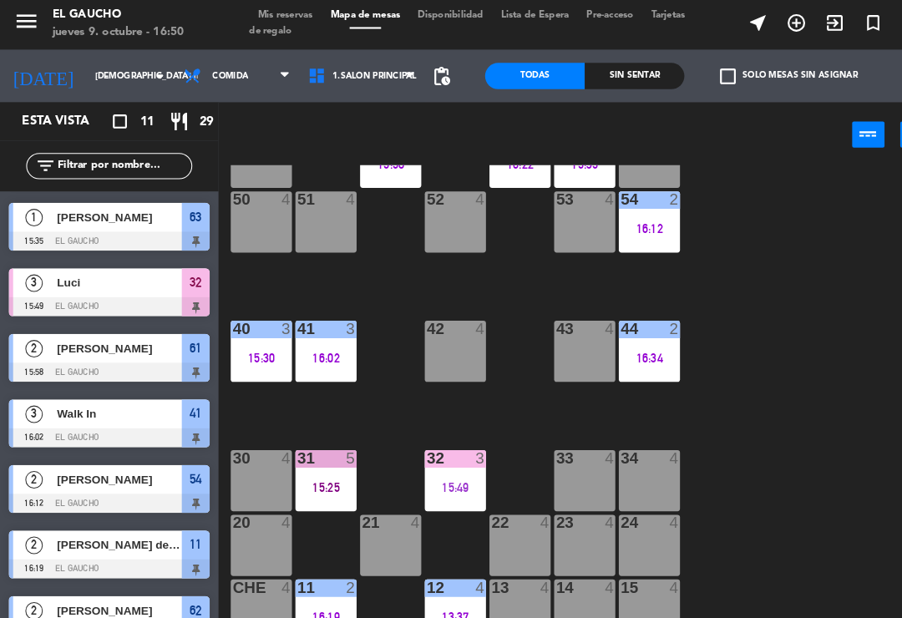
click at [760, 418] on div "84 4 80 4 83 4 82 4 81 4 70 4 71 4 72 4 73 4 74 4 63 1 15:35 62 2 16:22 61 2 15…" at bounding box center [560, 387] width 684 height 455
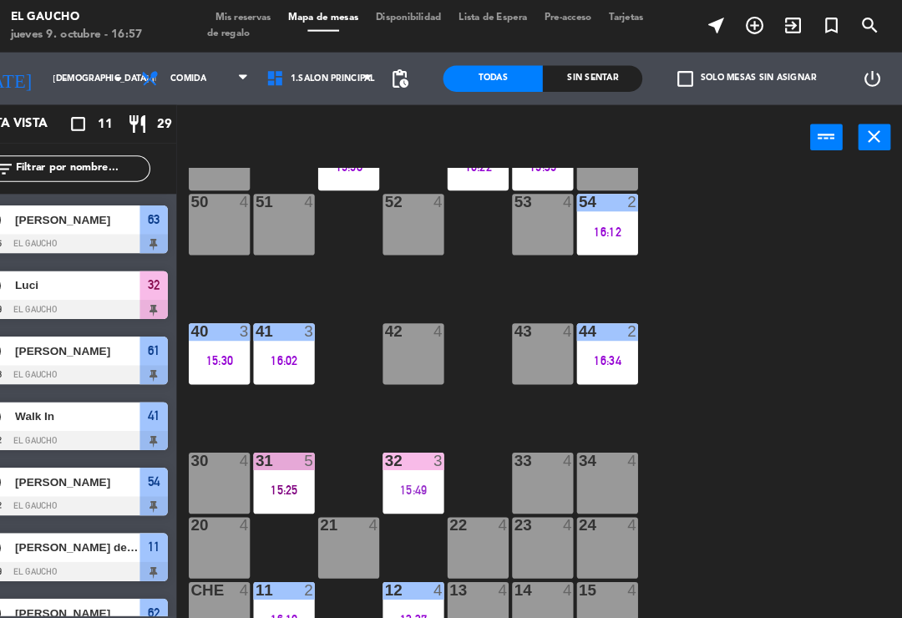
scroll to position [313, 0]
click at [406, 454] on div "32 3 15:49" at bounding box center [435, 461] width 58 height 58
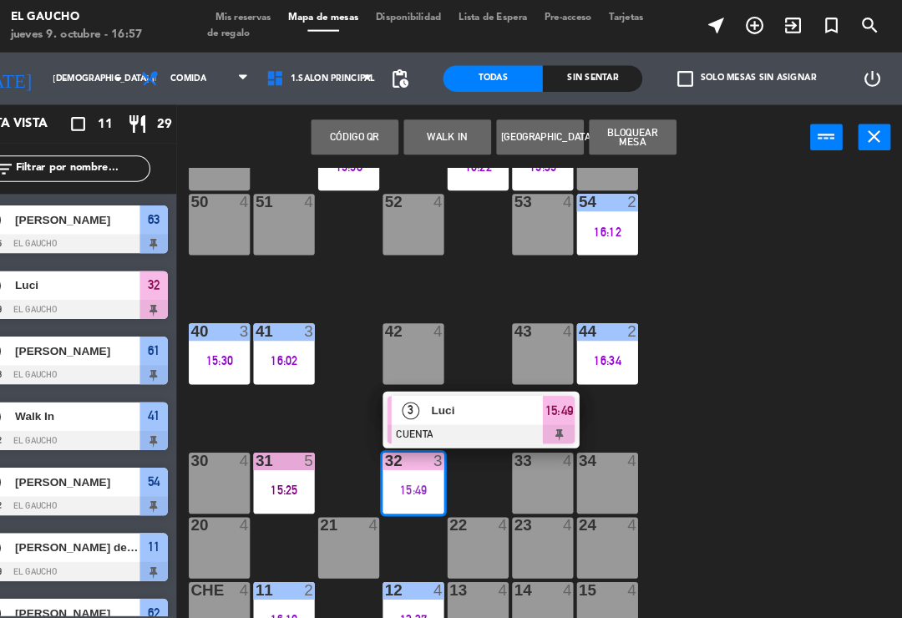
click at [802, 432] on div "84 4 80 4 83 4 82 4 81 4 70 4 71 4 72 4 73 4 74 4 63 1 15:35 62 2 16:22 61 2 15…" at bounding box center [560, 387] width 684 height 455
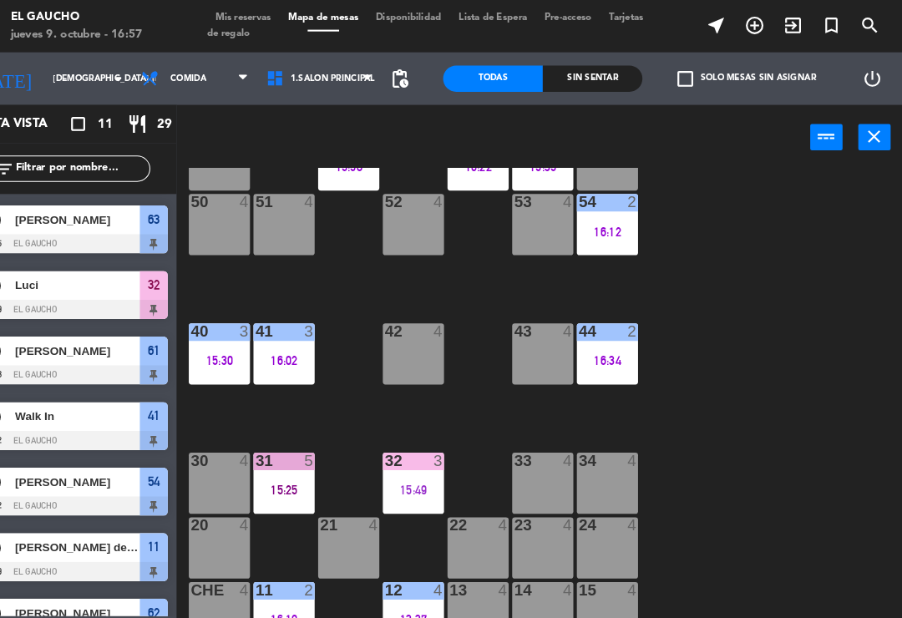
click at [407, 450] on div "32 3 15:49" at bounding box center [435, 461] width 58 height 58
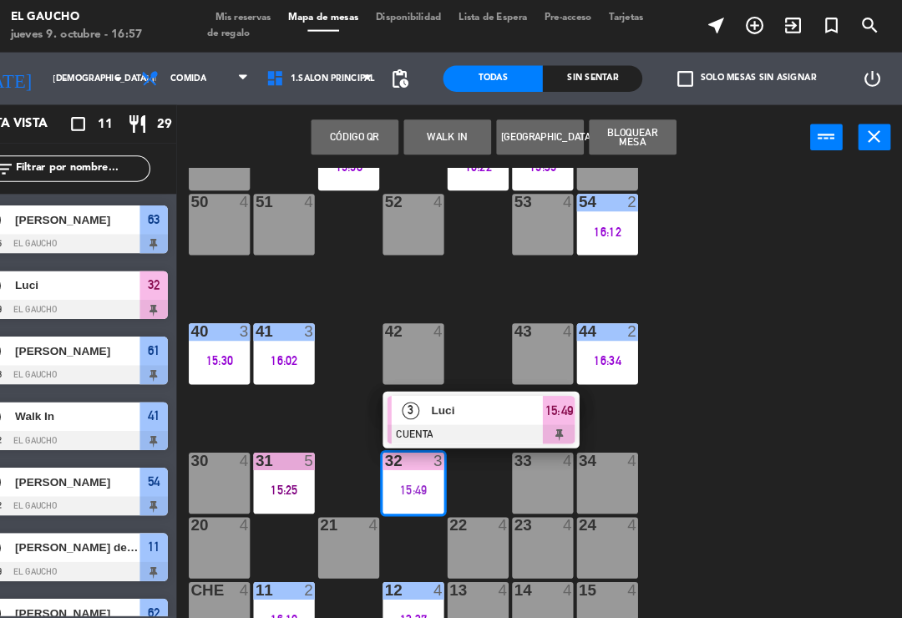
click at [493, 394] on span "Luci" at bounding box center [505, 392] width 107 height 18
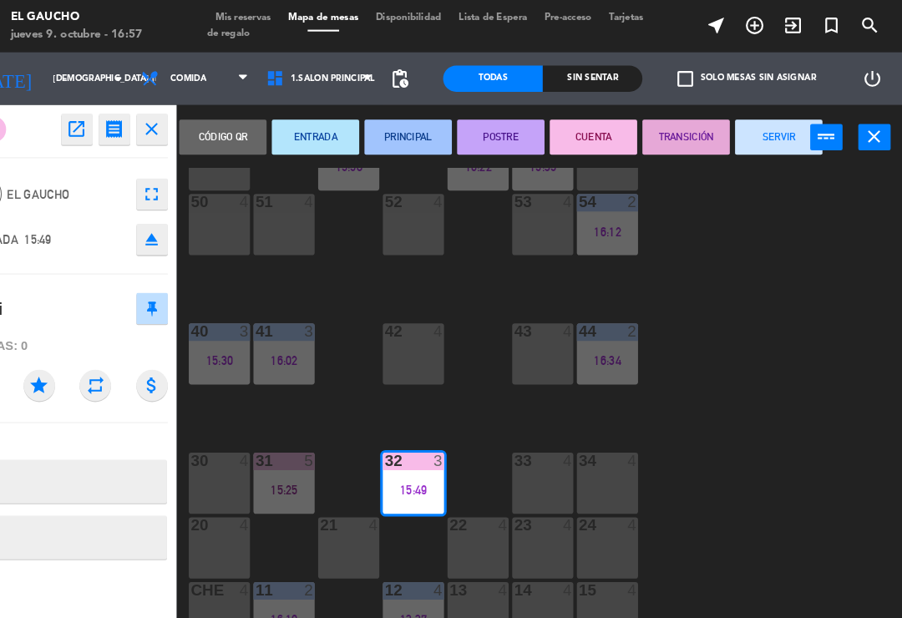
click at [753, 126] on button "SERVIR" at bounding box center [783, 130] width 83 height 33
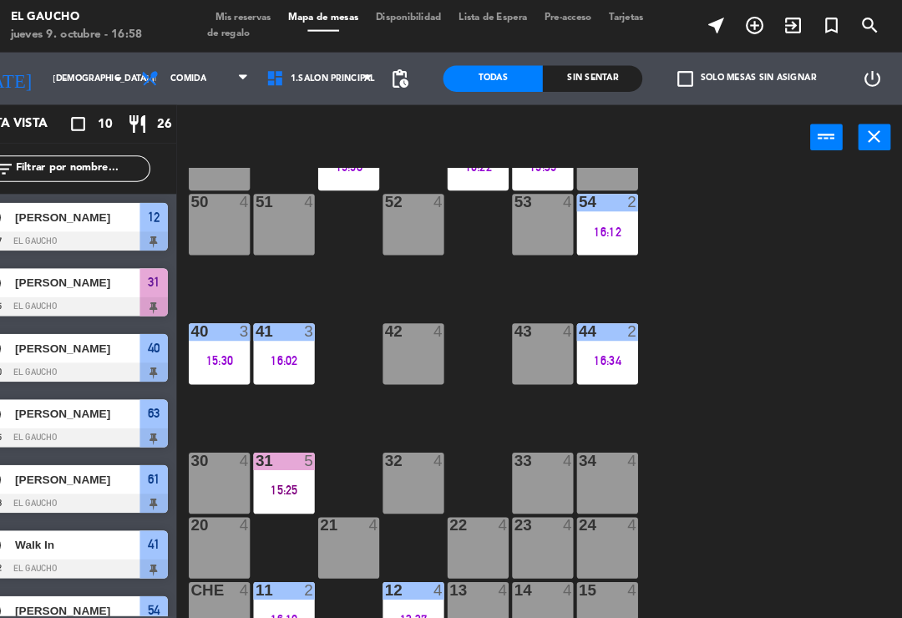
click at [282, 467] on div "15:25" at bounding box center [311, 468] width 58 height 12
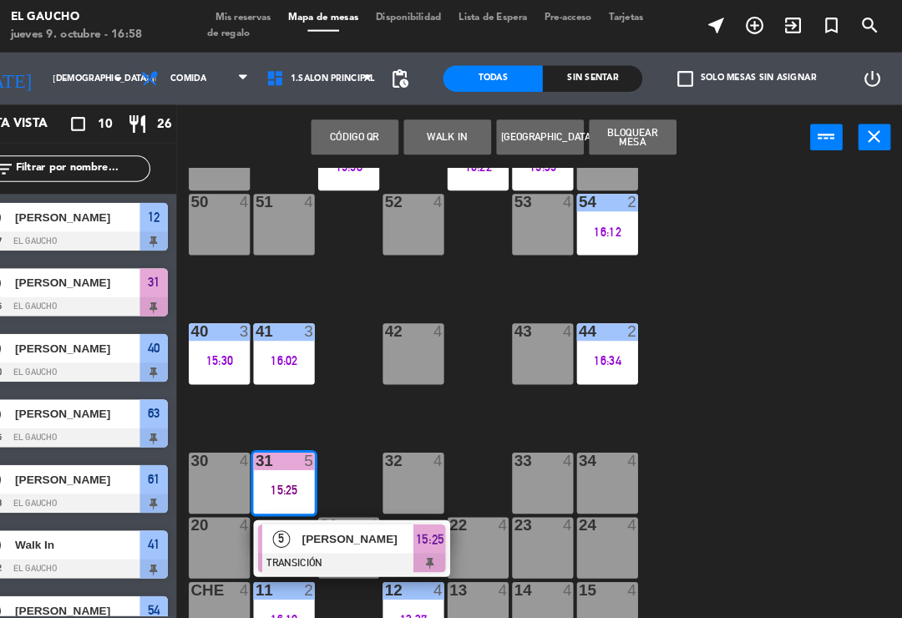
click at [755, 311] on div "84 4 80 4 83 4 82 4 81 4 70 4 71 4 72 4 73 4 74 4 63 1 15:35 62 2 16:22 61 2 15…" at bounding box center [560, 387] width 684 height 455
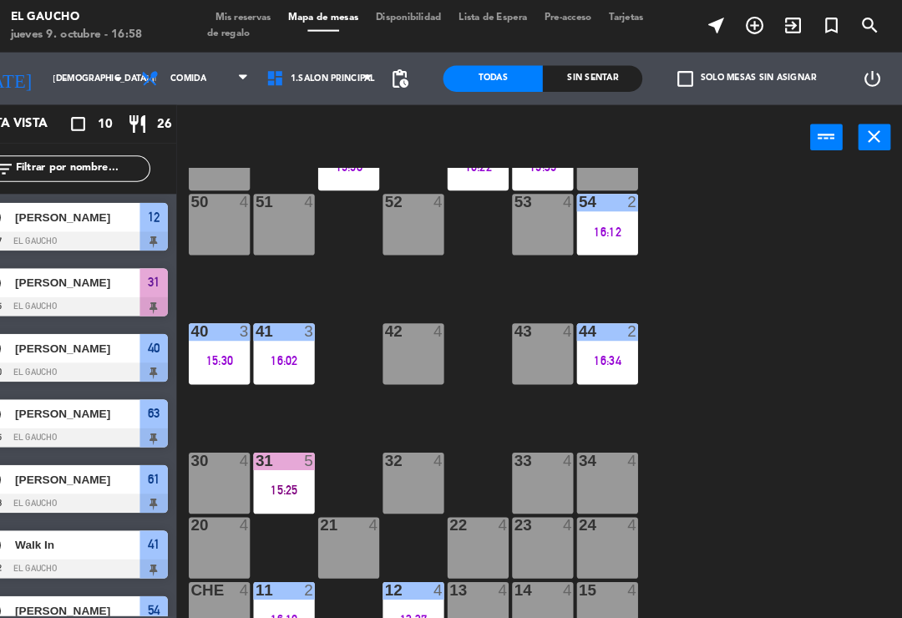
click at [282, 452] on div "31 5 15:25" at bounding box center [311, 461] width 58 height 58
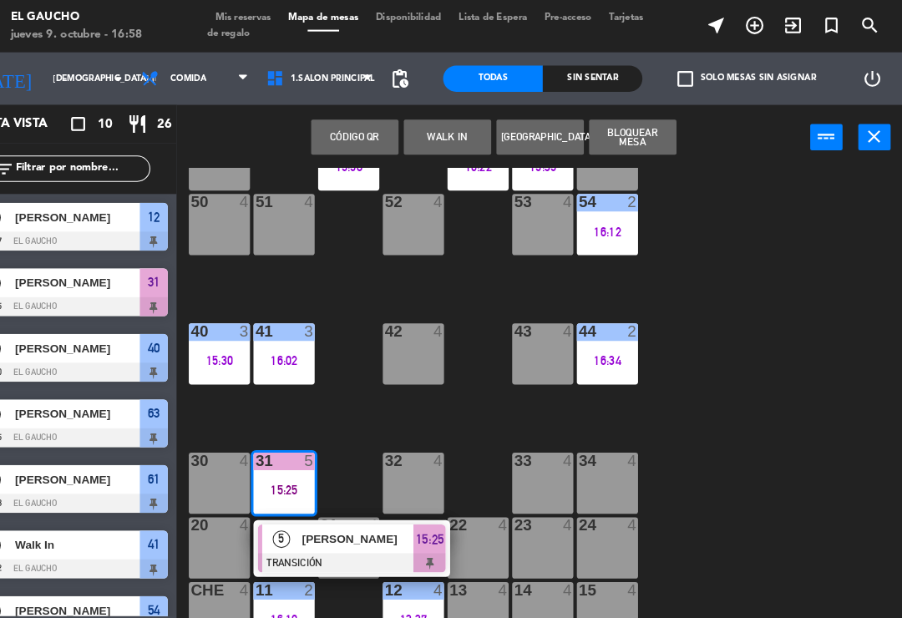
click at [334, 508] on span "[PERSON_NAME]" at bounding box center [382, 515] width 107 height 18
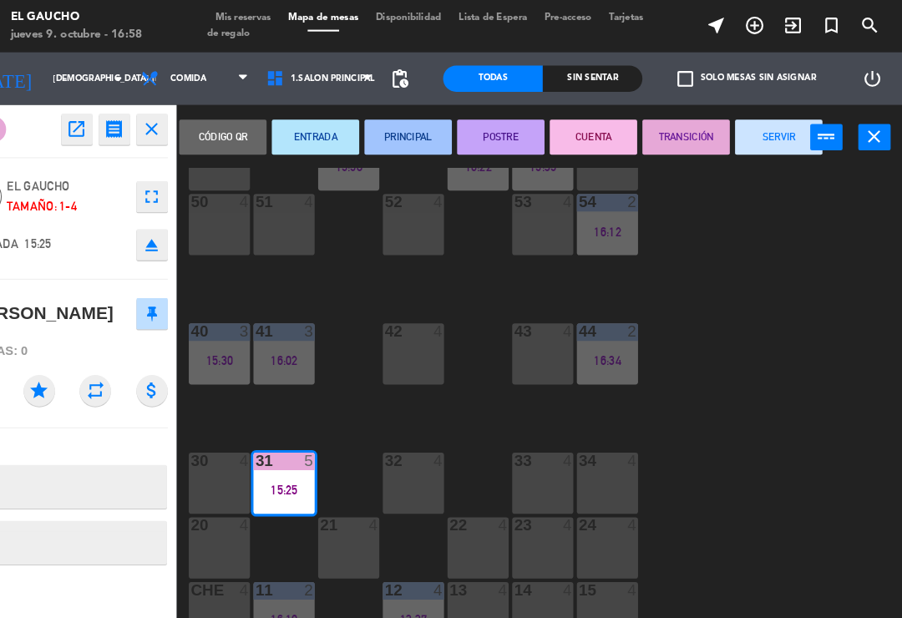
click at [759, 140] on button "SERVIR" at bounding box center [783, 130] width 83 height 33
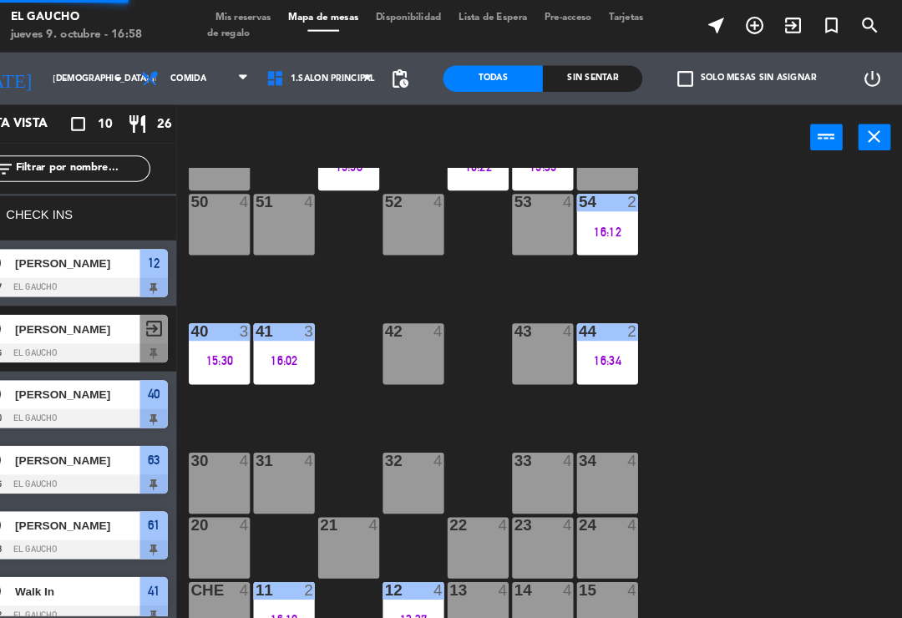
click at [702, 428] on div "84 4 80 4 83 4 82 4 81 4 70 4 71 4 72 4 73 4 74 4 63 1 15:35 62 2 16:22 61 2 15…" at bounding box center [560, 387] width 684 height 455
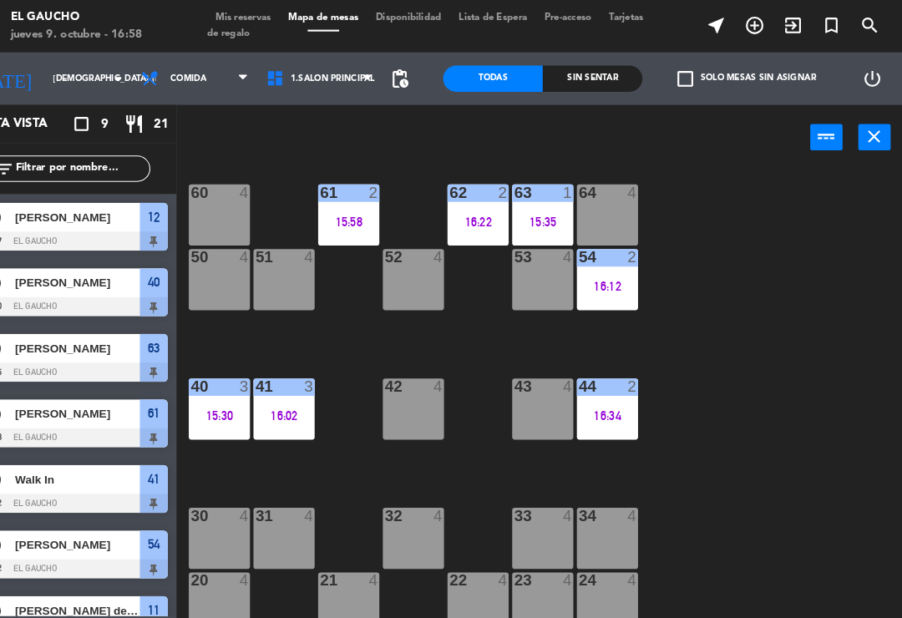
scroll to position [184, 0]
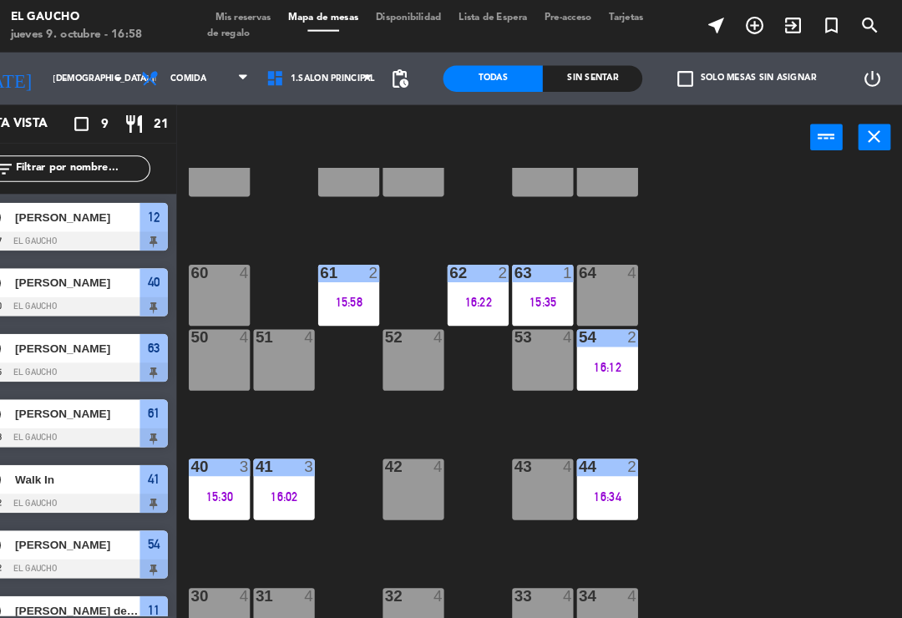
click at [693, 416] on div "84 4 80 4 83 4 82 4 81 4 70 4 71 4 72 4 73 4 74 4 63 1 15:35 62 2 16:22 61 2 15…" at bounding box center [560, 387] width 684 height 455
click at [753, 432] on div "84 4 80 4 83 4 82 4 81 4 70 4 71 4 72 4 73 4 74 4 63 1 15:35 62 2 16:22 61 2 15…" at bounding box center [560, 387] width 684 height 455
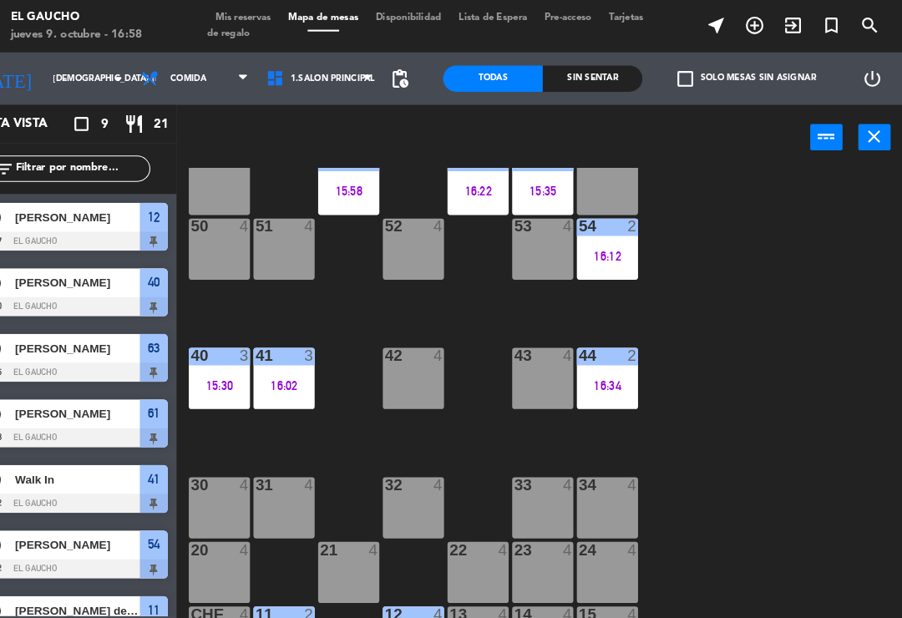
scroll to position [304, 0]
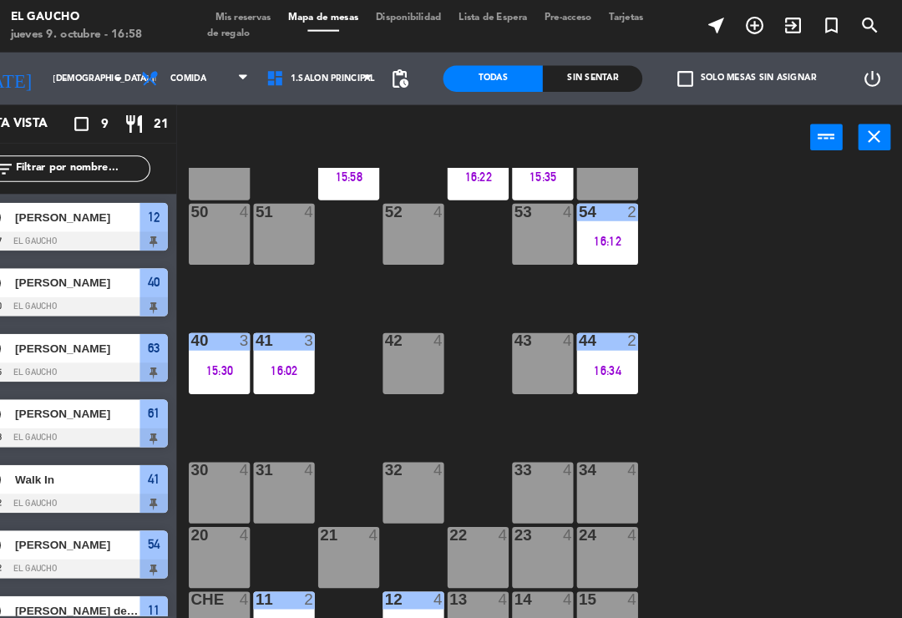
click at [220, 356] on div "15:30" at bounding box center [249, 354] width 58 height 12
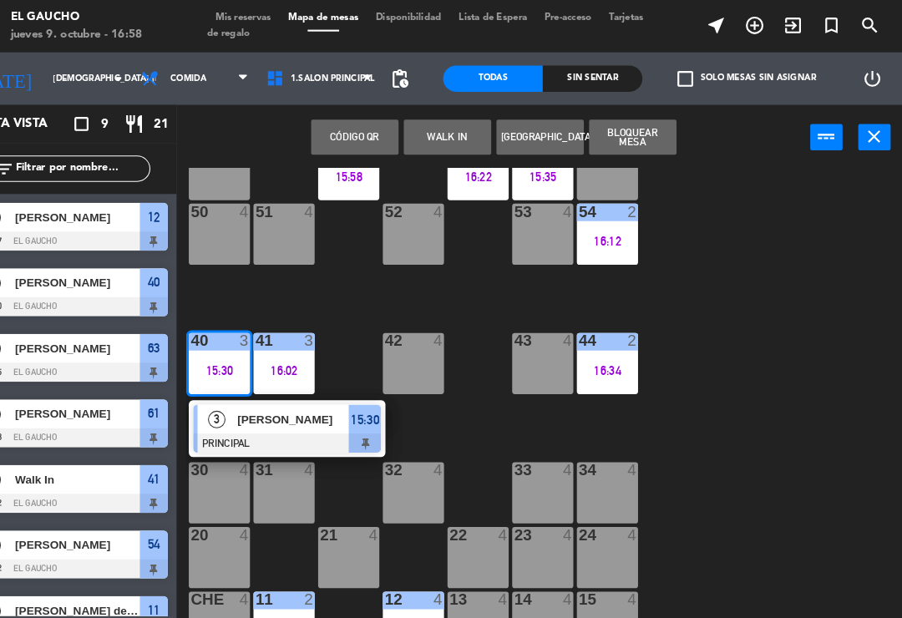
click at [291, 412] on div "[PERSON_NAME]" at bounding box center [319, 401] width 109 height 28
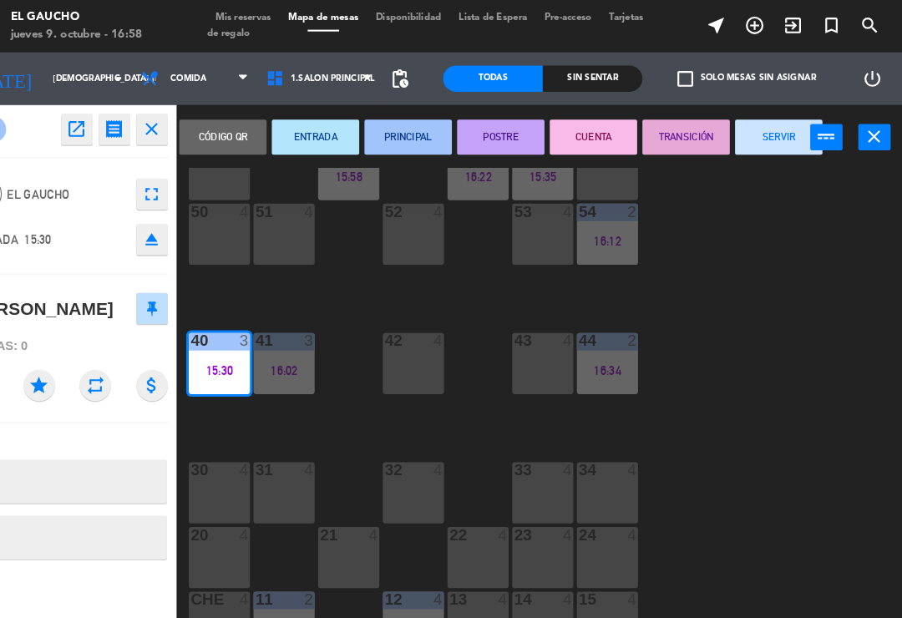
click at [742, 119] on button "SERVIR" at bounding box center [783, 130] width 83 height 33
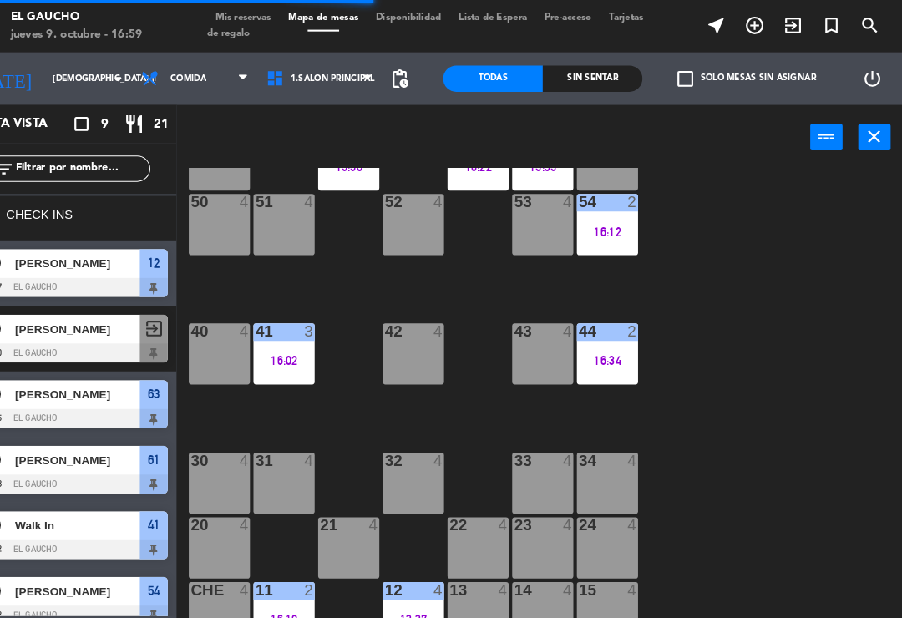
scroll to position [313, 0]
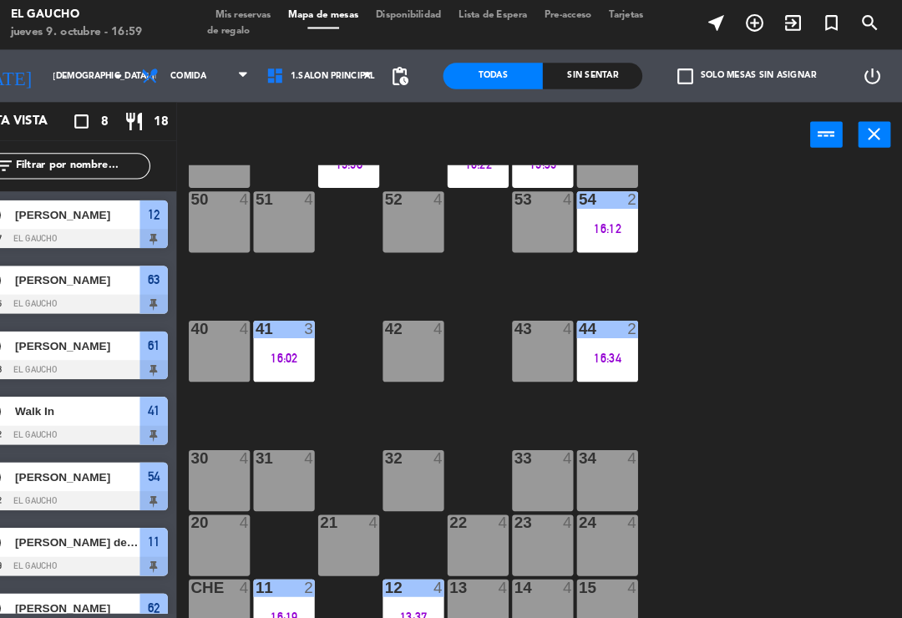
click at [739, 349] on div "84 4 80 4 83 4 82 4 81 4 70 4 71 4 72 4 73 4 74 4 63 1 15:35 62 2 16:22 61 2 15…" at bounding box center [560, 387] width 684 height 455
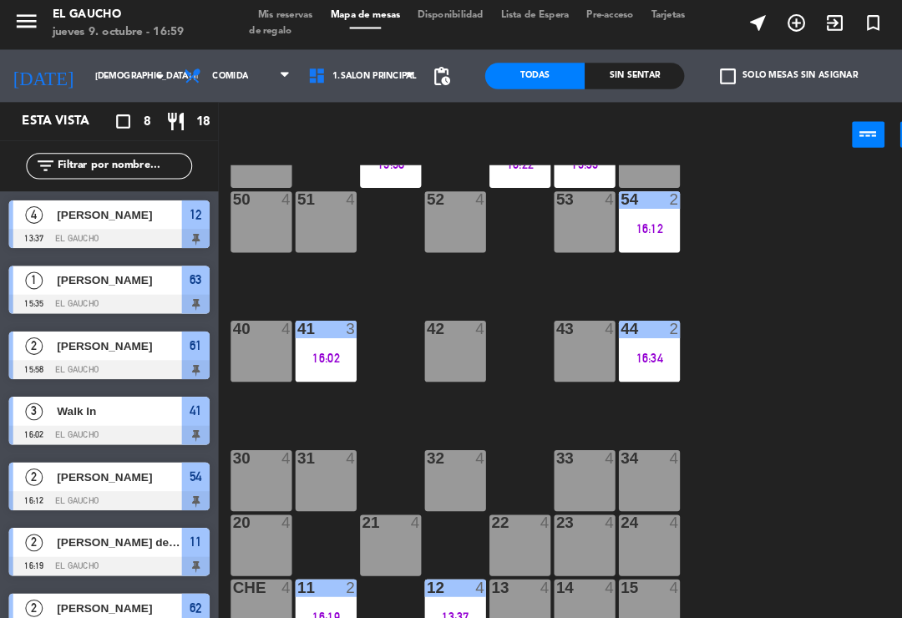
click at [742, 417] on div "84 4 80 4 83 4 82 4 81 4 70 4 71 4 72 4 73 4 74 4 63 1 15:35 62 2 16:22 61 2 15…" at bounding box center [560, 387] width 684 height 455
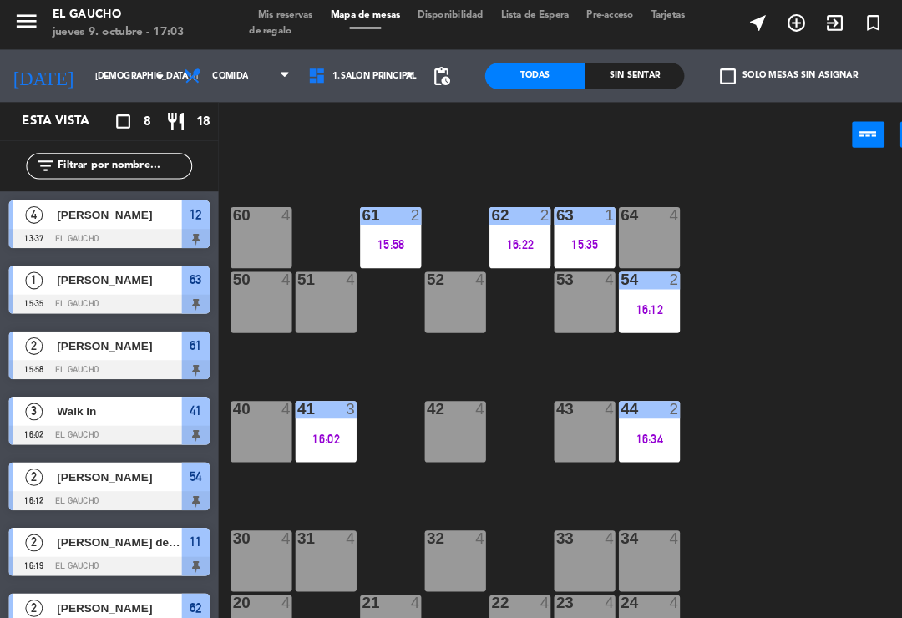
scroll to position [236, 0]
click at [313, 397] on div at bounding box center [312, 393] width 28 height 15
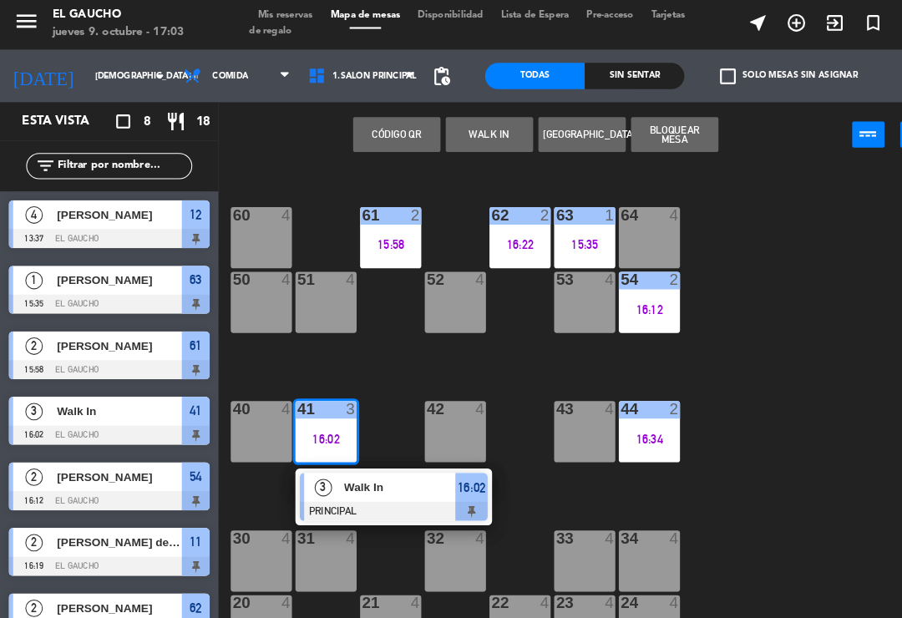
click at [370, 470] on span "Walk In" at bounding box center [382, 468] width 107 height 18
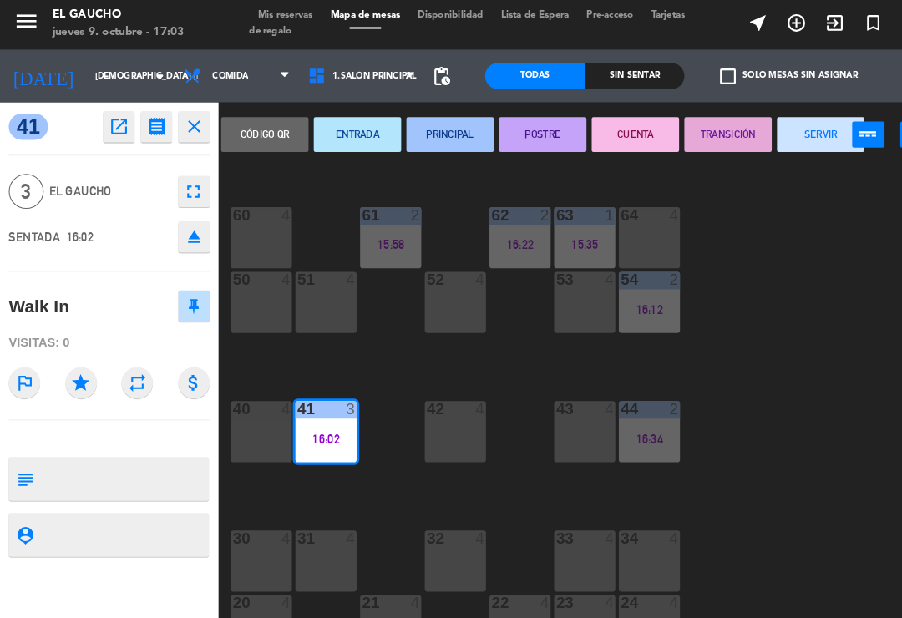
click at [780, 126] on button "SERVIR" at bounding box center [783, 130] width 83 height 33
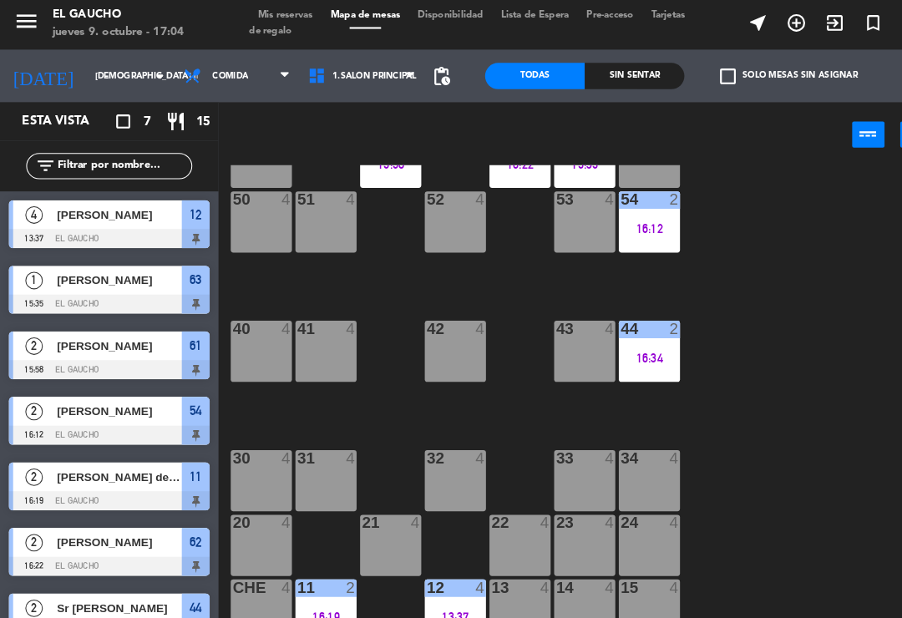
scroll to position [313, 0]
click at [436, 569] on div "12 4" at bounding box center [435, 564] width 58 height 17
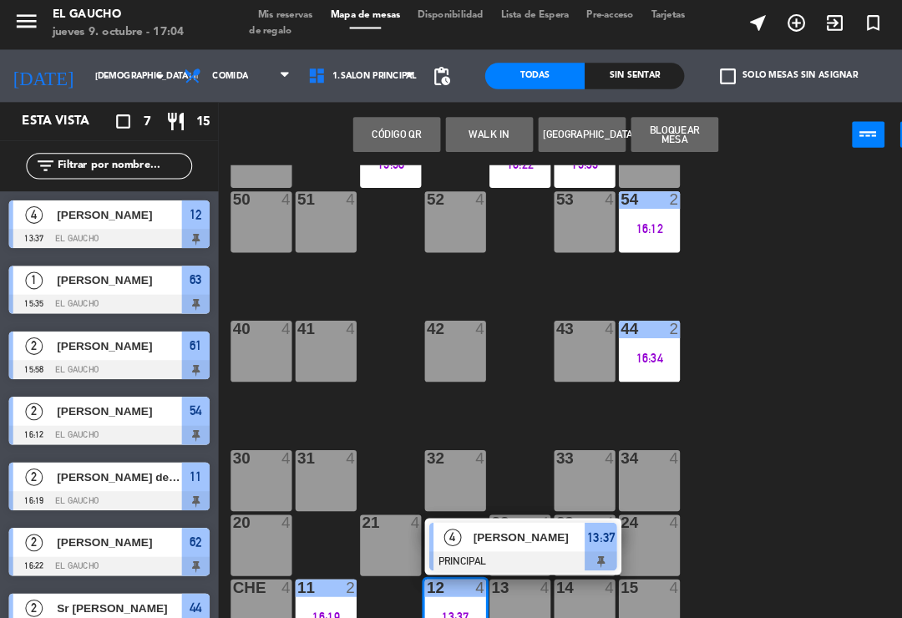
click at [513, 508] on span "[PERSON_NAME]" at bounding box center [505, 516] width 107 height 18
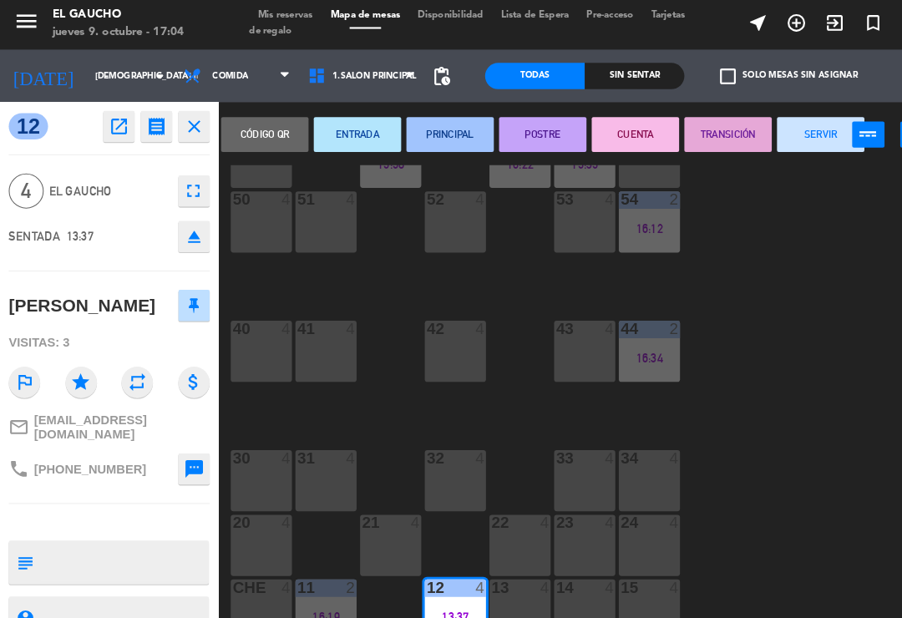
click at [690, 134] on button "TRANSICIÓN" at bounding box center [695, 130] width 83 height 33
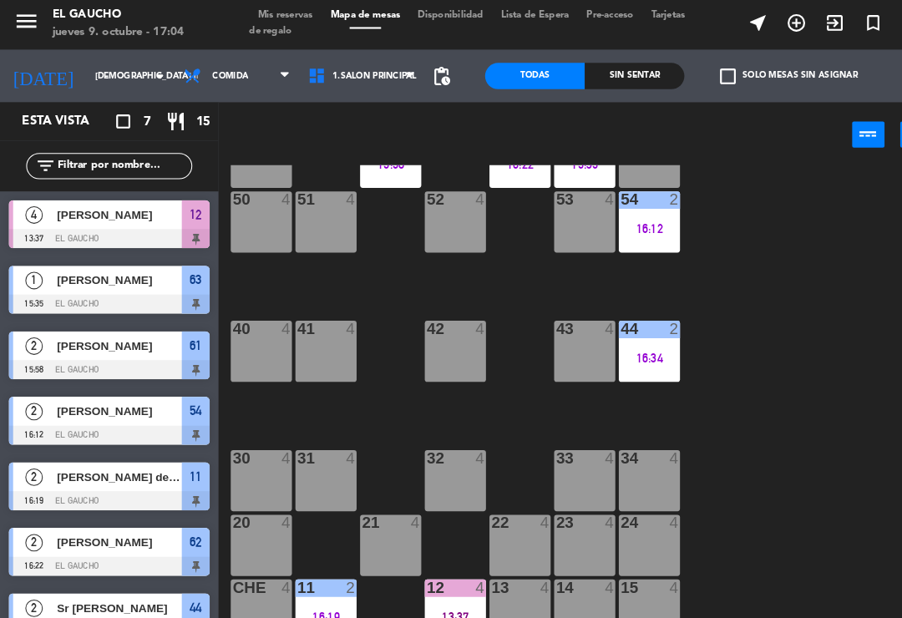
click at [772, 363] on div "84 4 80 4 83 4 82 4 81 4 70 4 71 4 72 4 73 4 74 4 63 1 15:35 62 2 16:22 61 2 15…" at bounding box center [560, 387] width 684 height 455
